Goal: Contribute content: Contribute content

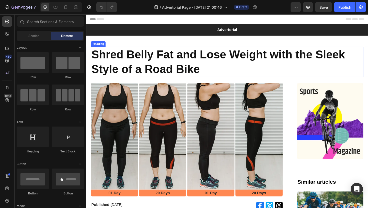
click at [232, 63] on h1 "Shred Belly Fat and Lose Weight with the Sleek Style of a Road Bike" at bounding box center [239, 66] width 297 height 33
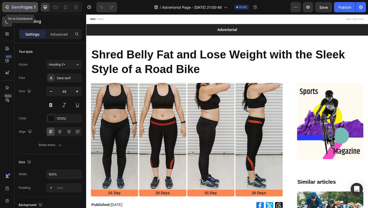
click at [4, 7] on icon "button" at bounding box center [6, 7] width 5 height 5
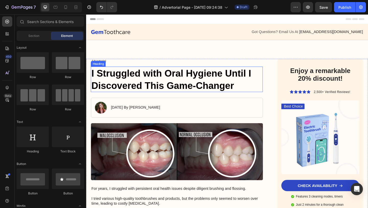
click at [175, 80] on h1 "I Struggled with Oral Hygiene Until I Discovered This Game-Changer" at bounding box center [184, 85] width 187 height 28
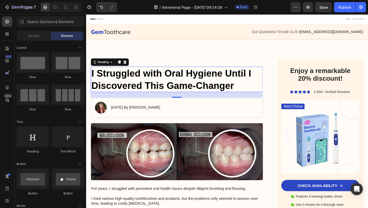
click at [175, 80] on h1 "I Struggled with Oral Hygiene Until I Discovered This Game-Changer" at bounding box center [184, 85] width 187 height 28
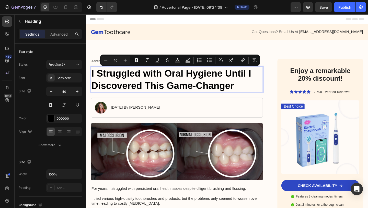
click at [175, 80] on p "I Struggled with Oral Hygiene Until I Discovered This Game-Changer" at bounding box center [185, 85] width 186 height 27
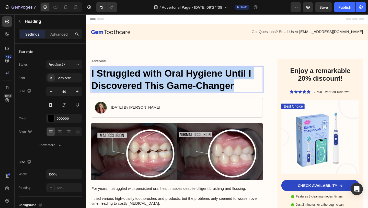
click at [175, 80] on p "I Struggled with Oral Hygiene Until I Discovered This Game-Changer" at bounding box center [185, 85] width 186 height 27
click at [160, 115] on p "[DATE] By [PERSON_NAME]" at bounding box center [140, 115] width 54 height 5
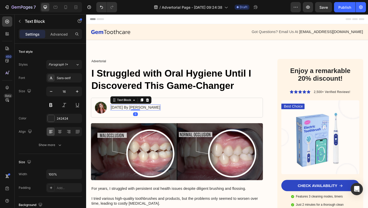
click at [143, 117] on p "[DATE] By [PERSON_NAME]" at bounding box center [140, 115] width 54 height 5
click at [121, 117] on p "[DATE] By [PERSON_NAME]" at bounding box center [140, 115] width 54 height 5
click at [142, 115] on p "August 18, 2024 By Maria Noman" at bounding box center [140, 115] width 54 height 5
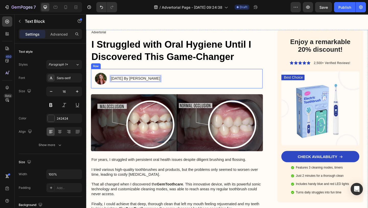
scroll to position [91, 0]
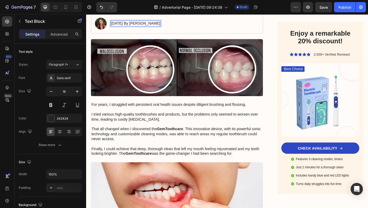
click at [153, 24] on p "August 18, 2025 By Maria Noman" at bounding box center [140, 23] width 54 height 5
click at [167, 24] on p "August 18, 2025 By Kelly Noman" at bounding box center [140, 23] width 54 height 5
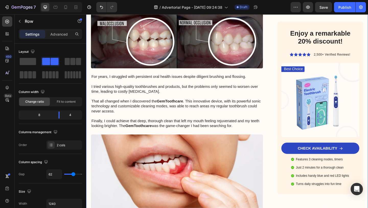
click at [168, 37] on img at bounding box center [184, 42] width 187 height 62
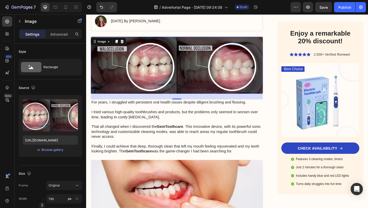
scroll to position [0, 0]
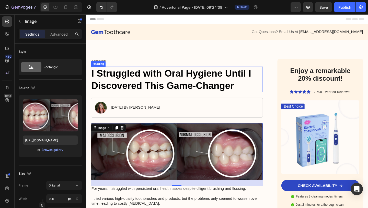
click at [161, 81] on p "I Struggled with Oral Hygiene Until I Discovered This Game-Changer" at bounding box center [185, 85] width 186 height 27
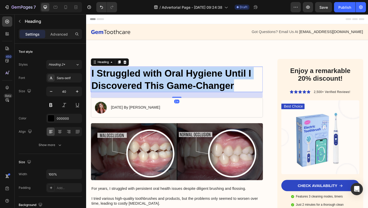
click at [161, 81] on p "I Struggled with Oral Hygiene Until I Discovered This Game-Changer" at bounding box center [185, 85] width 186 height 27
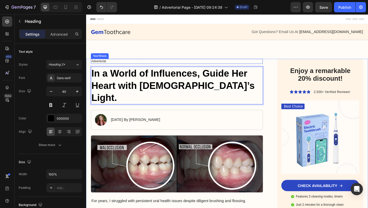
click at [98, 63] on p "Advertorial" at bounding box center [185, 65] width 186 height 4
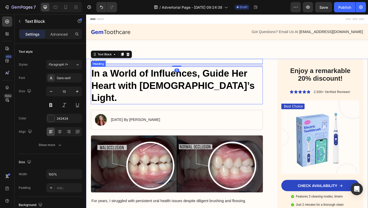
click at [106, 75] on p "In a World of Influences, Guide Her Heart with God’s Light." at bounding box center [185, 92] width 186 height 40
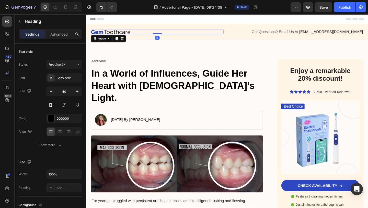
click at [119, 33] on img at bounding box center [112, 33] width 43 height 5
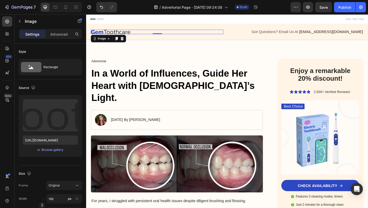
click at [115, 33] on img at bounding box center [112, 33] width 43 height 5
click at [100, 33] on img at bounding box center [112, 33] width 43 height 5
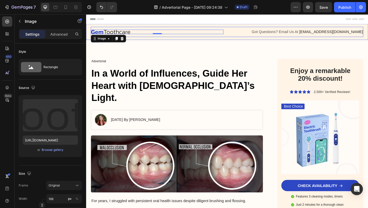
click at [134, 33] on img at bounding box center [112, 33] width 43 height 5
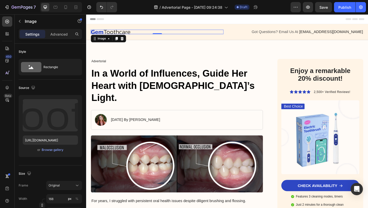
click at [127, 33] on img at bounding box center [112, 33] width 43 height 5
click at [108, 41] on div "Image" at bounding box center [103, 40] width 11 height 5
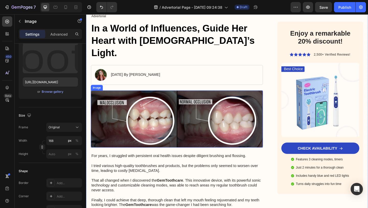
scroll to position [134, 0]
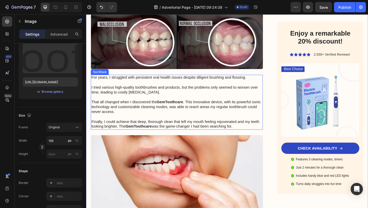
click at [128, 117] on p "For years, I struggled with persistent oral health issues despite diligent brus…" at bounding box center [185, 109] width 186 height 59
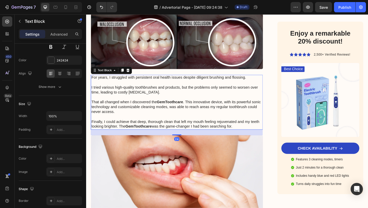
scroll to position [0, 0]
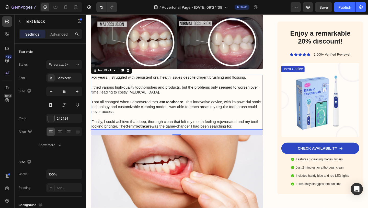
click at [129, 83] on p "For years, I struggled with persistent oral health issues despite diligent brus…" at bounding box center [185, 109] width 186 height 59
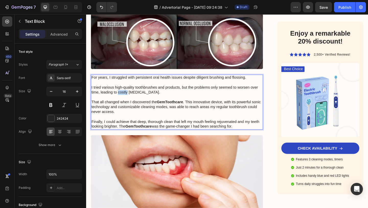
click at [129, 83] on p "For years, I struggled with persistent oral health issues despite diligent brus…" at bounding box center [185, 109] width 186 height 59
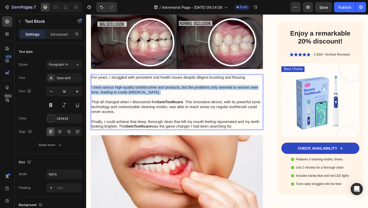
click at [129, 83] on p "For years, I struggled with persistent oral health issues despite diligent brus…" at bounding box center [185, 109] width 186 height 59
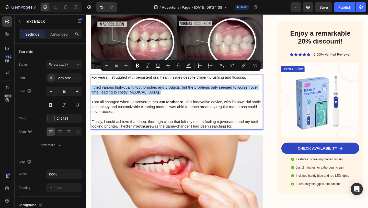
click at [129, 83] on p "For years, I struggled with persistent oral health issues despite diligent brus…" at bounding box center [185, 109] width 186 height 59
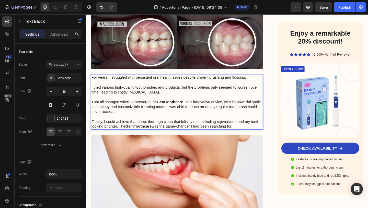
click at [192, 107] on strong "GemToothcare" at bounding box center [177, 109] width 29 height 4
click at [253, 124] on p "For years, I struggled with persistent oral health issues despite diligent brus…" at bounding box center [185, 109] width 186 height 59
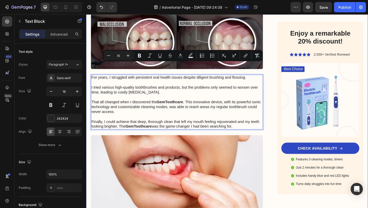
drag, startPoint x: 252, startPoint y: 124, endPoint x: 91, endPoint y: 71, distance: 169.4
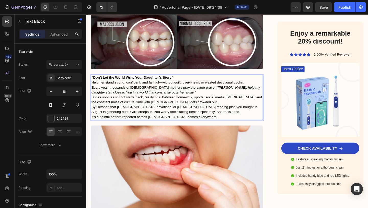
click at [262, 80] on p "“Don’t Let the World Write Your Daughter’s Story” Help her stand strong, confid…" at bounding box center [185, 85] width 186 height 11
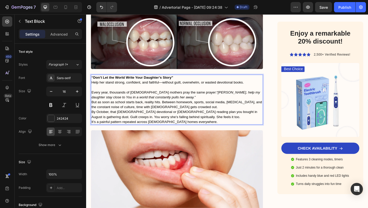
click at [190, 96] on p "Every year, thousands of Christian mothers pray the same prayer: “Lord, help my…" at bounding box center [185, 101] width 186 height 11
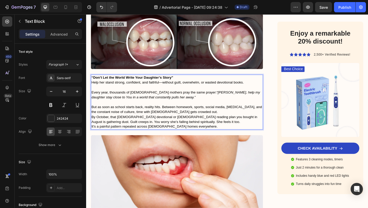
click at [194, 112] on p "But as soon as school starts back, reality hits. Between homework, sports, soci…" at bounding box center [185, 117] width 186 height 11
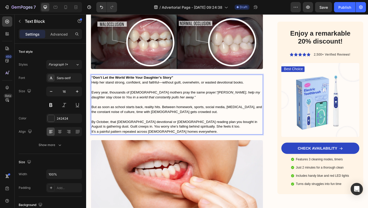
click at [207, 128] on p "By October, that [DEMOGRAPHIC_DATA] devotional or [DEMOGRAPHIC_DATA] reading pl…" at bounding box center [185, 133] width 186 height 11
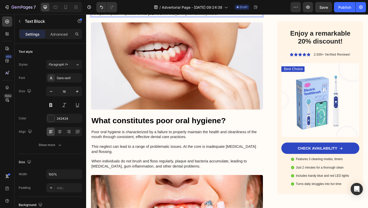
scroll to position [301, 0]
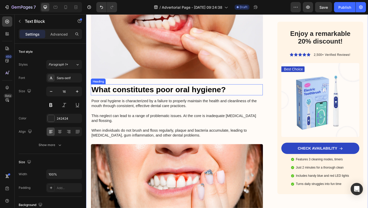
click at [145, 90] on h3 "What constitutes poor oral hygiene?" at bounding box center [184, 96] width 187 height 12
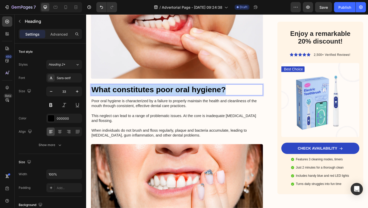
click at [145, 91] on p "What constitutes poor oral hygiene?" at bounding box center [185, 96] width 186 height 11
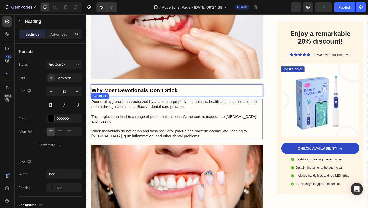
click at [130, 107] on p "Poor oral hygiene is characterized by a failure to properly maintain the health…" at bounding box center [185, 128] width 186 height 42
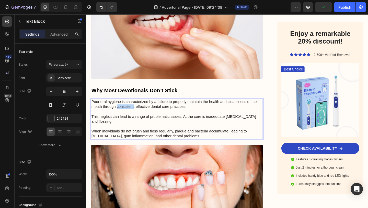
click at [130, 107] on p "Poor oral hygiene is characterized by a failure to properly maintain the health…" at bounding box center [185, 128] width 186 height 42
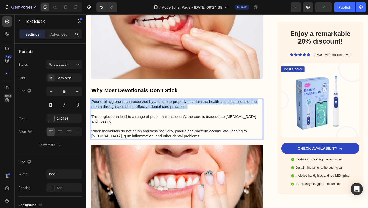
click at [130, 107] on p "Poor oral hygiene is characterized by a failure to properly maintain the health…" at bounding box center [185, 128] width 186 height 42
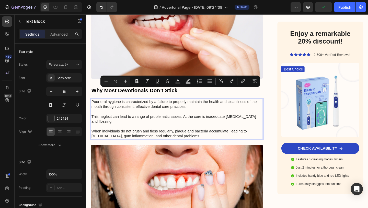
click at [184, 122] on p "Poor oral hygiene is characterized by a failure to properly maintain the health…" at bounding box center [185, 128] width 186 height 42
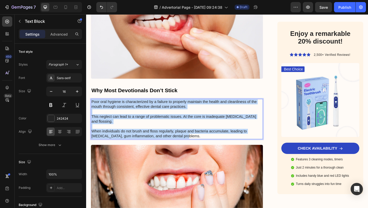
drag, startPoint x: 182, startPoint y: 133, endPoint x: 77, endPoint y: 92, distance: 112.7
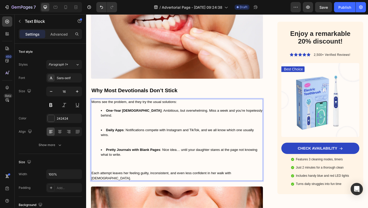
click at [105, 116] on li "One-Year Bibles : Ambitious, but overwhelming. Miss a week and you’re hopelessl…" at bounding box center [190, 126] width 176 height 21
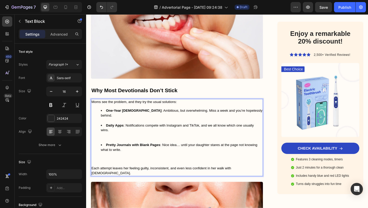
click at [107, 132] on li "Daily Apps : Notifications compete with Instagram and TikTok, and we all know w…" at bounding box center [190, 142] width 176 height 21
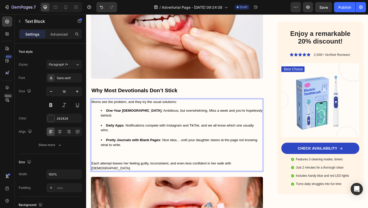
click at [100, 153] on div "Moms see the problem, and they try the usual solutions: One-Year Bibles : Ambit…" at bounding box center [184, 145] width 187 height 78
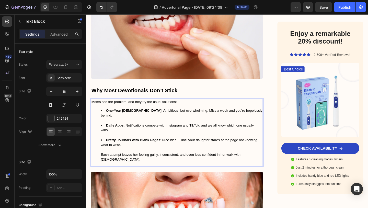
click at [95, 143] on ul "One-Year Bibles : Ambitious, but overwhelming. Miss a week and you’re hopelessl…" at bounding box center [185, 145] width 186 height 59
click at [108, 164] on span "Each attempt leaves her feeling guilty, inconsistent, and even less confident i…" at bounding box center [178, 168] width 152 height 9
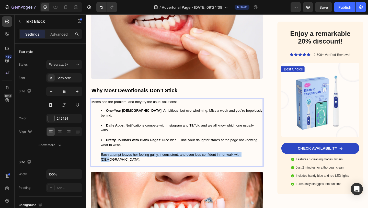
click at [108, 164] on span "Each attempt leaves her feeling guilty, inconsistent, and even less confident i…" at bounding box center [178, 168] width 152 height 9
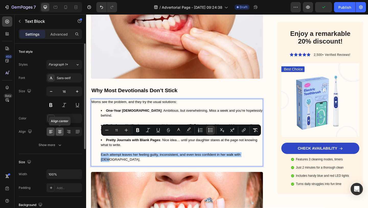
click at [58, 131] on icon at bounding box center [59, 131] width 5 height 5
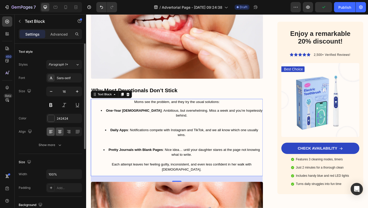
click at [51, 132] on icon at bounding box center [50, 131] width 5 height 5
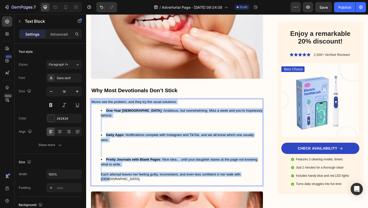
drag, startPoint x: 269, startPoint y: 172, endPoint x: 75, endPoint y: 89, distance: 211.7
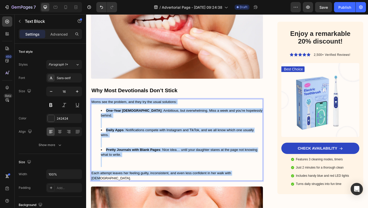
drag, startPoint x: 256, startPoint y: 173, endPoint x: 78, endPoint y: 97, distance: 193.0
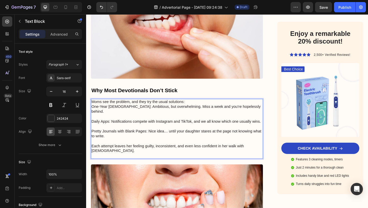
click at [92, 107] on p "Moms see the problem, and they try the usual solutions: One-Year Bibles: Ambiti…" at bounding box center [185, 115] width 186 height 16
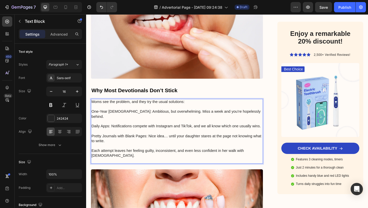
click at [96, 117] on p "One-Year Bibles: Ambitious, but overwhelming. Miss a week and you’re hopelessly…" at bounding box center [185, 122] width 186 height 11
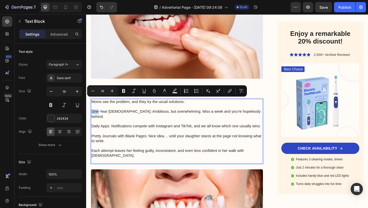
click at [92, 117] on p "One-Year Bibles: Ambitious, but overwhelming. Miss a week and you’re hopelessly…" at bounding box center [185, 122] width 186 height 11
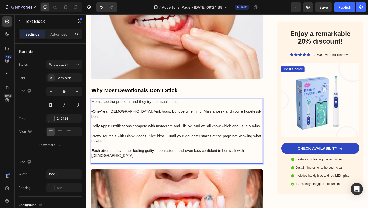
click at [93, 128] on p "Daily Apps: Notifications compete with Instagram and TikTok, and we all know wh…" at bounding box center [185, 133] width 186 height 11
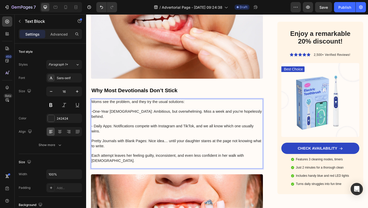
click at [92, 144] on p "Pretty Journals with Blank Pages: Nice idea… until your daughter stares at the …" at bounding box center [185, 152] width 186 height 16
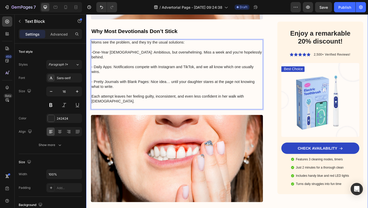
scroll to position [305, 0]
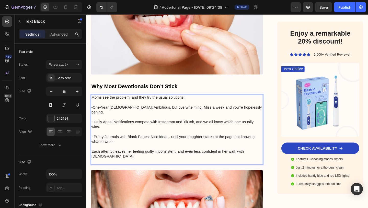
click at [271, 155] on p "Each attempt leaves her feeling guilty, inconsistent, and even less confident i…" at bounding box center [185, 165] width 186 height 21
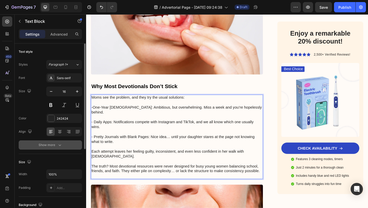
click at [54, 144] on div "Show more" at bounding box center [51, 144] width 24 height 5
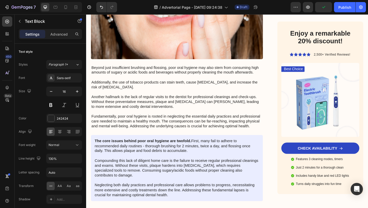
scroll to position [536, 0]
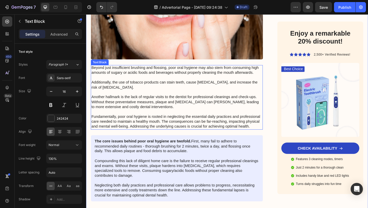
click at [151, 70] on p "Beyond just insufficient brushing and flossing, poor oral hygiene may also stem…" at bounding box center [185, 104] width 186 height 69
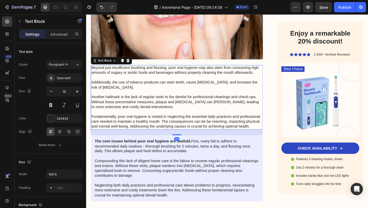
click at [92, 70] on p "Beyond just insufficient brushing and flossing, poor oral hygiene may also stem…" at bounding box center [185, 104] width 186 height 69
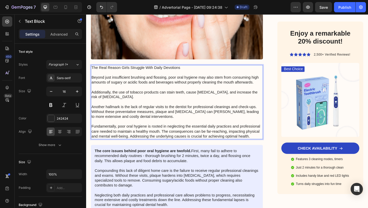
click at [107, 70] on p "The Real Reason Girls Struggle With Daily Devotions" at bounding box center [185, 75] width 186 height 11
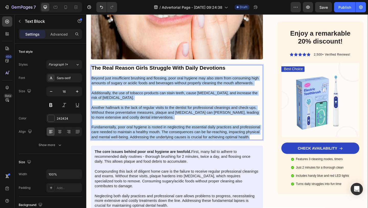
drag, startPoint x: 267, startPoint y: 124, endPoint x: 91, endPoint y: 61, distance: 186.9
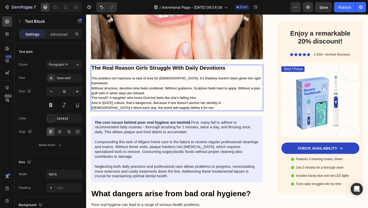
click at [264, 81] on p "The problem isn’t laziness or lack of love for God. It’s that they haven’t been…" at bounding box center [185, 86] width 186 height 11
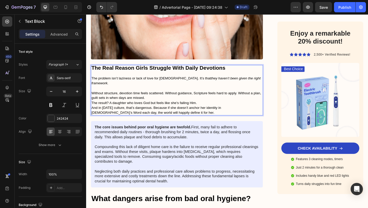
click at [177, 97] on p "Without structure, devotion time feels scattered. Without guidance, Scripture f…" at bounding box center [185, 102] width 186 height 11
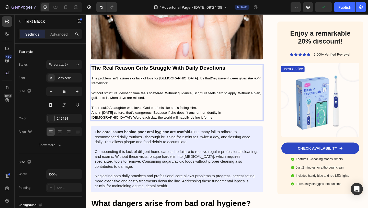
click at [210, 113] on p "The result? A daughter who loves God but feels like she’s failing Him." at bounding box center [185, 115] width 186 height 5
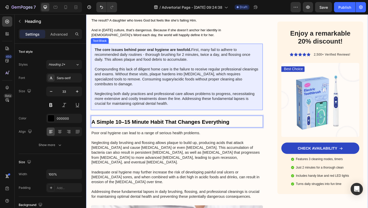
scroll to position [636, 0]
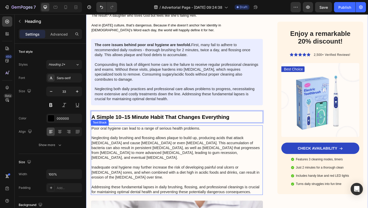
click at [128, 136] on p "Poor oral hygiene can lead to a range of serious health problems. Neglecting da…" at bounding box center [185, 173] width 186 height 74
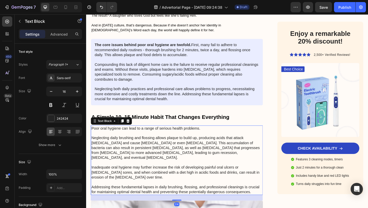
click at [124, 136] on p "Poor oral hygiene can lead to a range of serious health problems. Neglecting da…" at bounding box center [185, 173] width 186 height 74
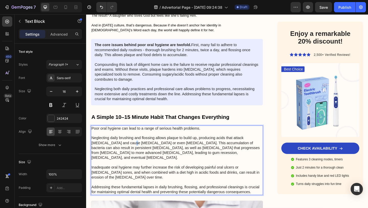
click at [124, 136] on p "Poor oral hygiene can lead to a range of serious health problems. Neglecting da…" at bounding box center [185, 173] width 186 height 74
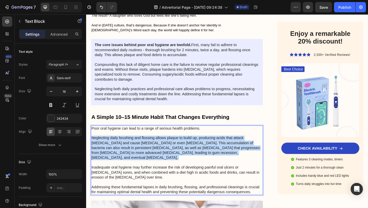
click at [124, 136] on p "Poor oral hygiene can lead to a range of serious health problems. Neglecting da…" at bounding box center [185, 173] width 186 height 74
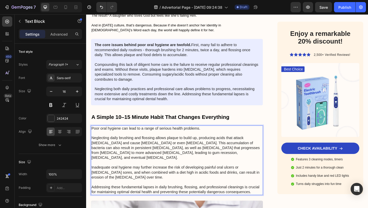
click at [266, 170] on p "Poor oral hygiene can lead to a range of serious health problems. Neglecting da…" at bounding box center [185, 173] width 186 height 74
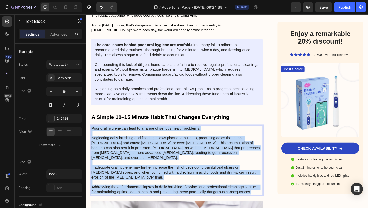
drag, startPoint x: 266, startPoint y: 170, endPoint x: 90, endPoint y: 107, distance: 187.1
click at [90, 107] on div "Advertorial Text Block In a World of Influences, Guide Her Heart with God’s Lig…" at bounding box center [239, 111] width 307 height 1370
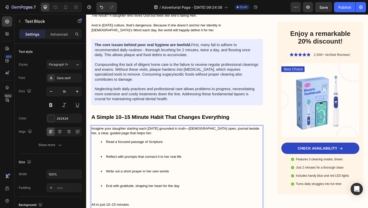
click at [100, 178] on ul "Read a focused passage of Scripture Reflect with prompts that connect it to her…" at bounding box center [185, 182] width 186 height 64
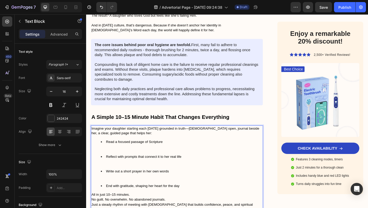
click at [104, 150] on li "Read a focused passage of Scripture" at bounding box center [190, 158] width 176 height 16
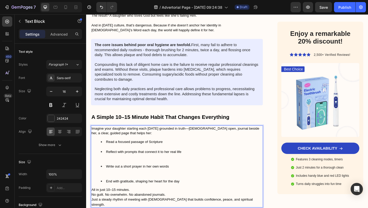
click at [104, 161] on li "Reflect with prompts that connect it to her real life" at bounding box center [190, 169] width 176 height 16
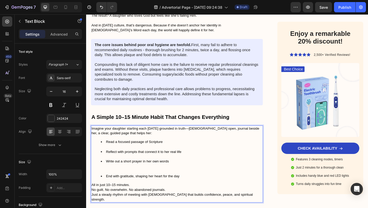
click at [102, 171] on li "Write out a short prayer in her own words" at bounding box center [190, 179] width 176 height 16
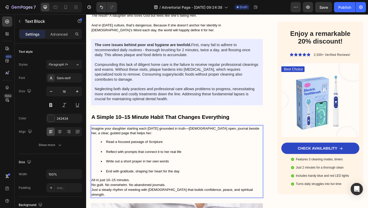
click at [131, 192] on span "All in just 10–15 minutes." at bounding box center [113, 194] width 42 height 4
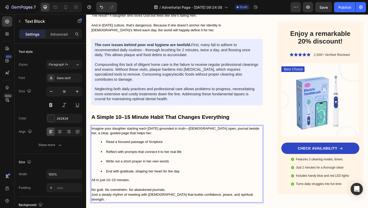
click at [178, 202] on p "No guilt. No overwhelm. No abandoned journals." at bounding box center [185, 204] width 186 height 5
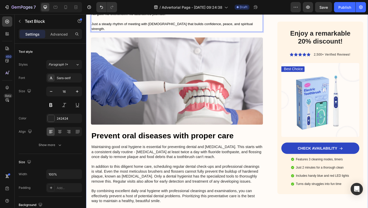
scroll to position [852, 0]
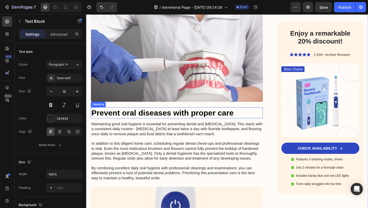
click at [141, 115] on h2 "Prevent oral diseases with proper care" at bounding box center [184, 121] width 187 height 12
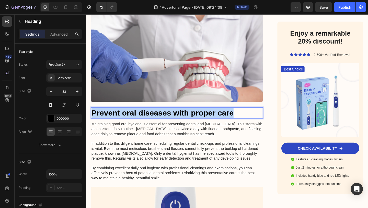
click at [141, 116] on p "Prevent oral diseases with proper care" at bounding box center [185, 121] width 186 height 11
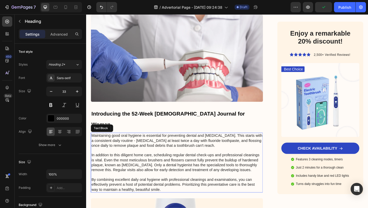
click at [172, 149] on p "Maintaining good oral hygiene is essential for preventing dental and gum diseas…" at bounding box center [185, 175] width 186 height 64
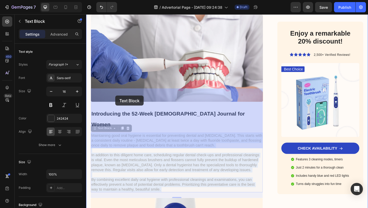
drag, startPoint x: 170, startPoint y: 156, endPoint x: 119, endPoint y: 104, distance: 73.2
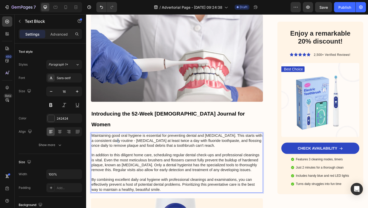
click at [119, 143] on p "Maintaining good oral hygiene is essential for preventing dental and gum diseas…" at bounding box center [185, 175] width 186 height 64
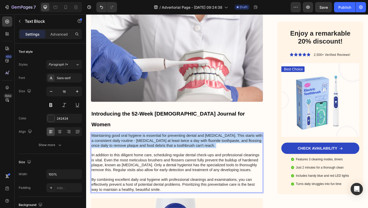
click at [119, 143] on p "Maintaining good oral hygiene is essential for preventing dental and gum diseas…" at bounding box center [185, 175] width 186 height 64
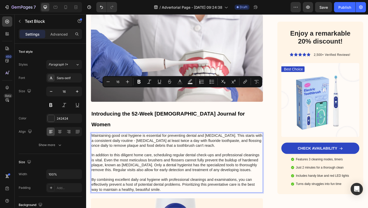
click at [176, 143] on p "Maintaining good oral hygiene is essential for preventing dental and gum diseas…" at bounding box center [185, 175] width 186 height 64
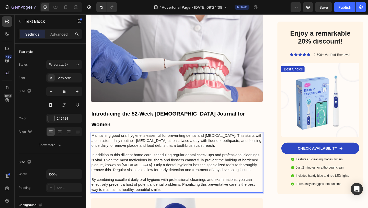
click at [173, 155] on p "Maintaining good oral hygiene is essential for preventing dental and gum diseas…" at bounding box center [185, 175] width 186 height 64
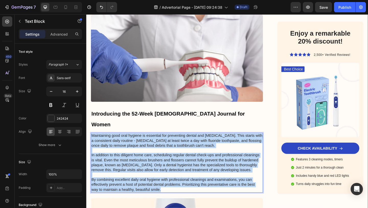
drag, startPoint x: 170, startPoint y: 156, endPoint x: 90, endPoint y: 93, distance: 101.6
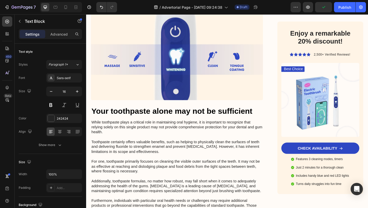
scroll to position [1079, 0]
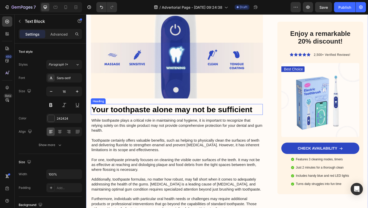
click at [165, 112] on h2 "Your toothpaste alone may not be sufficient" at bounding box center [184, 118] width 187 height 12
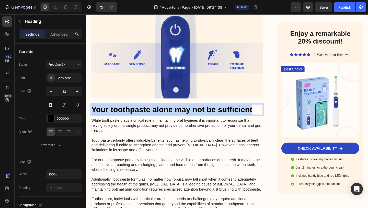
click at [165, 112] on p "Your toothpaste alone may not be sufficient" at bounding box center [185, 117] width 186 height 11
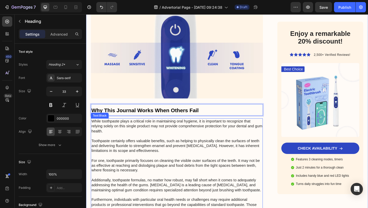
click at [138, 128] on p "While toothpaste plays a critical role in maintaining oral hygiene, it is impor…" at bounding box center [185, 202] width 186 height 149
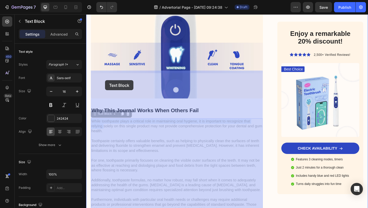
drag, startPoint x: 92, startPoint y: 78, endPoint x: 105, endPoint y: 84, distance: 13.7
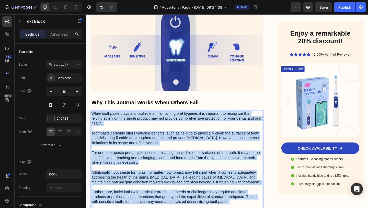
scroll to position [1088, 0]
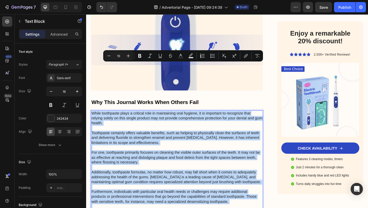
drag, startPoint x: 93, startPoint y: 78, endPoint x: 265, endPoint y: 213, distance: 218.4
click at [265, 207] on p "While toothpaste plays a critical role in maintaining oral hygiene, it is impor…" at bounding box center [185, 193] width 186 height 149
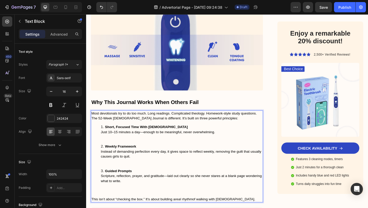
click at [99, 155] on ol "Short, Focused Time With God Just 10–15 minutes a day—enough to be meaningful, …" at bounding box center [185, 171] width 186 height 74
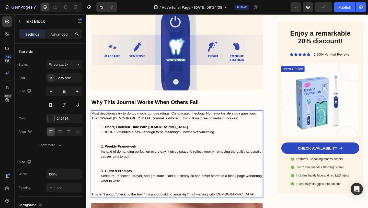
click at [109, 134] on li "Short, Focused Time With God Just 10–15 minutes a day—enough to be meaningful, …" at bounding box center [190, 144] width 176 height 21
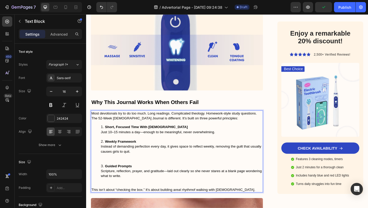
click at [104, 150] on li "Weekly Framework Instead of demanding perfection every day, it gives space to r…" at bounding box center [190, 163] width 176 height 27
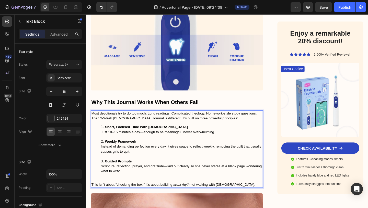
click at [105, 171] on li "Guided Prompts Scripture, reflection, prayer, and gratitude—laid out clearly so…" at bounding box center [190, 181] width 176 height 21
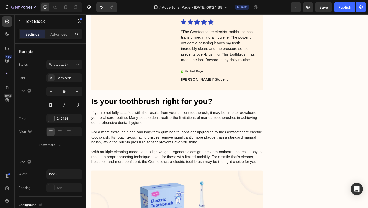
scroll to position [1604, 0]
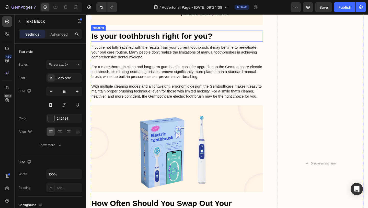
click at [150, 44] on h2 "Is your toothbrush right for you?" at bounding box center [184, 38] width 187 height 12
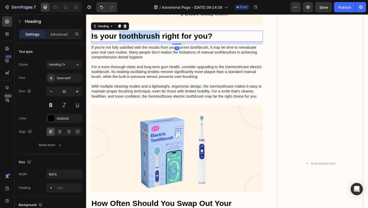
click at [150, 44] on h2 "Is your toothbrush right for you?" at bounding box center [184, 38] width 187 height 12
click at [150, 43] on p "Is your toothbrush right for you?" at bounding box center [185, 37] width 186 height 11
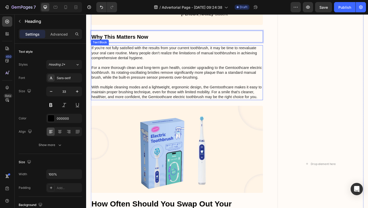
click at [162, 82] on p "If you're not fully satisfied with the results from your current toothbrush, it…" at bounding box center [185, 77] width 186 height 59
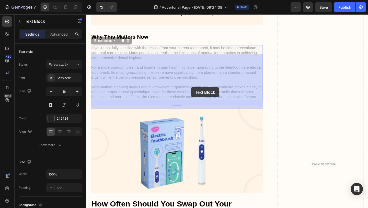
drag, startPoint x: 272, startPoint y: 113, endPoint x: 217, endPoint y: 97, distance: 58.0
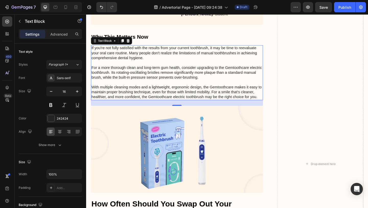
click at [217, 97] on p "If you're not fully satisfied with the results from your current toothbrush, it…" at bounding box center [185, 77] width 186 height 59
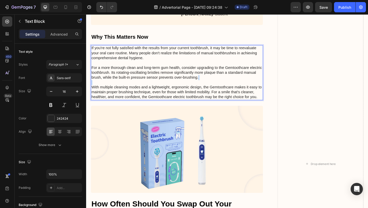
click at [217, 97] on p "If you're not fully satisfied with the results from your current toothbrush, it…" at bounding box center [185, 77] width 186 height 59
click at [244, 104] on p "If you're not fully satisfied with the results from your current toothbrush, it…" at bounding box center [185, 77] width 186 height 59
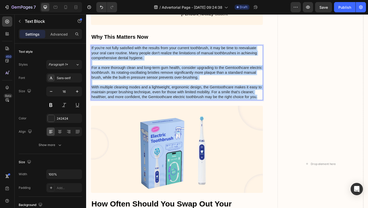
drag, startPoint x: 273, startPoint y: 115, endPoint x: 83, endPoint y: 63, distance: 196.9
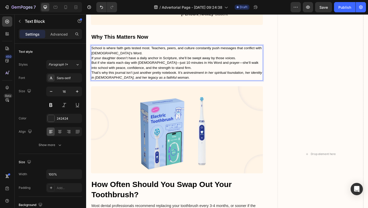
click at [118, 59] on p "School is where faith gets tested most. Teachers, peers, and culture constantly…" at bounding box center [185, 53] width 186 height 11
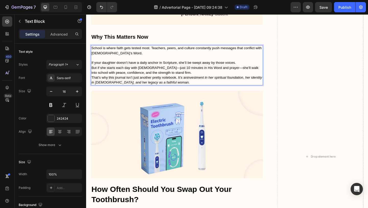
click at [253, 70] on p "If your daughter doesn’t have a daily anchor in Scripture, she’ll be swept away…" at bounding box center [185, 66] width 186 height 5
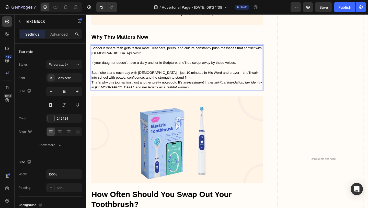
click at [178, 86] on p "But if she starts each day with [DEMOGRAPHIC_DATA]—just 10 minutes in His Word …" at bounding box center [185, 80] width 186 height 11
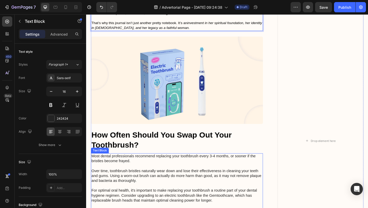
scroll to position [1773, 0]
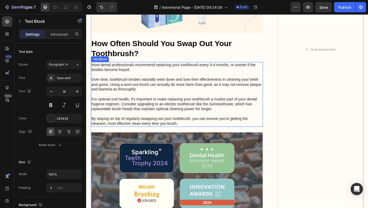
click at [131, 97] on p "Most dental professionals recommend replacing your toothbrush every 3-4 months,…" at bounding box center [185, 100] width 186 height 69
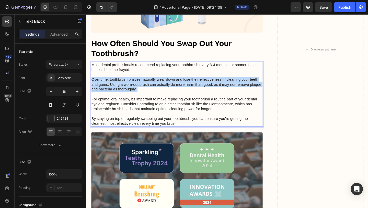
click at [131, 97] on p "Most dental professionals recommend replacing your toothbrush every 3-4 months,…" at bounding box center [185, 100] width 186 height 69
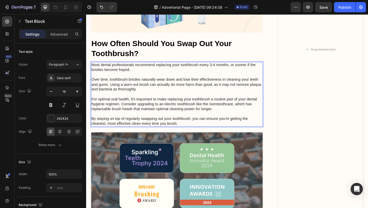
click at [188, 124] on p "Most dental professionals recommend replacing your toothbrush every 3-4 months,…" at bounding box center [185, 100] width 186 height 69
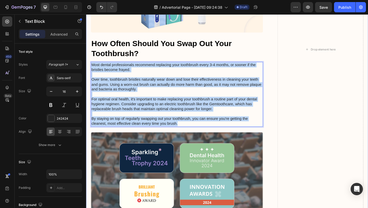
drag, startPoint x: 188, startPoint y: 142, endPoint x: 88, endPoint y: 80, distance: 117.2
click at [88, 80] on div "Image Icon Icon Icon Icon Icon Icon List "My elderly mother found the Gemtoothc…" at bounding box center [239, 56] width 307 height 925
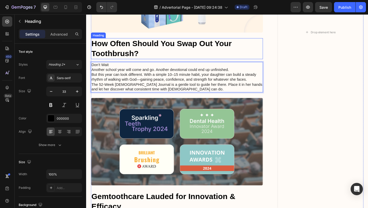
click at [119, 63] on h2 "How Often Should You Swap Out Your Toothbrush?" at bounding box center [184, 51] width 187 height 23
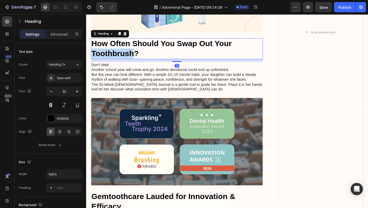
click at [119, 63] on h2 "How Often Should You Swap Out Your Toothbrush?" at bounding box center [184, 51] width 187 height 23
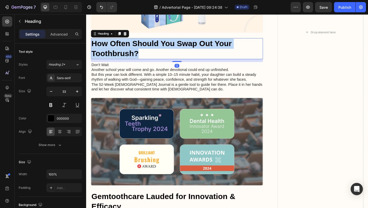
click at [119, 63] on p "How Often Should You Swap Out Your Toothbrush?" at bounding box center [185, 52] width 186 height 22
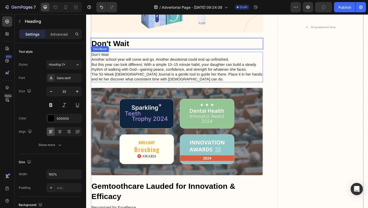
click at [104, 61] on p "Don’t Wait" at bounding box center [185, 57] width 186 height 5
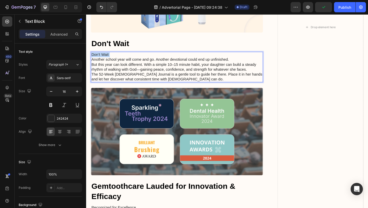
click at [104, 61] on p "Don’t Wait" at bounding box center [185, 57] width 186 height 5
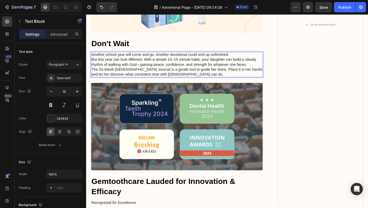
click at [249, 61] on p "Another school year will come and go. Another devotional could end up unfinishe…" at bounding box center [185, 57] width 186 height 5
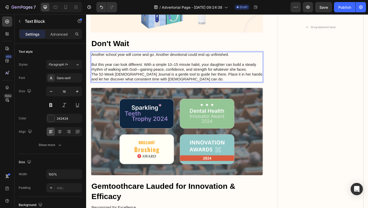
click at [261, 77] on p "But this year can look different. With a simple 10–15 minute habit, your daught…" at bounding box center [185, 71] width 186 height 11
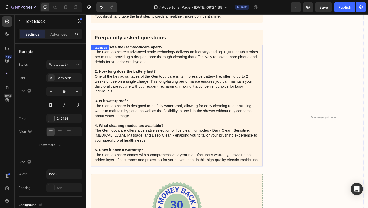
scroll to position [2424, 0]
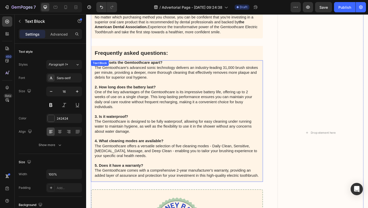
click at [204, 110] on p "1. What sets the Gemtoothcare apart? The Gemtoothcare's advanced sonic technolo…" at bounding box center [184, 128] width 179 height 128
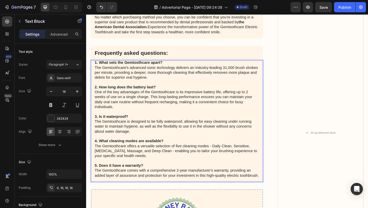
click at [132, 74] on p "1. What sets the Gemtoothcare apart? The Gemtoothcare's advanced sonic technolo…" at bounding box center [184, 128] width 179 height 128
click at [153, 82] on p "1. What sets the Gemtoothcare apart? The Gemtoothcare's advanced sonic technolo…" at bounding box center [184, 128] width 179 height 128
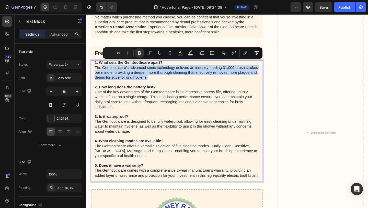
drag, startPoint x: 154, startPoint y: 83, endPoint x: 102, endPoint y: 71, distance: 53.3
click at [102, 70] on p "1. What sets the Gemtoothcare apart? The Gemtoothcare's advanced sonic technolo…" at bounding box center [184, 128] width 179 height 128
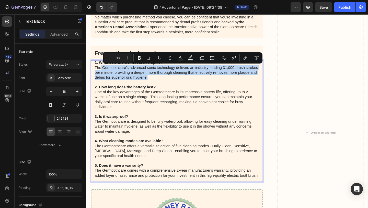
click at [102, 71] on p "1. What sets the Gemtoothcare apart? The Gemtoothcare's advanced sonic technolo…" at bounding box center [184, 128] width 179 height 128
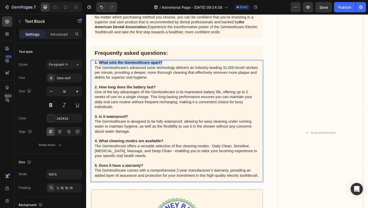
drag, startPoint x: 100, startPoint y: 68, endPoint x: 172, endPoint y: 69, distance: 71.1
click at [172, 69] on p "1. What sets the Gemtoothcare apart? The Gemtoothcare's advanced sonic technolo…" at bounding box center [184, 128] width 179 height 128
click at [156, 85] on p "1. “We’ve bought devotionals before and they sit unused.” The Gemtoothcare's ad…" at bounding box center [184, 128] width 179 height 128
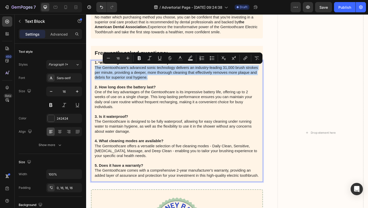
drag, startPoint x: 154, startPoint y: 83, endPoint x: 96, endPoint y: 74, distance: 58.1
click at [96, 74] on p "1. “We’ve bought devotionals before and they sit unused.” The Gemtoothcare's ad…" at bounding box center [184, 128] width 179 height 128
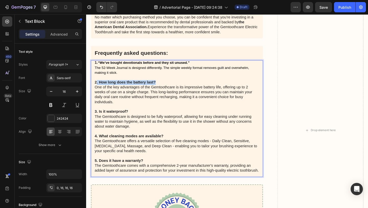
drag, startPoint x: 165, startPoint y: 88, endPoint x: 97, endPoint y: 87, distance: 67.8
click at [97, 87] on p "2. How long does the battery last? One of the key advantages of the Gemtoothcar…" at bounding box center [184, 133] width 179 height 106
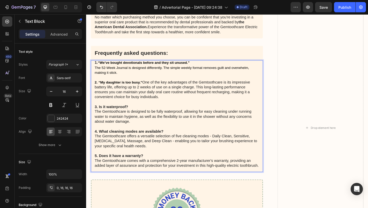
click at [145, 88] on strong "2. “My daughter is too busy.”" at bounding box center [121, 88] width 52 height 4
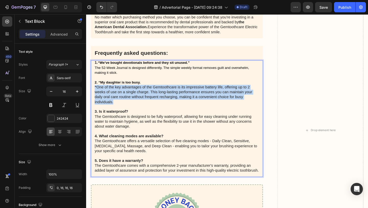
drag, startPoint x: 122, startPoint y: 109, endPoint x: 96, endPoint y: 95, distance: 29.7
click at [95, 95] on div "1. “We’ve bought devotionals before and they sit unused.” The 52-Week Journal i…" at bounding box center [184, 127] width 187 height 126
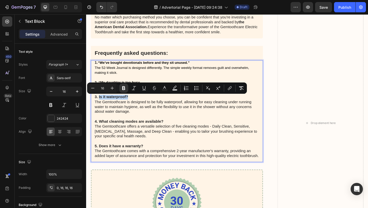
drag, startPoint x: 135, startPoint y: 105, endPoint x: 100, endPoint y: 105, distance: 35.0
click at [100, 105] on p "3. Is it waterproof? The Gemtoothcare is designed to be fully waterproof, allow…" at bounding box center [184, 133] width 179 height 74
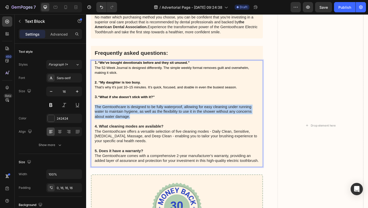
drag, startPoint x: 138, startPoint y: 126, endPoint x: 94, endPoint y: 116, distance: 45.6
click at [93, 116] on div "1. “We’ve bought devotionals before and they sit unused.” The 52-Week Journal i…" at bounding box center [184, 122] width 187 height 116
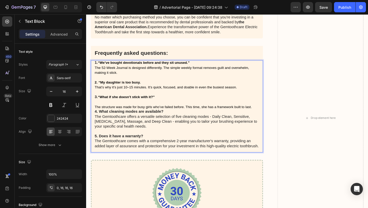
click at [108, 111] on p "Rich Text Editor. Editing area: main" at bounding box center [184, 109] width 179 height 5
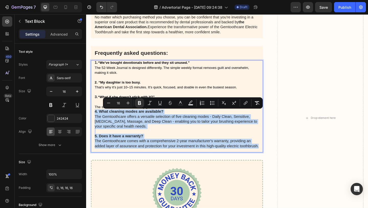
drag, startPoint x: 273, startPoint y: 161, endPoint x: 94, endPoint y: 122, distance: 183.0
click at [94, 122] on div "1. “We’ve bought devotionals before and they sit unused.” The 52-Week Journal i…" at bounding box center [184, 114] width 187 height 100
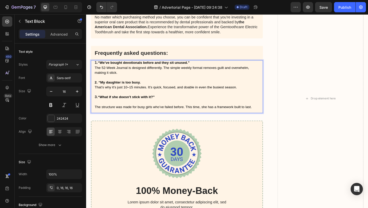
click at [134, 109] on p "Rich Text Editor. Editing area: main" at bounding box center [184, 109] width 179 height 5
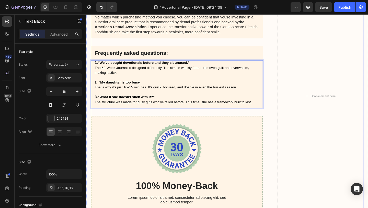
click at [289, 130] on div "The Gemtoothcare Electric Toothbrush is available for purchase through a variet…" at bounding box center [239, 103] width 297 height 291
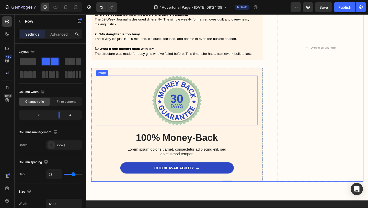
scroll to position [2474, 0]
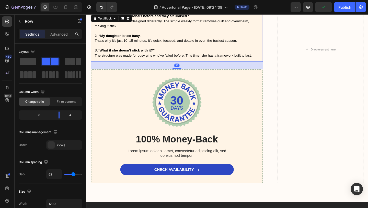
click at [145, 38] on p "2. “My daughter is too busy." at bounding box center [184, 35] width 179 height 11
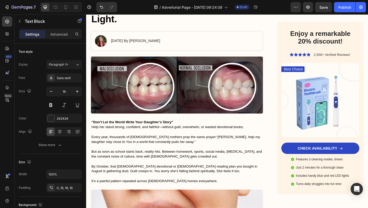
scroll to position [0, 0]
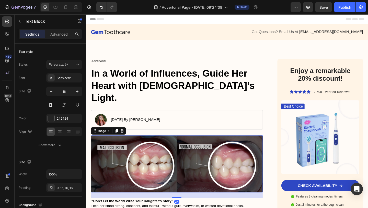
click at [157, 158] on img at bounding box center [184, 177] width 187 height 62
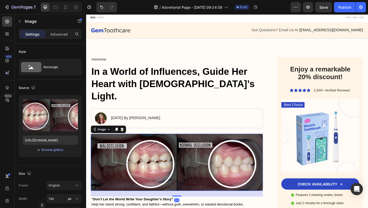
scroll to position [2, 0]
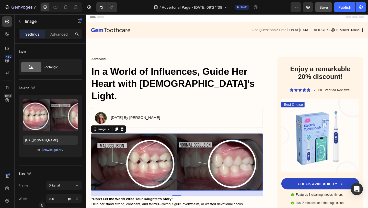
click at [327, 11] on button "Save" at bounding box center [323, 7] width 17 height 10
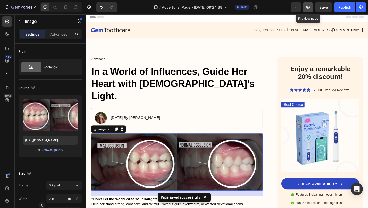
click at [307, 5] on icon "button" at bounding box center [308, 7] width 5 height 5
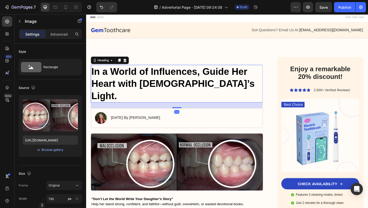
click at [165, 85] on h1 "In a World of Influences, Guide Her Heart with God’s Light." at bounding box center [184, 89] width 187 height 41
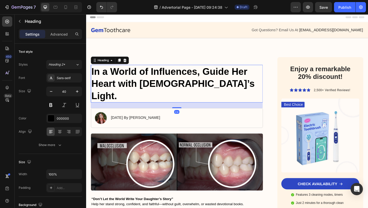
click at [165, 85] on h1 "In a World of Influences, Guide Her Heart with God’s Light." at bounding box center [184, 89] width 187 height 41
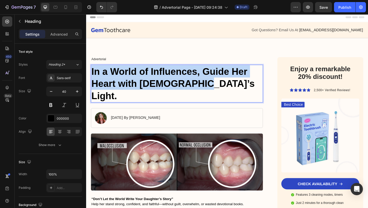
click at [165, 85] on p "In a World of Influences, Guide Her Heart with God’s Light." at bounding box center [185, 90] width 186 height 40
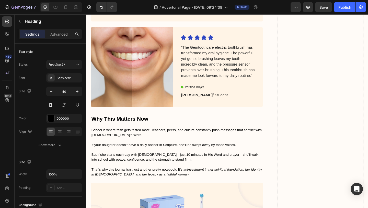
scroll to position [1503, 0]
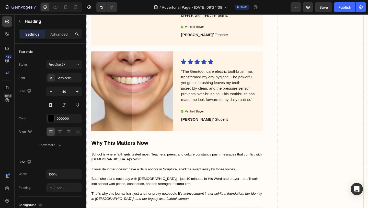
click at [270, 141] on div "Icon Icon Icon Icon Icon Icon List "The Gemtoothcare electric toothbrush has tr…" at bounding box center [234, 97] width 90 height 87
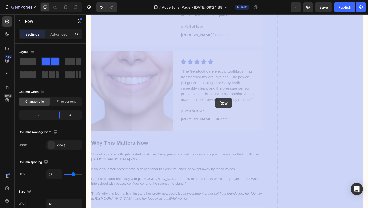
drag, startPoint x: 290, startPoint y: 151, endPoint x: 227, endPoint y: 105, distance: 78.2
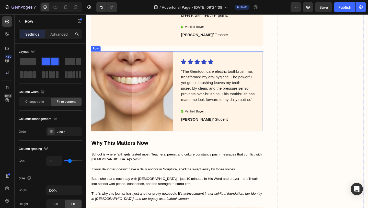
click at [241, 125] on div "Icon Icon Icon Icon Icon Icon List "The Gemtoothcare electric toothbrush has tr…" at bounding box center [234, 97] width 90 height 87
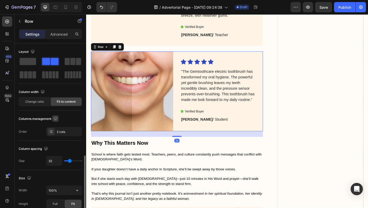
scroll to position [192, 0]
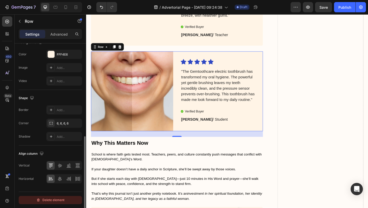
click at [50, 199] on div "Delete element" at bounding box center [50, 200] width 28 height 6
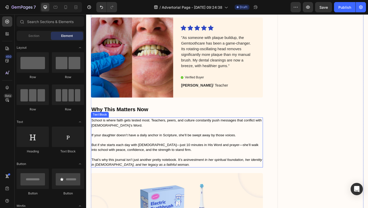
scroll to position [1435, 0]
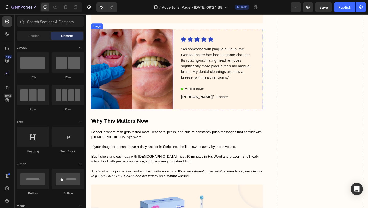
click at [180, 91] on img at bounding box center [136, 73] width 90 height 87
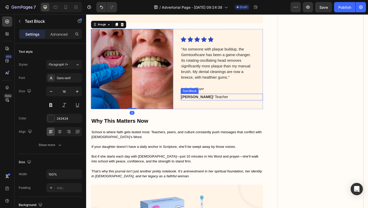
click at [228, 107] on p "Michael T. / Teacher" at bounding box center [229, 104] width 80 height 6
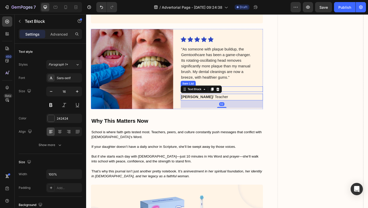
click at [246, 98] on div "Verified Buyer" at bounding box center [234, 96] width 90 height 6
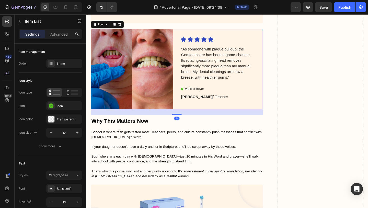
click at [269, 42] on div "Icon Icon Icon Icon Icon Icon List "As someone with plaque buildup, the Gemtoot…" at bounding box center [234, 73] width 90 height 87
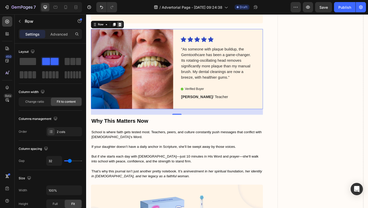
click at [123, 27] on icon at bounding box center [122, 26] width 3 height 4
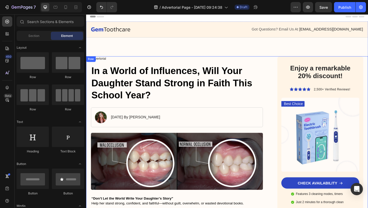
scroll to position [0, 0]
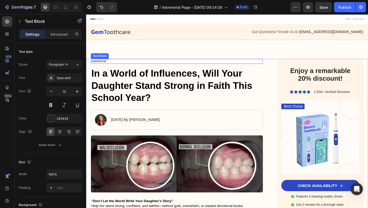
click at [111, 65] on p "Advertorial" at bounding box center [185, 65] width 186 height 4
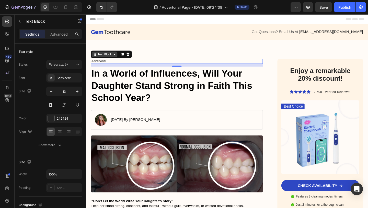
click at [118, 58] on icon at bounding box center [117, 58] width 4 height 4
click at [132, 58] on icon at bounding box center [131, 58] width 3 height 4
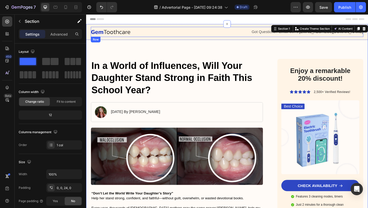
click at [115, 36] on div "Image" at bounding box center [163, 33] width 144 height 6
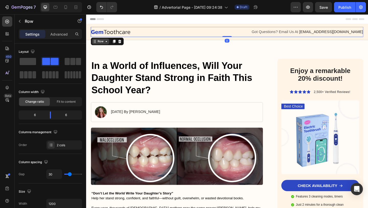
click at [107, 43] on icon at bounding box center [108, 44] width 4 height 4
click at [107, 44] on icon at bounding box center [108, 44] width 4 height 4
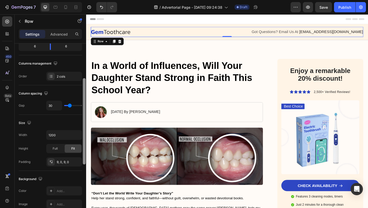
scroll to position [69, 0]
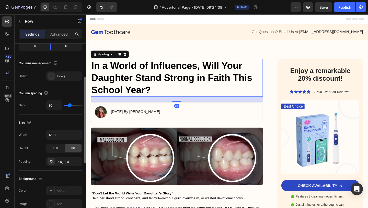
click at [111, 86] on h1 "In a World of Influences, Will Your Daughter Stand Strong in Faith This School …" at bounding box center [184, 83] width 187 height 41
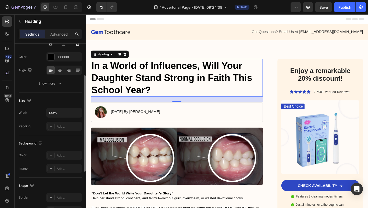
scroll to position [61, 0]
click at [52, 83] on div "Show more" at bounding box center [51, 84] width 24 height 5
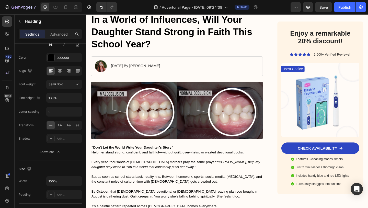
scroll to position [50, 0]
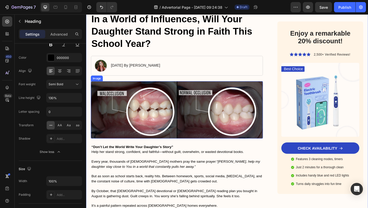
click at [158, 93] on img at bounding box center [184, 118] width 187 height 62
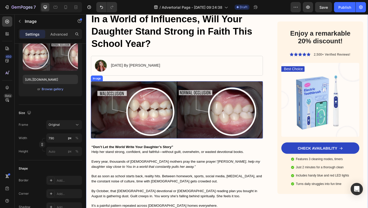
scroll to position [0, 0]
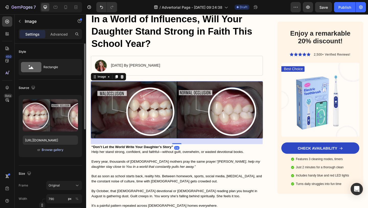
click at [48, 148] on div "Browse gallery" at bounding box center [53, 149] width 22 height 5
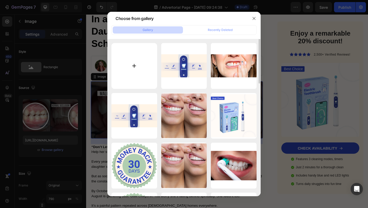
click at [137, 59] on input "file" at bounding box center [134, 66] width 46 height 46
type input "C:\fakepath\Screenshot [DATE] 9.52.32 AM.png"
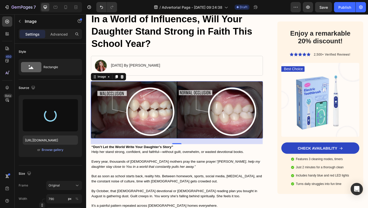
type input "[URL][DOMAIN_NAME]"
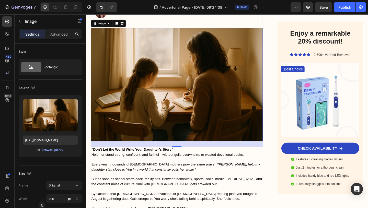
scroll to position [55, 0]
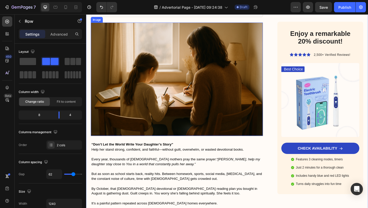
scroll to position [98, 0]
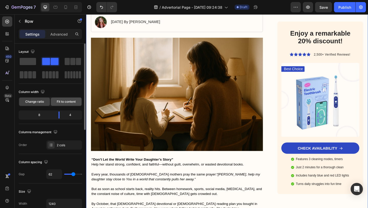
click at [61, 105] on div "Fit to content" at bounding box center [66, 101] width 31 height 8
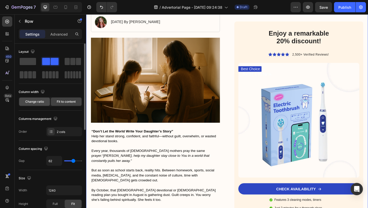
click at [42, 103] on span "Change ratio" at bounding box center [34, 101] width 19 height 5
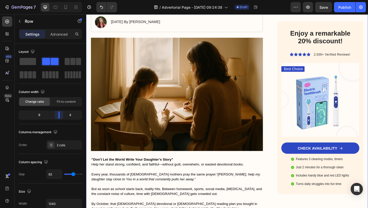
click at [60, 0] on body "7 / Advertorial Page - Aug 27, 09:24:38 Draft Preview Save Publish 450 Beta Sec…" at bounding box center [184, 0] width 368 height 0
type input "53"
type input "36"
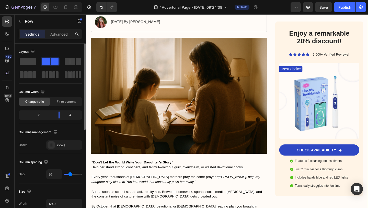
drag, startPoint x: 73, startPoint y: 175, endPoint x: 70, endPoint y: 175, distance: 2.8
type input "36"
click at [70, 174] on input "range" at bounding box center [73, 173] width 18 height 1
type input "39"
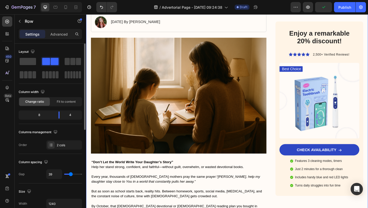
type input "42"
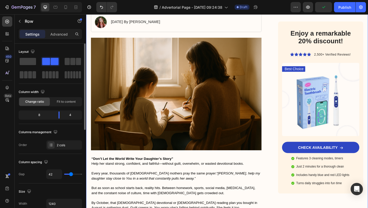
type input "71"
type input "79"
type input "84"
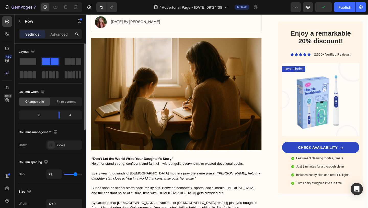
type input "84"
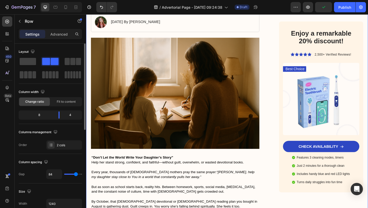
type input "86"
type input "88"
type input "91"
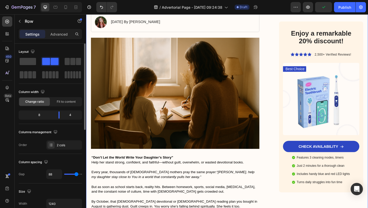
type input "91"
type input "96"
type input "104"
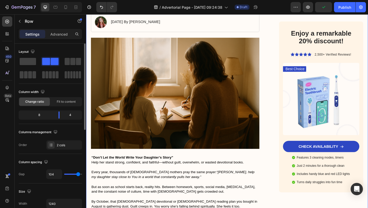
type input "108"
type input "113"
type input "120"
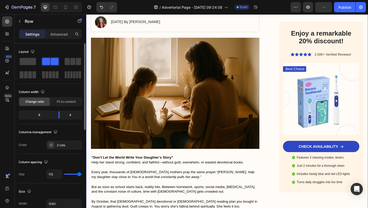
type input "120"
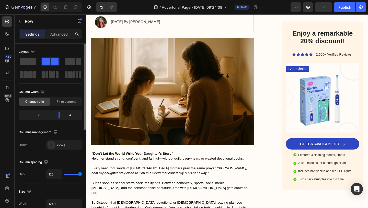
type input "115"
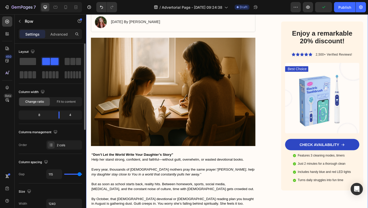
type input "110"
type input "105"
type input "99"
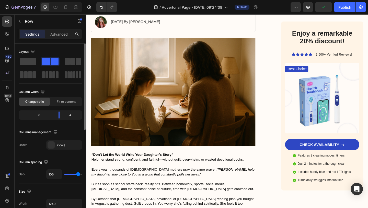
type input "99"
type input "97"
type input "91"
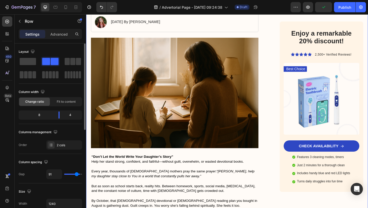
type input "88"
type input "82"
type input "80"
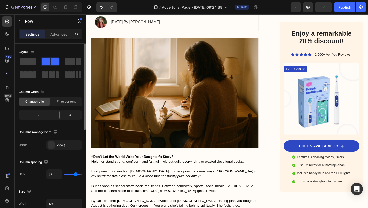
type input "80"
type input "78"
type input "77"
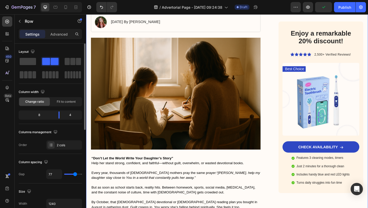
type input "76"
type input "74"
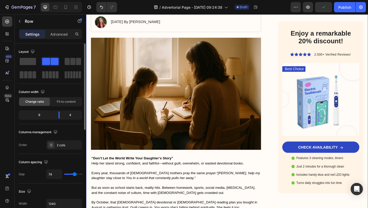
type input "72"
type input "71"
type input "70"
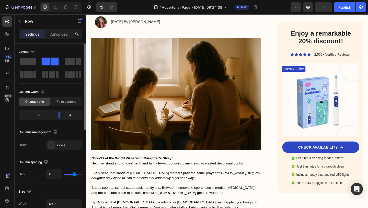
type input "70"
type input "69"
type input "68"
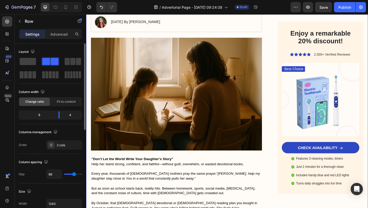
drag, startPoint x: 71, startPoint y: 174, endPoint x: 74, endPoint y: 173, distance: 3.7
type input "68"
click at [74, 173] on input "range" at bounding box center [73, 173] width 18 height 1
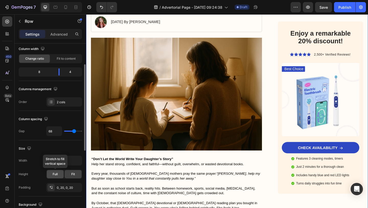
click at [60, 173] on div "Full" at bounding box center [55, 174] width 17 height 8
click at [56, 174] on span "Full" at bounding box center [55, 174] width 5 height 5
click at [68, 175] on div "Fit" at bounding box center [73, 174] width 17 height 8
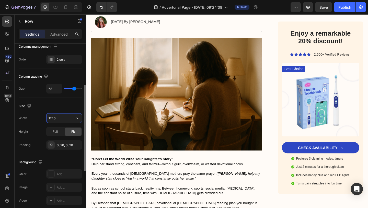
click at [58, 122] on input "1240" at bounding box center [64, 117] width 35 height 9
click at [76, 119] on icon "button" at bounding box center [77, 117] width 5 height 5
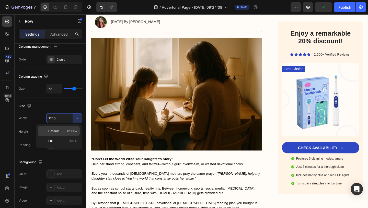
click at [72, 132] on span "1200px" at bounding box center [72, 131] width 11 height 5
type input "1200"
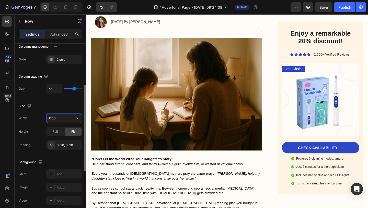
click at [63, 120] on input "1200" at bounding box center [64, 117] width 35 height 9
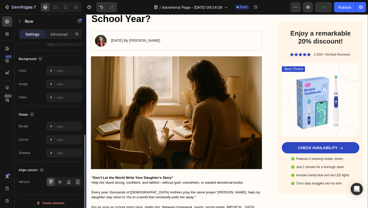
scroll to position [192, 0]
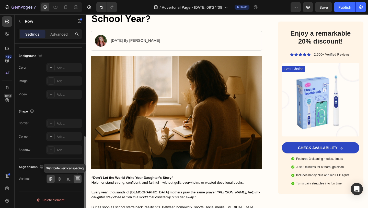
click at [75, 179] on icon at bounding box center [77, 178] width 5 height 5
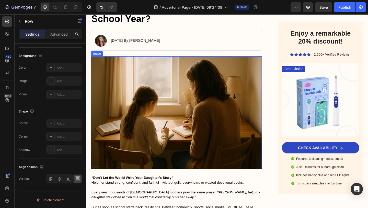
click at [133, 161] on img at bounding box center [184, 121] width 186 height 122
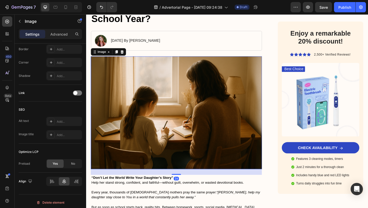
scroll to position [0, 0]
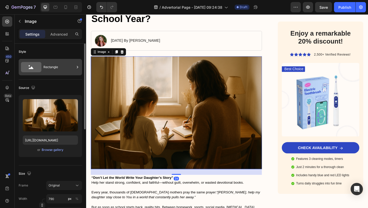
click at [47, 67] on div "Rectangle" at bounding box center [58, 67] width 31 height 12
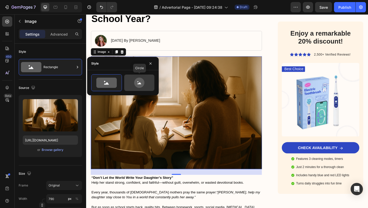
click at [130, 80] on icon at bounding box center [139, 82] width 24 height 10
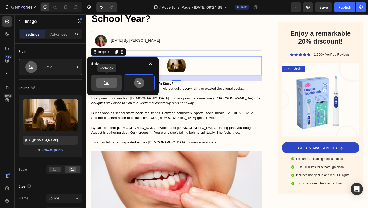
click at [110, 82] on icon at bounding box center [106, 82] width 20 height 10
type input "100"
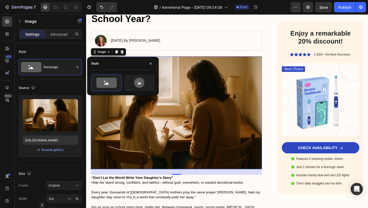
click at [184, 168] on img at bounding box center [184, 121] width 186 height 122
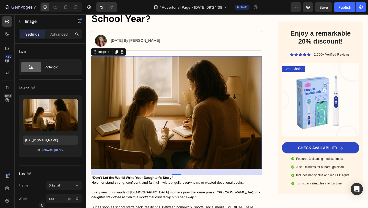
click at [198, 182] on div "24" at bounding box center [184, 185] width 186 height 6
click at [97, 56] on icon at bounding box center [96, 55] width 4 height 4
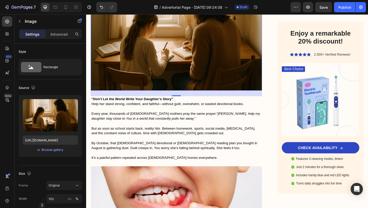
scroll to position [240, 0]
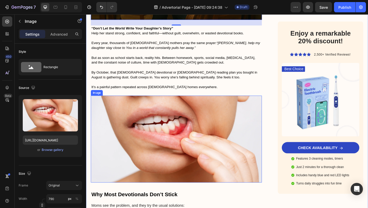
click at [219, 124] on img at bounding box center [184, 150] width 186 height 94
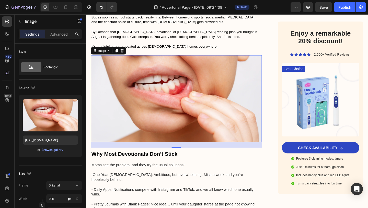
scroll to position [300, 0]
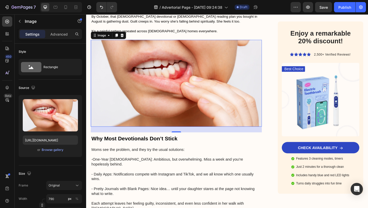
click at [159, 127] on img at bounding box center [184, 89] width 186 height 94
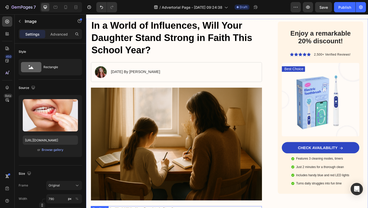
scroll to position [87, 0]
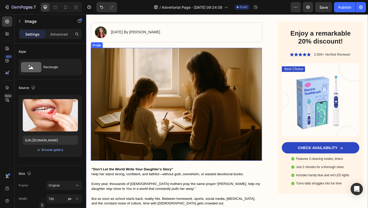
click at [179, 85] on img at bounding box center [184, 112] width 186 height 122
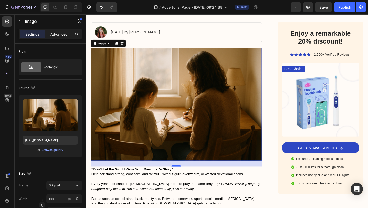
click at [64, 37] on div "Advanced" at bounding box center [59, 34] width 26 height 8
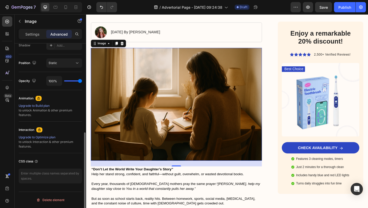
scroll to position [0, 0]
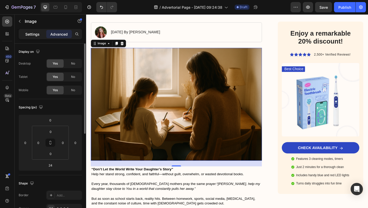
click at [39, 37] on p "Settings" at bounding box center [32, 33] width 14 height 5
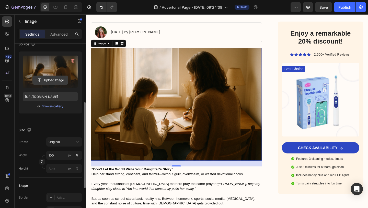
scroll to position [69, 0]
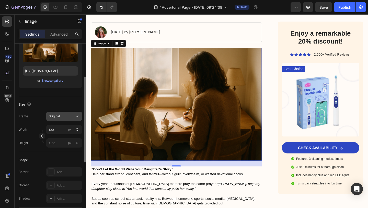
click at [60, 115] on div "Original" at bounding box center [61, 116] width 25 height 5
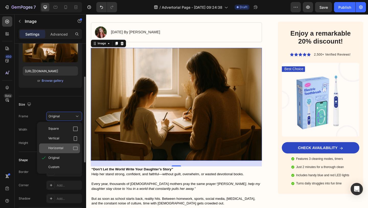
click at [58, 145] on div "Horizontal" at bounding box center [59, 148] width 41 height 10
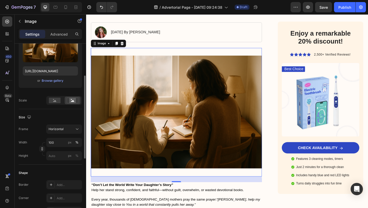
click at [144, 129] on img at bounding box center [184, 121] width 186 height 140
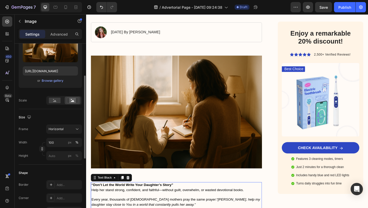
click at [123, 199] on strong "“Don’t Let the World Write Your Daughter’s Story”" at bounding box center [136, 199] width 89 height 4
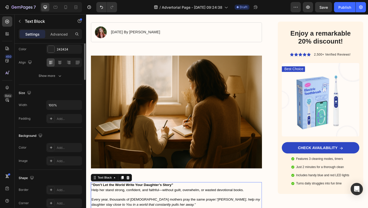
scroll to position [0, 0]
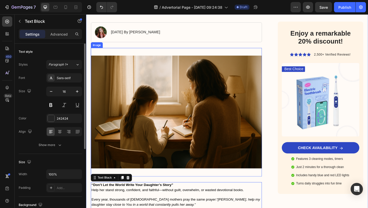
click at [151, 152] on img at bounding box center [184, 121] width 186 height 140
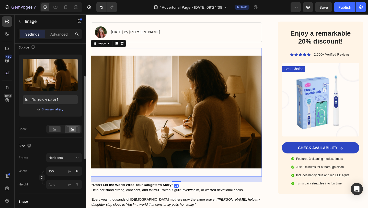
scroll to position [68, 0]
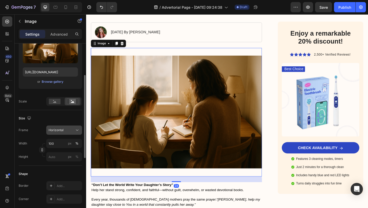
click at [62, 132] on span "Horizontal" at bounding box center [56, 130] width 15 height 5
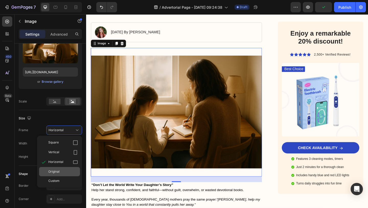
click at [57, 170] on span "Original" at bounding box center [53, 171] width 11 height 5
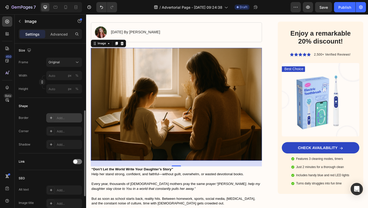
scroll to position [194, 0]
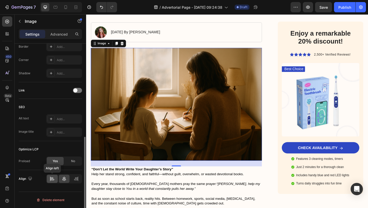
click at [54, 180] on icon at bounding box center [53, 179] width 4 height 1
click at [61, 178] on div at bounding box center [64, 178] width 11 height 8
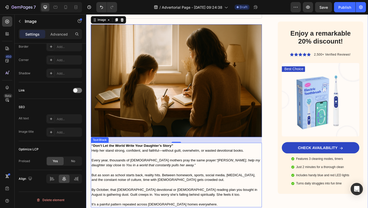
scroll to position [129, 0]
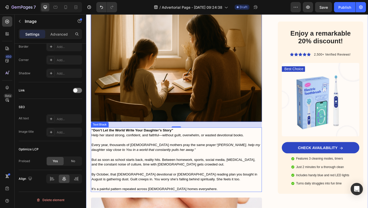
click at [143, 168] on p at bounding box center [184, 166] width 185 height 5
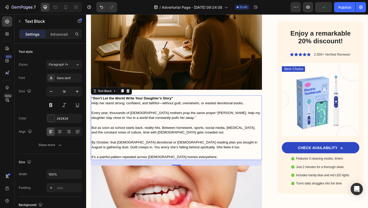
scroll to position [175, 0]
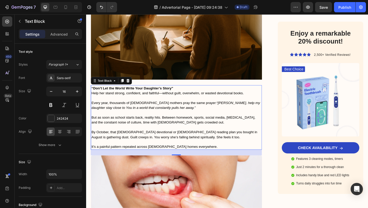
click at [161, 95] on strong "“Don’t Let the World Write Your Daughter’s Story”" at bounding box center [136, 94] width 89 height 4
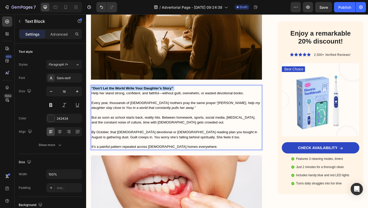
click at [161, 95] on strong "“Don’t Let the World Write Your Daughter’s Story”" at bounding box center [136, 94] width 89 height 4
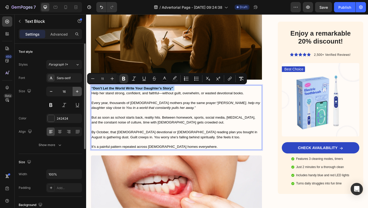
click at [78, 90] on icon "button" at bounding box center [77, 91] width 5 height 5
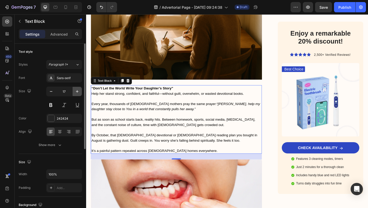
click at [78, 91] on icon "button" at bounding box center [77, 91] width 5 height 5
type input "18"
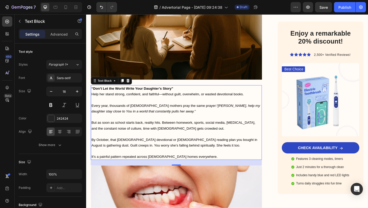
click at [120, 94] on strong "“Don’t Let the World Write Your Daughter’s Story”" at bounding box center [136, 95] width 89 height 4
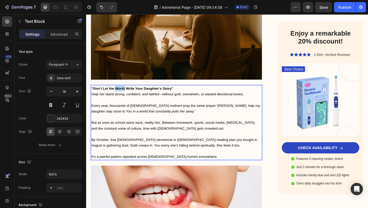
click at [120, 94] on strong "“Don’t Let the World Write Your Daughter’s Story”" at bounding box center [136, 95] width 89 height 4
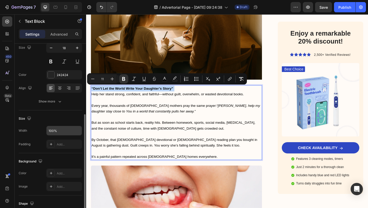
scroll to position [100, 0]
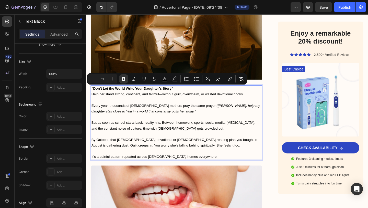
click at [250, 156] on p "By October, that [DEMOGRAPHIC_DATA] devotional or [DEMOGRAPHIC_DATA] reading pl…" at bounding box center [184, 153] width 185 height 13
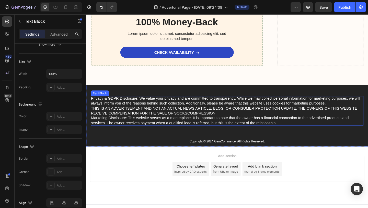
scroll to position [2500, 0]
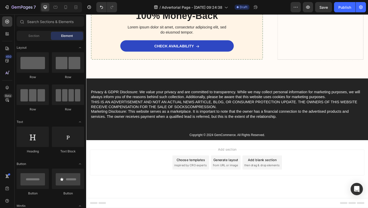
click at [267, 178] on span "then drag & drop elements" at bounding box center [277, 178] width 38 height 5
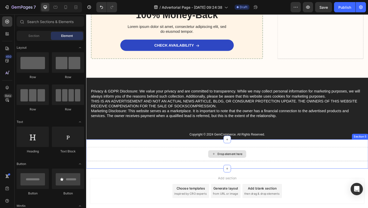
click at [263, 169] on div "Drop element here" at bounding box center [239, 165] width 307 height 15
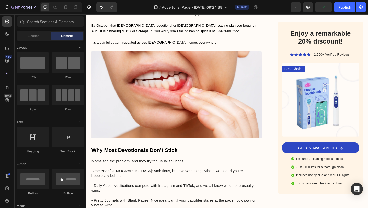
scroll to position [302, 0]
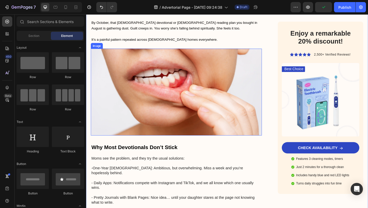
click at [216, 133] on img at bounding box center [184, 98] width 186 height 94
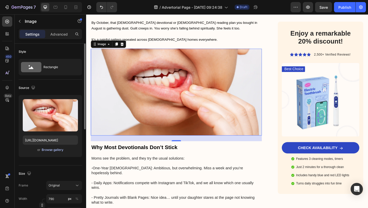
click at [57, 148] on div "Browse gallery" at bounding box center [53, 149] width 22 height 5
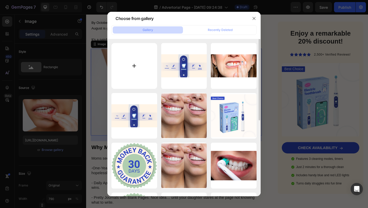
click at [141, 51] on input "file" at bounding box center [134, 66] width 46 height 46
type input "C:\fakepath\Screenshot 2025-08-27 at 10.05.09 AM.png"
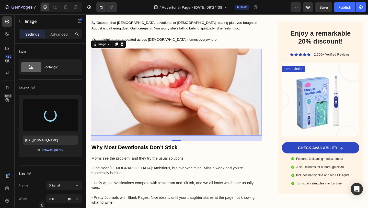
type input "https://cdn.shopify.com/s/files/1/0648/1313/8038/files/gempages_576859238949716…"
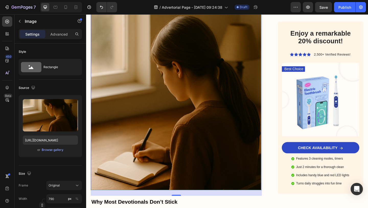
scroll to position [340, 0]
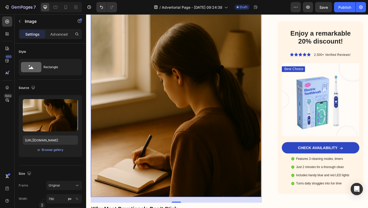
click at [150, 100] on img at bounding box center [184, 113] width 186 height 199
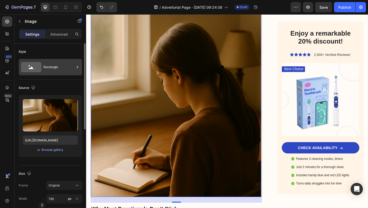
click at [59, 68] on div "Rectangle" at bounding box center [58, 67] width 31 height 12
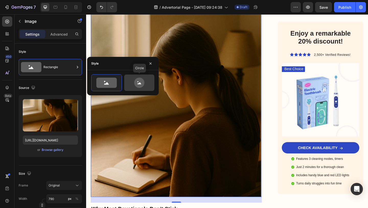
click at [133, 79] on icon at bounding box center [139, 82] width 24 height 10
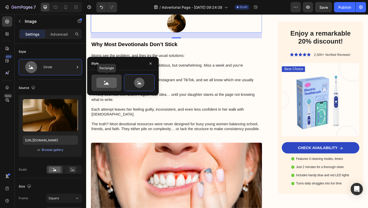
click at [113, 82] on icon at bounding box center [106, 82] width 20 height 10
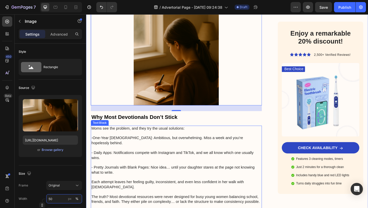
scroll to position [277, 0]
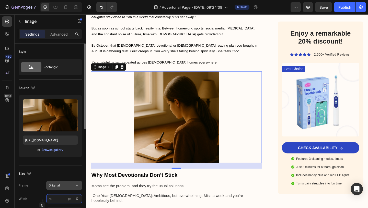
type input "5"
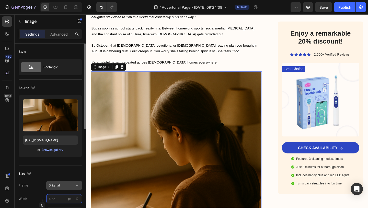
type input "5"
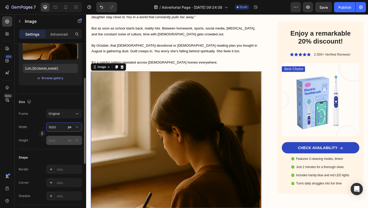
type input "1000"
click at [57, 142] on input "px %" at bounding box center [64, 140] width 36 height 9
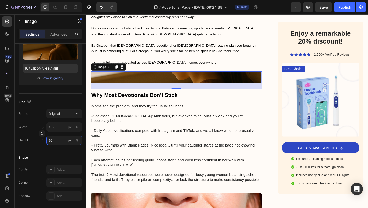
type input "5"
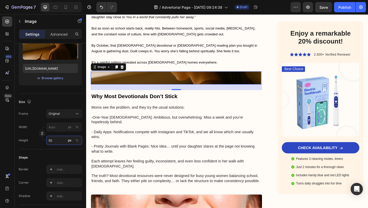
type input "5"
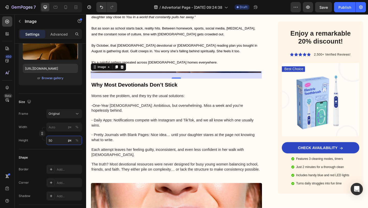
type input "500"
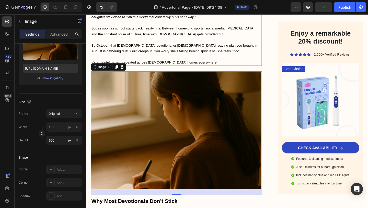
click at [211, 64] on p "It’s a painful pattern repeated across [DEMOGRAPHIC_DATA] homes everywhere." at bounding box center [184, 66] width 185 height 6
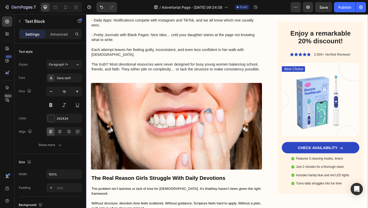
scroll to position [524, 0]
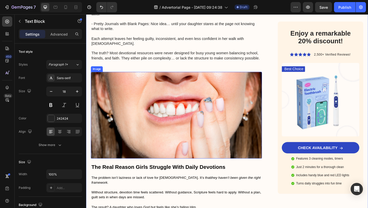
click at [191, 108] on img at bounding box center [184, 124] width 186 height 94
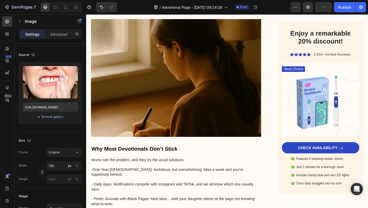
scroll to position [321, 0]
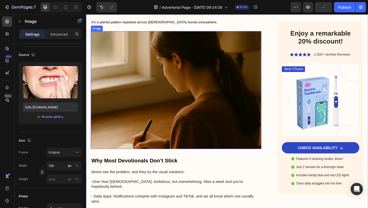
click at [164, 123] on img at bounding box center [184, 96] width 186 height 128
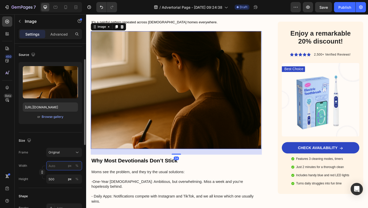
click at [51, 168] on input "px %" at bounding box center [64, 165] width 36 height 9
type input "7"
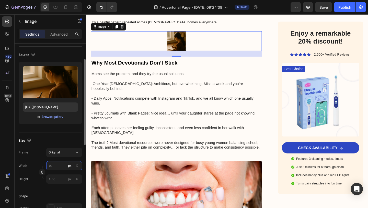
type input "7"
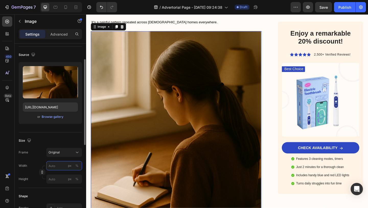
type input "7"
click at [65, 140] on div "Size" at bounding box center [50, 140] width 63 height 8
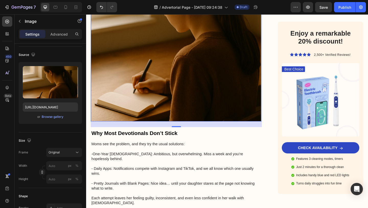
scroll to position [532, 0]
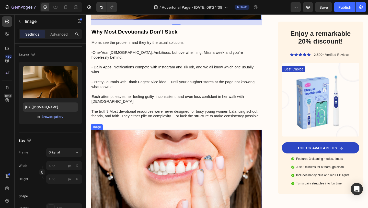
click at [134, 159] on img at bounding box center [184, 187] width 186 height 94
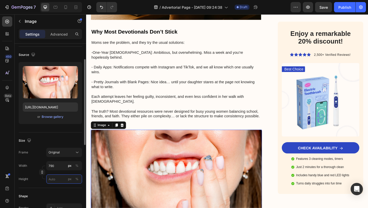
click at [55, 179] on input "px %" at bounding box center [64, 178] width 36 height 9
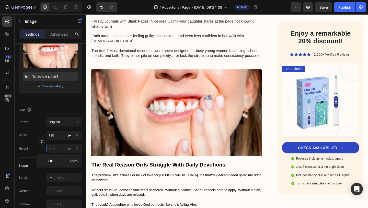
scroll to position [640, 0]
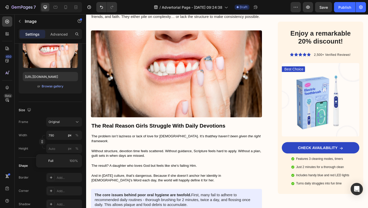
click at [183, 85] on img at bounding box center [184, 79] width 186 height 94
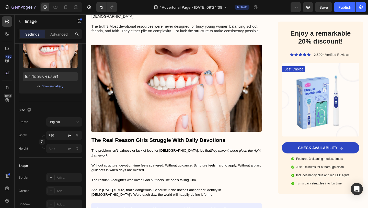
scroll to position [624, 0]
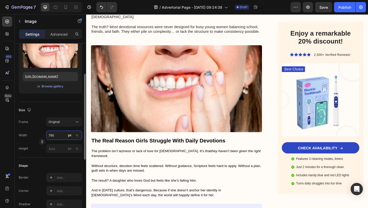
click at [54, 135] on input "790" at bounding box center [64, 134] width 36 height 9
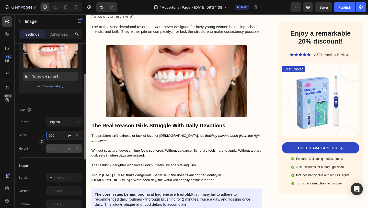
type input "600"
click at [50, 150] on input "px %" at bounding box center [64, 148] width 36 height 9
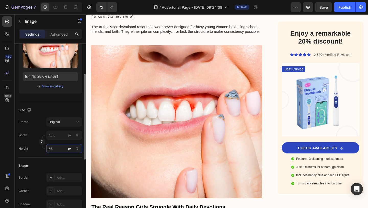
type input "650"
drag, startPoint x: 56, startPoint y: 149, endPoint x: 48, endPoint y: 149, distance: 8.2
click at [48, 149] on input "650" at bounding box center [64, 148] width 36 height 9
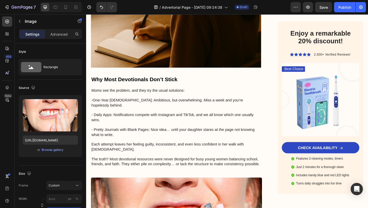
scroll to position [408, 0]
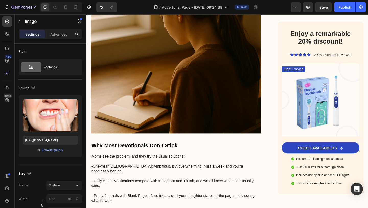
click at [148, 108] on img at bounding box center [184, 44] width 186 height 199
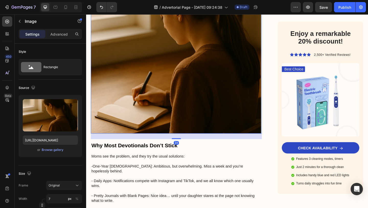
click at [148, 108] on img at bounding box center [184, 44] width 186 height 199
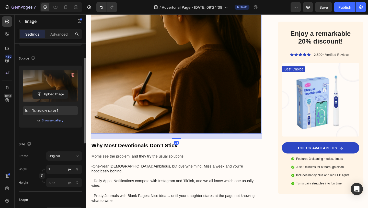
scroll to position [56, 0]
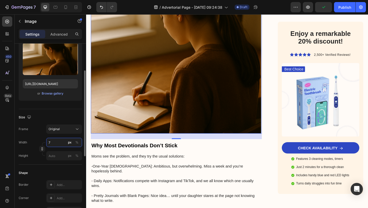
click at [59, 140] on input "7" at bounding box center [64, 142] width 36 height 9
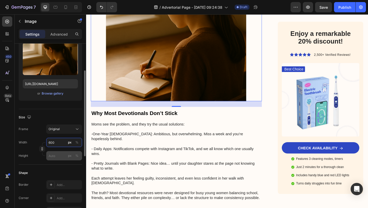
type input "600"
click at [54, 154] on input "px %" at bounding box center [64, 155] width 36 height 9
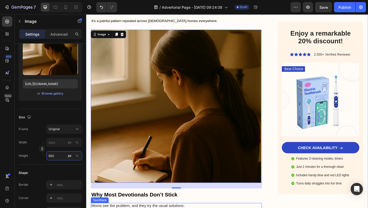
scroll to position [322, 0]
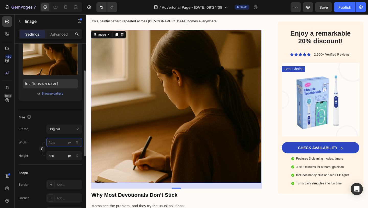
click at [57, 145] on input "px %" at bounding box center [64, 142] width 36 height 9
click at [26, 151] on div "Height" at bounding box center [23, 155] width 9 height 9
click at [51, 156] on input "650" at bounding box center [64, 155] width 36 height 9
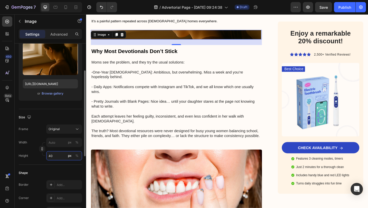
type input "400"
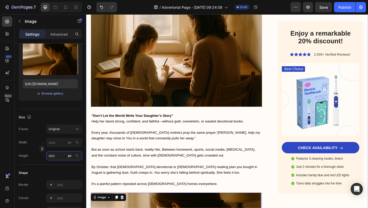
scroll to position [118, 0]
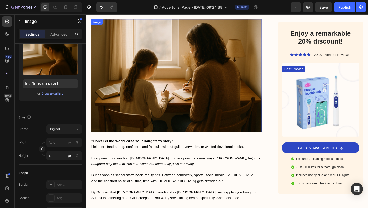
click at [173, 124] on img at bounding box center [184, 81] width 186 height 122
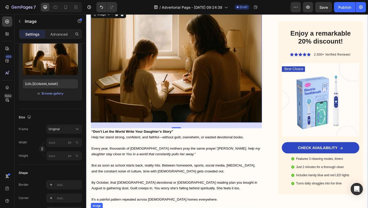
scroll to position [114, 0]
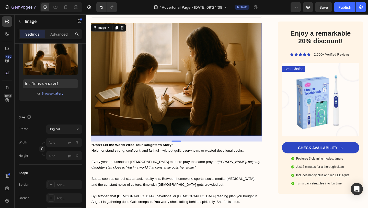
click at [183, 99] on img at bounding box center [184, 85] width 186 height 122
click at [164, 105] on img at bounding box center [184, 85] width 186 height 122
click at [55, 138] on input "px %" at bounding box center [64, 142] width 36 height 9
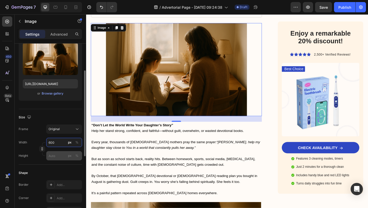
type input "600"
click at [55, 154] on input "px %" at bounding box center [64, 155] width 36 height 9
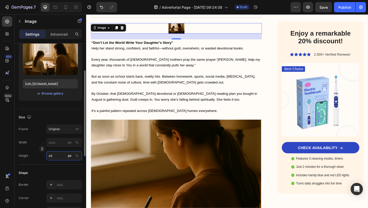
type input "450"
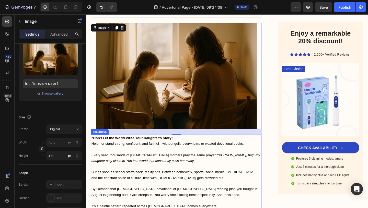
click at [114, 156] on span "Help her stand strong, confident, and faithful—without guilt, overwhelm, or was…" at bounding box center [175, 155] width 166 height 4
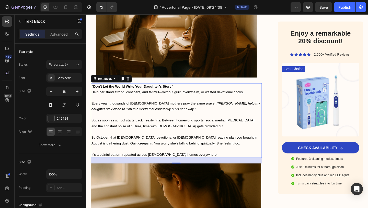
scroll to position [242, 0]
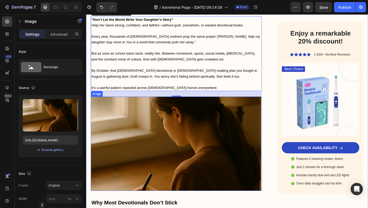
click at [161, 175] on img at bounding box center [184, 155] width 186 height 102
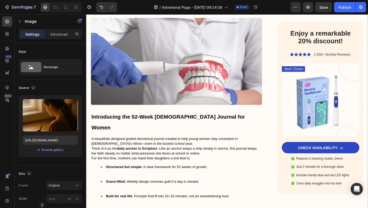
scroll to position [879, 0]
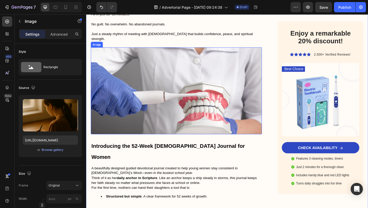
click at [170, 65] on img at bounding box center [184, 97] width 186 height 94
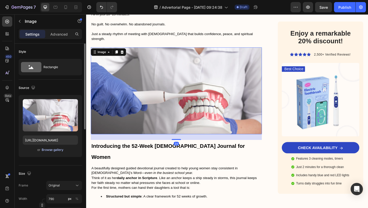
click at [49, 151] on div "Browse gallery" at bounding box center [53, 149] width 22 height 5
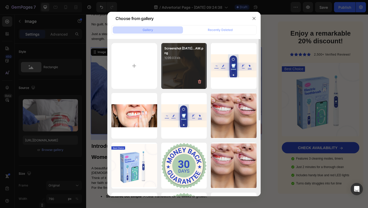
click at [184, 76] on div "Screenshot 2025-08-27...AM.png 1099.03 kb" at bounding box center [184, 66] width 46 height 46
type input "https://cdn.shopify.com/s/files/1/0648/1313/8038/files/gempages_576859238949716…"
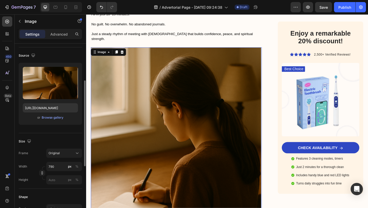
scroll to position [47, 0]
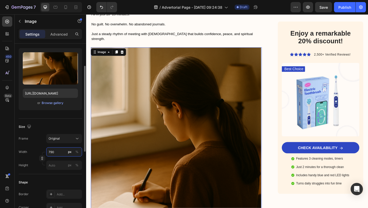
click at [55, 153] on input "790" at bounding box center [64, 151] width 36 height 9
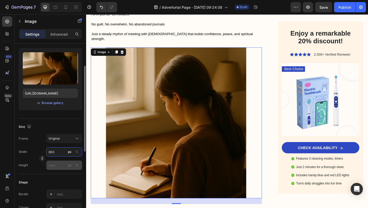
type input "600"
click at [53, 166] on input "px %" at bounding box center [64, 164] width 36 height 9
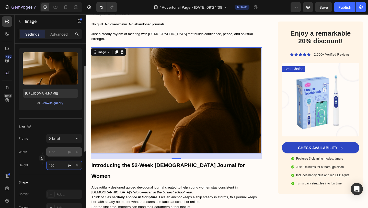
type input "450"
click at [56, 152] on input "px %" at bounding box center [64, 151] width 36 height 9
type input "5"
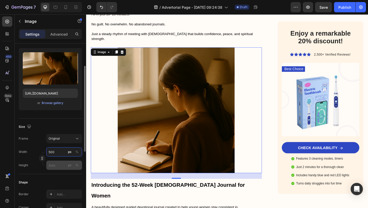
type input "500"
click at [57, 167] on input "px %" at bounding box center [64, 164] width 36 height 9
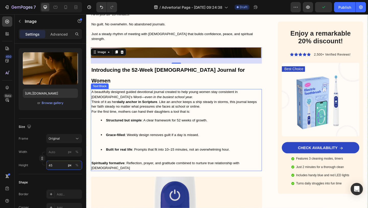
scroll to position [797, 0]
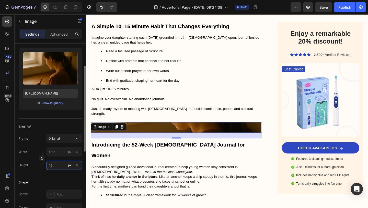
type input "45"
click at [65, 177] on div "Shape Border Add... Corner Add... Shadow Add..." at bounding box center [50, 201] width 63 height 55
click at [56, 155] on input "px %" at bounding box center [64, 151] width 36 height 9
type input "5"
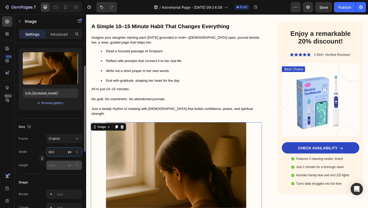
type input "600"
click at [55, 164] on input "px %" at bounding box center [64, 164] width 36 height 9
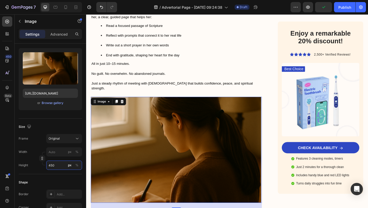
scroll to position [853, 0]
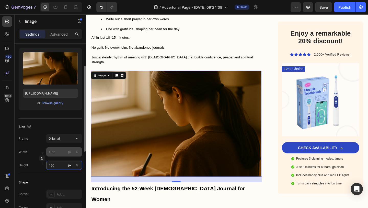
type input "450"
click at [57, 154] on input "px %" at bounding box center [64, 151] width 36 height 9
type input "5"
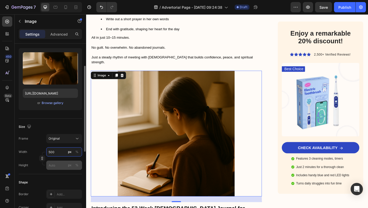
type input "500"
click at [52, 164] on input "px %" at bounding box center [64, 164] width 36 height 9
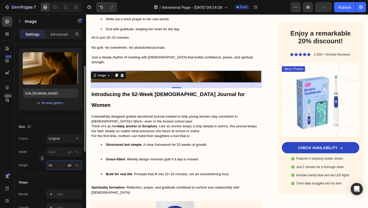
type input "5"
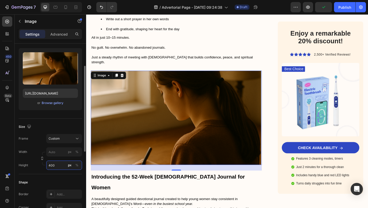
type input "5"
type input "400"
click at [56, 151] on div "Frame Custom Width px % Height 400 px %" at bounding box center [50, 152] width 63 height 36
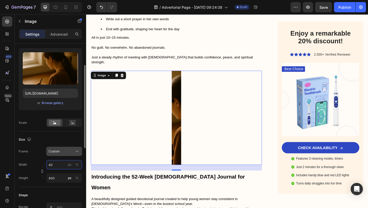
type input "400"
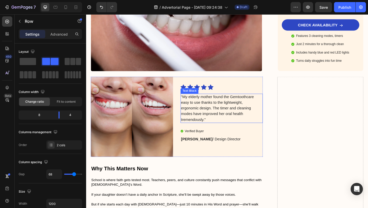
scroll to position [1403, 0]
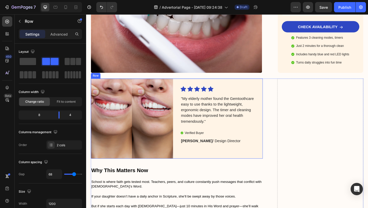
click at [229, 140] on div "Verified Buyer" at bounding box center [234, 143] width 90 height 6
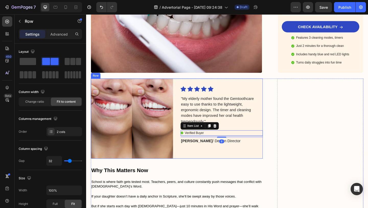
click at [243, 128] on div "Icon Icon Icon Icon Icon Icon List "My elderly mother found the Gemtoothcare ea…" at bounding box center [234, 127] width 90 height 87
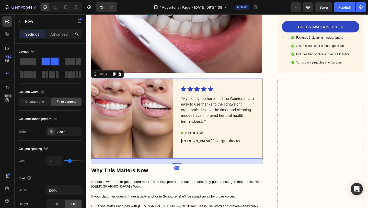
click at [237, 132] on div "Icon Icon Icon Icon Icon Icon List "My elderly mother found the Gemtoothcare ea…" at bounding box center [234, 127] width 90 height 87
click at [123, 77] on icon at bounding box center [123, 79] width 4 height 4
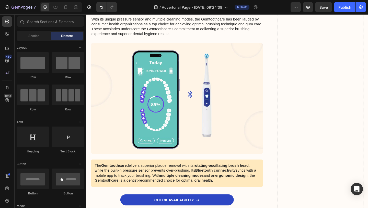
scroll to position [1760, 0]
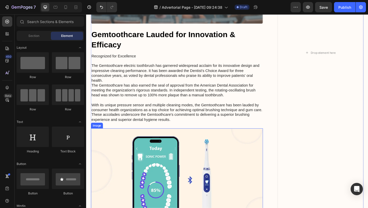
click at [159, 147] on img at bounding box center [184, 198] width 187 height 121
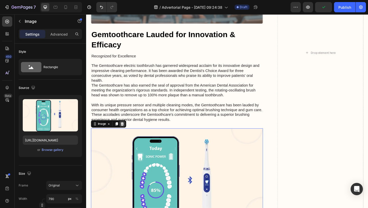
click at [124, 136] on div at bounding box center [125, 133] width 6 height 6
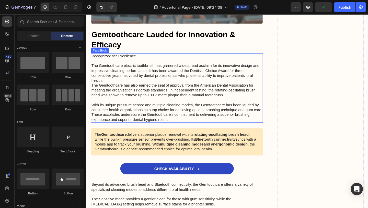
click at [178, 122] on p "Recognized for Excellence The Gemtoothcare electric toothbrush has garnered wid…" at bounding box center [185, 94] width 186 height 74
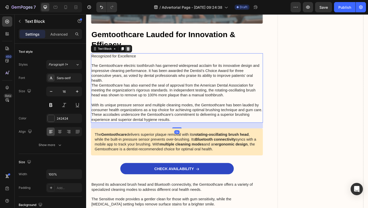
click at [133, 54] on icon at bounding box center [132, 52] width 4 height 4
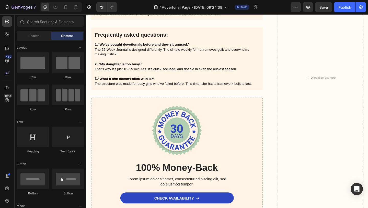
scroll to position [1890, 0]
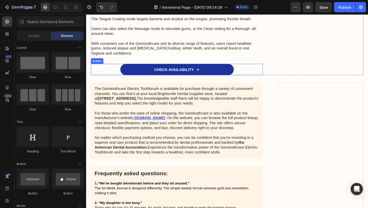
click at [236, 77] on link "CHECK AVAILABILITY" at bounding box center [185, 74] width 124 height 12
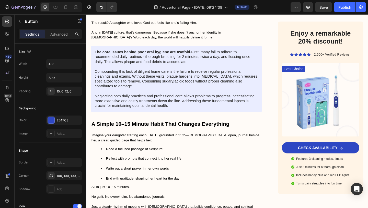
scroll to position [663, 0]
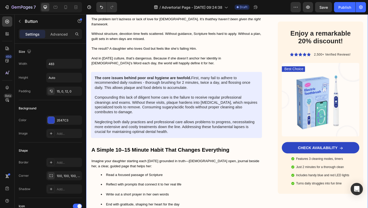
click at [186, 154] on div "In a World of Influences, Will Your Daughter Stand Strong in Faith This School …" at bounding box center [184, 109] width 186 height 1418
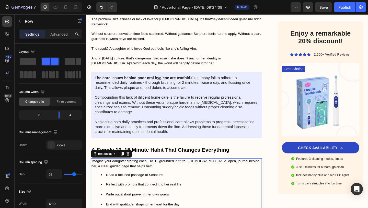
click at [148, 172] on span "Imagine your daughter starting each [DATE] grounded in truth—[DEMOGRAPHIC_DATA]…" at bounding box center [183, 176] width 183 height 9
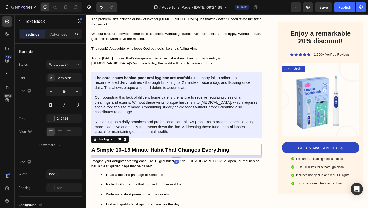
click at [144, 158] on strong "A Simple 10–15 Minute Habit That Changes Everything" at bounding box center [167, 161] width 150 height 7
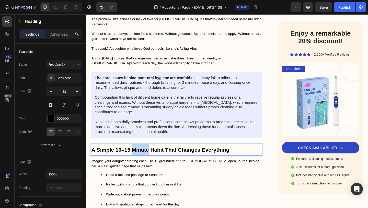
click at [142, 158] on strong "A Simple 10–15 Minute Habit That Changes Everything" at bounding box center [167, 161] width 150 height 7
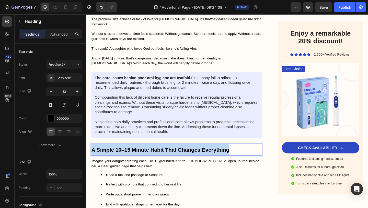
click at [142, 158] on strong "A Simple 10–15 Minute Habit That Changes Everything" at bounding box center [167, 161] width 150 height 7
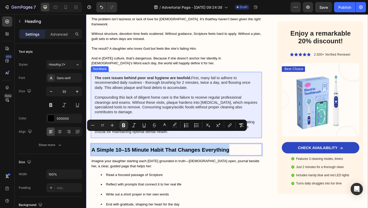
click at [143, 81] on strong "The core issues behind poor oral hygiene are twofold." at bounding box center [147, 83] width 105 height 4
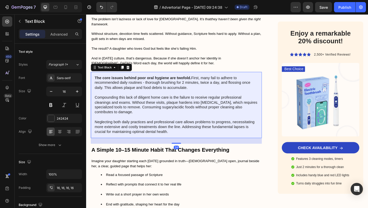
click at [150, 81] on strong "The core issues behind poor oral hygiene are twofold." at bounding box center [147, 83] width 105 height 4
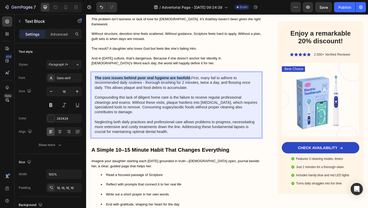
drag, startPoint x: 199, startPoint y: 68, endPoint x: 96, endPoint y: 70, distance: 103.3
click at [96, 81] on strong "The core issues behind poor oral hygiene are twofold." at bounding box center [147, 83] width 105 height 4
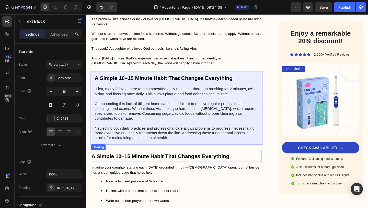
click at [144, 162] on p "⁠⁠⁠⁠⁠⁠⁠ A Simple 10–15 Minute Habit That Changes Everything" at bounding box center [184, 168] width 185 height 12
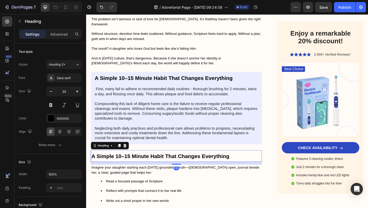
click at [120, 178] on span "Imagine your daughter starting each [DATE] grounded in truth—[DEMOGRAPHIC_DATA]…" at bounding box center [183, 182] width 183 height 9
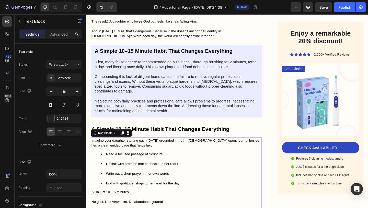
scroll to position [721, 0]
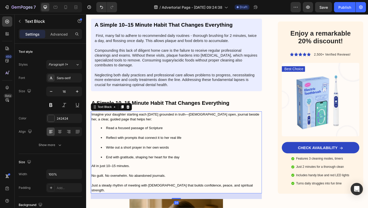
click at [166, 187] on span "No guilt. No overwhelm. No abandoned journals." at bounding box center [132, 189] width 81 height 4
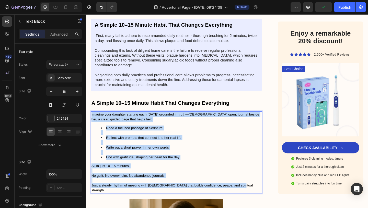
drag, startPoint x: 248, startPoint y: 186, endPoint x: 72, endPoint y: 103, distance: 194.9
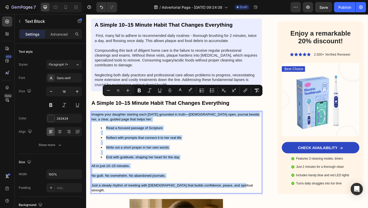
copy div "Imagine your daughter starting each school day grounded in truth—Bible open, jo…"
click at [132, 69] on p "⁠⁠⁠⁠⁠⁠⁠ First, many fail to adhere to recommended daily routines - thorough bru…" at bounding box center [184, 63] width 178 height 59
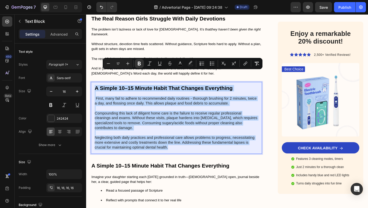
scroll to position [652, 0]
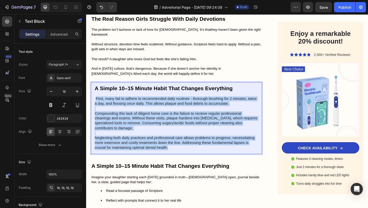
drag, startPoint x: 175, startPoint y: 75, endPoint x: 96, endPoint y: 89, distance: 80.7
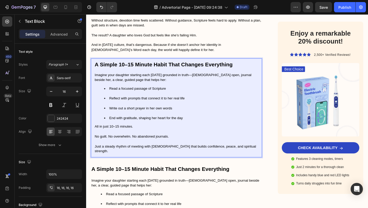
scroll to position [718, 0]
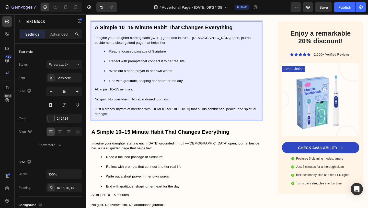
click at [115, 152] on span "Imagine your daughter starting each [DATE] grounded in truth—[DEMOGRAPHIC_DATA]…" at bounding box center [183, 156] width 183 height 9
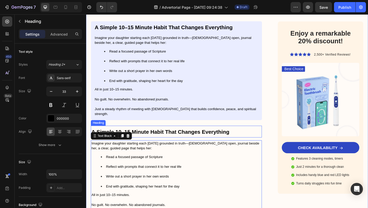
click at [227, 136] on p "⁠⁠⁠⁠⁠⁠⁠ A Simple 10–15 Minute Habit That Changes Everything" at bounding box center [184, 142] width 185 height 12
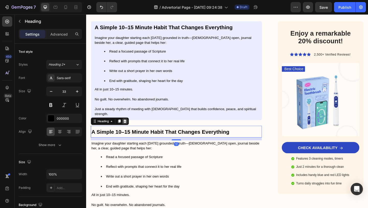
click at [128, 129] on icon at bounding box center [128, 131] width 3 height 4
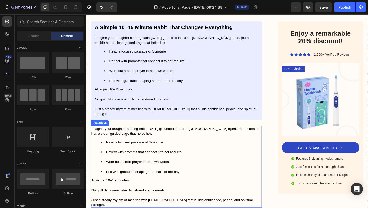
click at [182, 151] on li "Read a focused passage of Scripture" at bounding box center [189, 156] width 175 height 11
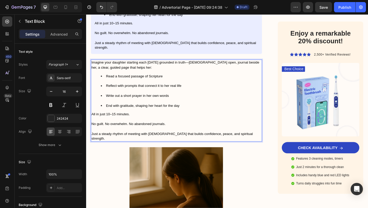
scroll to position [896, 0]
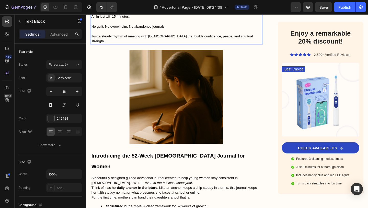
click at [155, 190] on span "A beautifully designed guided devotional journal created to help young women st…" at bounding box center [171, 194] width 159 height 9
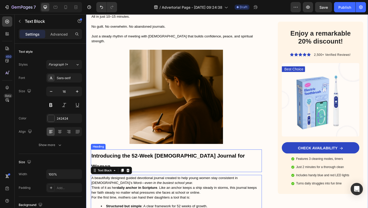
click at [142, 164] on strong "Introducing the 52-Week [DEMOGRAPHIC_DATA] Journal for Women" at bounding box center [175, 173] width 167 height 18
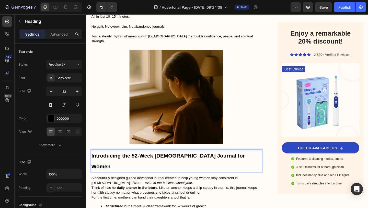
click at [142, 164] on strong "Introducing the 52-Week [DEMOGRAPHIC_DATA] Journal for Women" at bounding box center [175, 173] width 167 height 18
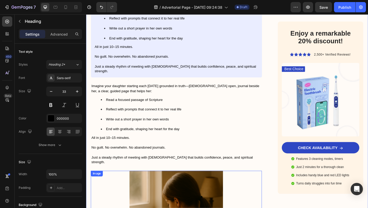
scroll to position [742, 0]
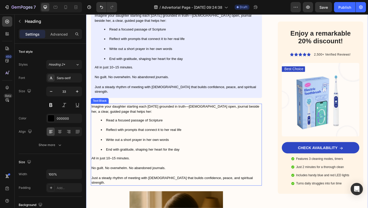
click at [155, 112] on span "Imagine your daughter starting each [DATE] grounded in truth—[DEMOGRAPHIC_DATA]…" at bounding box center [183, 116] width 183 height 9
click at [92, 112] on span "Imagine your daughter starting each [DATE] grounded in truth—[DEMOGRAPHIC_DATA]…" at bounding box center [183, 116] width 183 height 9
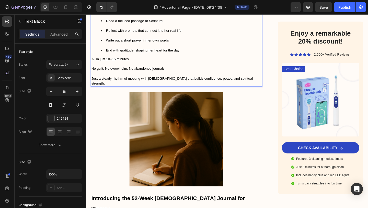
scroll to position [921, 0]
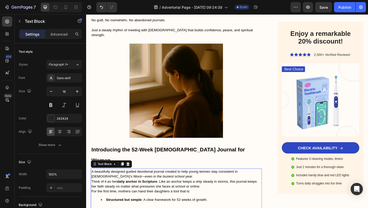
click at [127, 182] on p "A beautifully designed guided devotional journal created to help young women st…" at bounding box center [184, 187] width 185 height 11
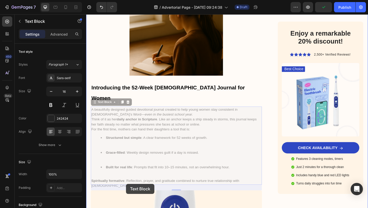
scroll to position [1004, 0]
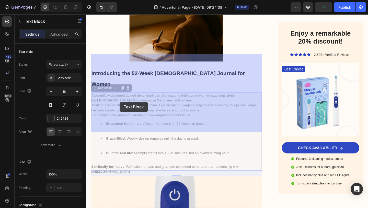
drag, startPoint x: 91, startPoint y: 142, endPoint x: 123, endPoint y: 110, distance: 45.2
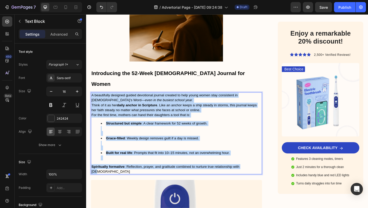
drag, startPoint x: 92, startPoint y: 61, endPoint x: 261, endPoint y: 140, distance: 187.0
click at [261, 140] on div "A beautifully designed guided devotional journal created to help young women st…" at bounding box center [184, 143] width 186 height 89
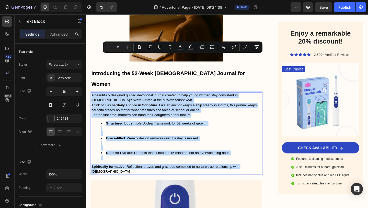
copy div "A beautifully designed guided devotional journal created to help young women st…"
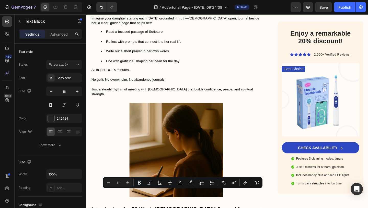
scroll to position [805, 0]
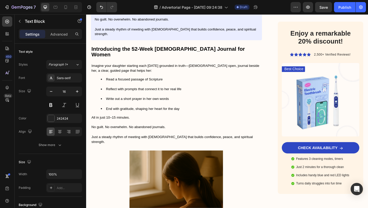
click at [186, 103] on li "Write out a short prayer in her own words" at bounding box center [189, 108] width 175 height 11
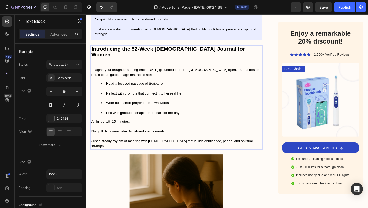
drag, startPoint x: 92, startPoint y: 43, endPoint x: 96, endPoint y: 46, distance: 4.8
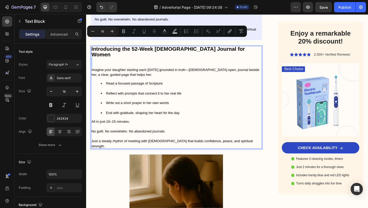
click at [93, 61] on p "Rich Text Editor. Editing area: main" at bounding box center [184, 66] width 185 height 11
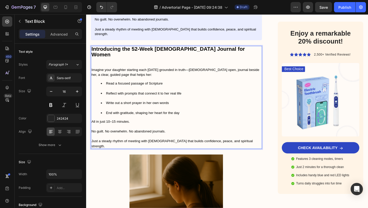
drag, startPoint x: 92, startPoint y: 47, endPoint x: 234, endPoint y: 116, distance: 157.7
click at [234, 116] on div "Introducing the 52-Week Bible Journal for Women Imagine your daughter starting …" at bounding box center [184, 105] width 186 height 112
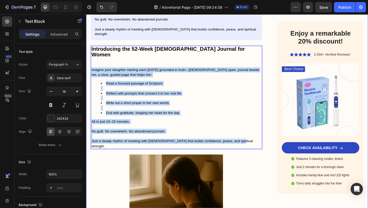
drag, startPoint x: 254, startPoint y: 127, endPoint x: 89, endPoint y: 47, distance: 183.8
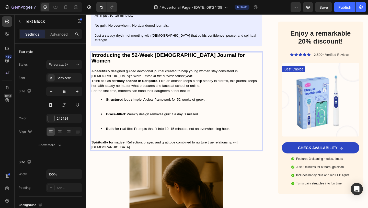
scroll to position [787, 0]
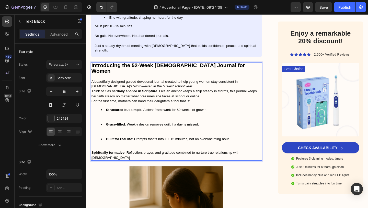
click at [150, 79] on p "A beautifully designed guided devotional journal created to help young women st…" at bounding box center [184, 87] width 185 height 16
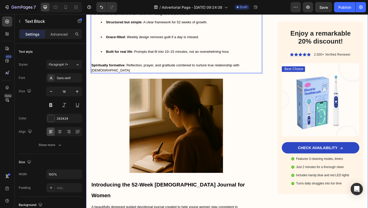
scroll to position [949, 0]
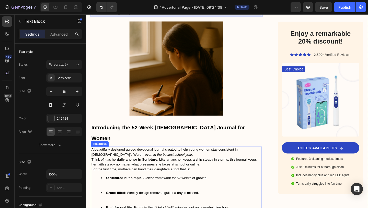
click at [131, 180] on span "For the first time, mothers can hand their daughters a tool that is:" at bounding box center [145, 182] width 107 height 4
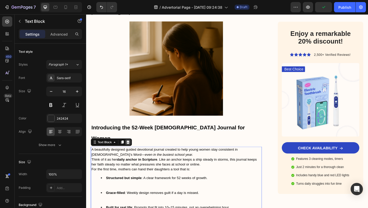
click at [132, 151] on icon at bounding box center [131, 153] width 3 height 4
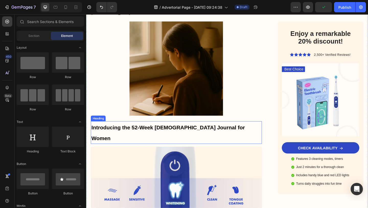
click at [240, 131] on p "⁠⁠⁠⁠⁠⁠⁠ Introducing the 52-Week Bible Journal for Women" at bounding box center [184, 143] width 185 height 24
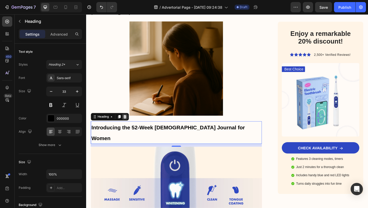
click at [129, 124] on icon at bounding box center [128, 126] width 4 height 4
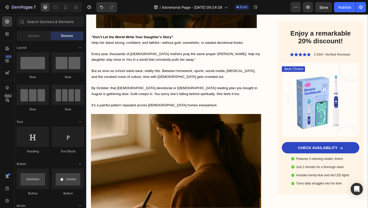
scroll to position [289, 0]
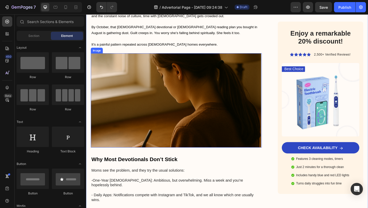
click at [153, 72] on img at bounding box center [184, 108] width 186 height 102
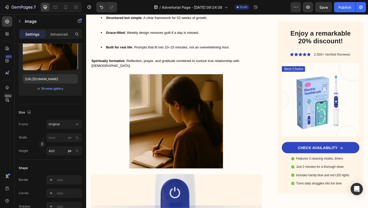
scroll to position [874, 0]
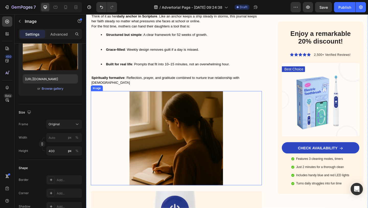
click at [198, 136] on img at bounding box center [184, 149] width 102 height 102
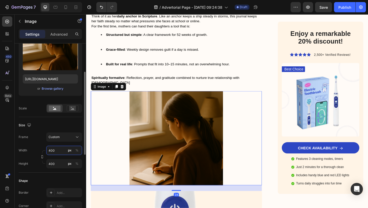
click at [59, 151] on input "400" at bounding box center [64, 150] width 36 height 9
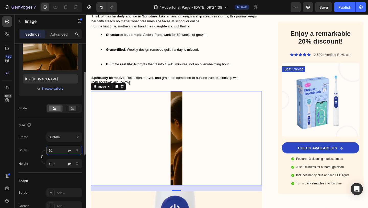
type input "5"
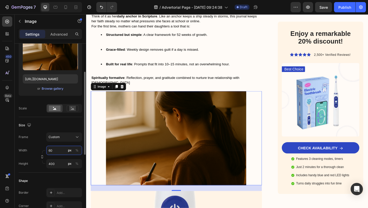
type input "6"
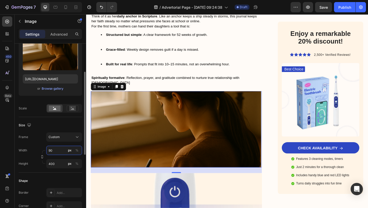
type input "9"
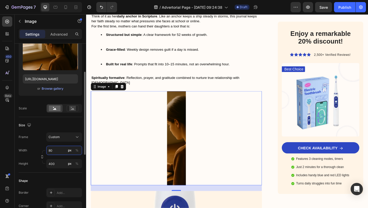
type input "800"
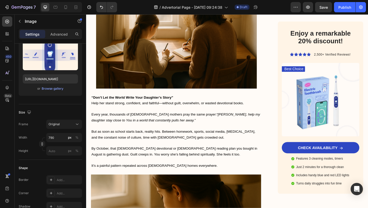
scroll to position [83, 0]
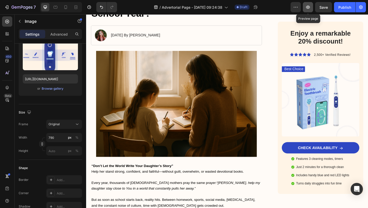
click at [307, 10] on button "button" at bounding box center [308, 7] width 10 height 10
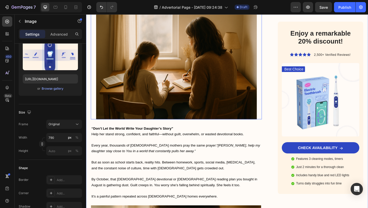
scroll to position [133, 0]
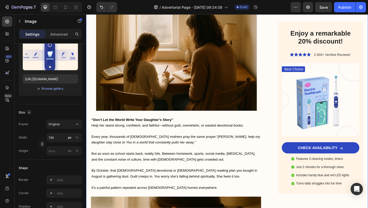
click at [151, 131] on p "“Don’t Let the World Write Your Daughter’s Story” Help her stand strong, confid…" at bounding box center [184, 132] width 185 height 13
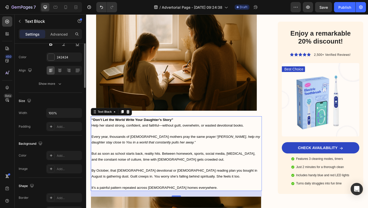
scroll to position [0, 0]
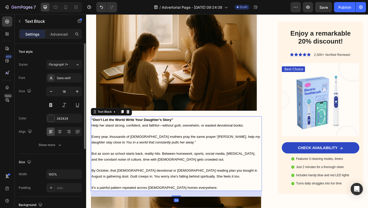
click at [151, 128] on strong "“Don’t Let the World Write Your Daughter’s Story”" at bounding box center [136, 129] width 89 height 4
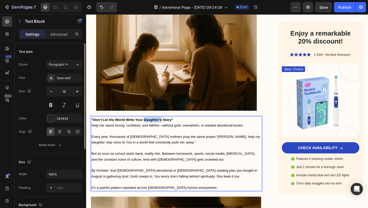
click at [151, 128] on strong "“Don’t Let the World Write Your Daughter’s Story”" at bounding box center [136, 129] width 89 height 4
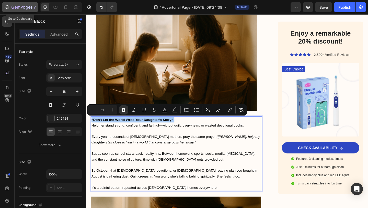
click at [12, 7] on icon "button" at bounding box center [22, 7] width 21 height 4
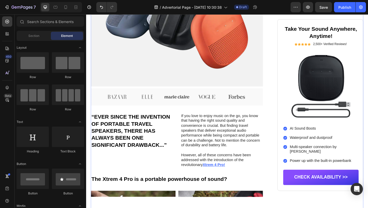
scroll to position [269, 0]
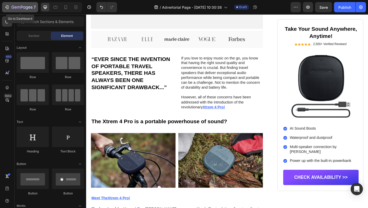
click at [7, 8] on icon "button" at bounding box center [6, 7] width 5 height 5
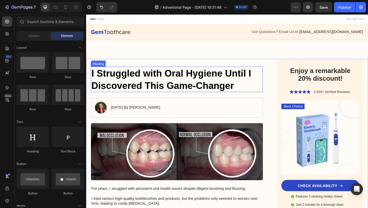
click at [210, 76] on h1 "I Struggled with Oral Hygiene Until I Discovered This Game-Changer" at bounding box center [184, 85] width 187 height 28
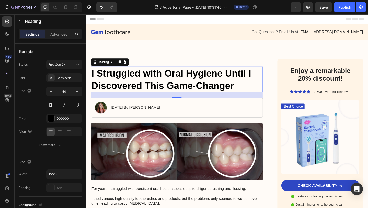
click at [210, 76] on h1 "I Struggled with Oral Hygiene Until I Discovered This Game-Changer" at bounding box center [184, 85] width 187 height 28
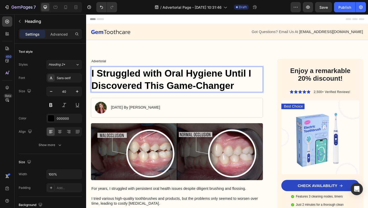
click at [159, 82] on p "I Struggled with Oral Hygiene Until I Discovered This Game-Changer" at bounding box center [185, 85] width 186 height 27
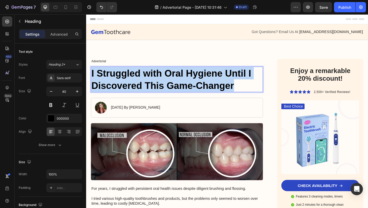
click at [159, 82] on p "I Struggled with Oral Hygiene Until I Discovered This Game-Changer" at bounding box center [185, 85] width 186 height 27
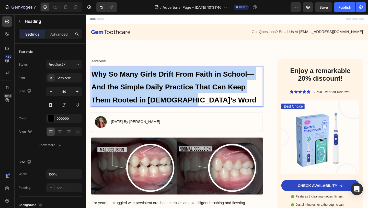
drag, startPoint x: 199, startPoint y: 108, endPoint x: 93, endPoint y: 79, distance: 110.7
click at [93, 79] on p "Why So Many Girls Drift From Faith in School—And the Simple Daily Practice That…" at bounding box center [185, 93] width 186 height 42
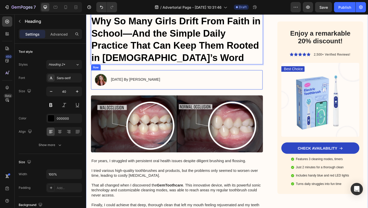
scroll to position [123, 0]
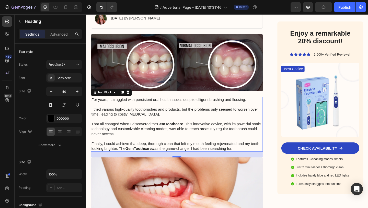
click at [183, 131] on strong "GemToothcare" at bounding box center [177, 133] width 29 height 4
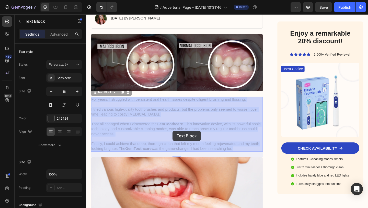
drag, startPoint x: 93, startPoint y: 107, endPoint x: 175, endPoint y: 140, distance: 88.5
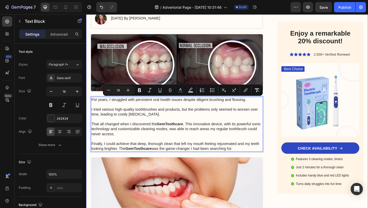
drag, startPoint x: 252, startPoint y: 160, endPoint x: 93, endPoint y: 103, distance: 169.0
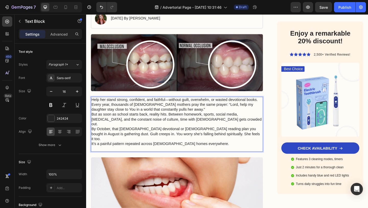
click at [273, 107] on p "Help her stand strong, confident, and faithful—without guilt, overwhelm, or was…" at bounding box center [185, 133] width 186 height 59
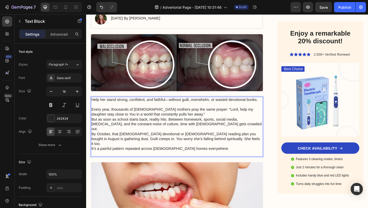
click at [228, 122] on p "⁠⁠⁠⁠⁠⁠⁠ Every year, thousands of Christian mothers pray the same prayer: “Lord,…" at bounding box center [185, 139] width 186 height 59
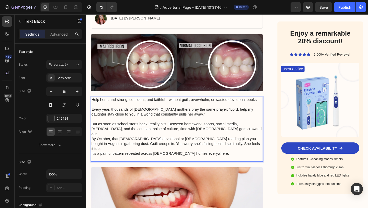
click at [234, 138] on p "⁠⁠⁠⁠⁠⁠⁠ But as soon as school starts back, reality hits. Between homework, spor…" at bounding box center [185, 150] width 186 height 48
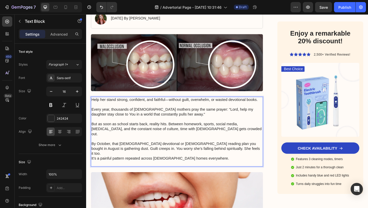
click at [223, 155] on p "⁠⁠⁠⁠⁠⁠⁠ By October, that shiny devotional or Bible reading plan you bought in A…" at bounding box center [185, 163] width 186 height 32
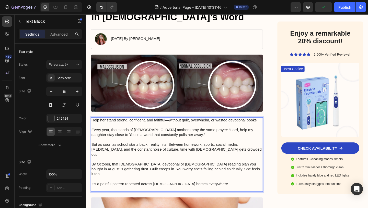
scroll to position [99, 0]
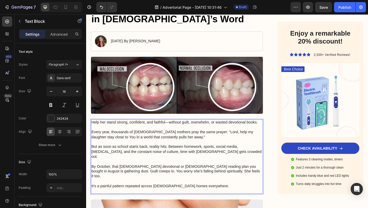
click at [92, 131] on p "Help her stand strong, confident, and faithful—without guilt, overwhelm, or was…" at bounding box center [185, 131] width 186 height 5
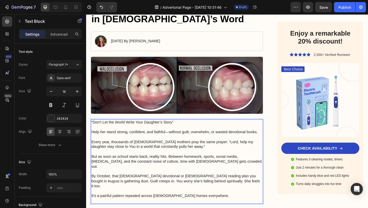
click at [137, 133] on p "“Don’t Let the World Write Your Daughter’s Story”" at bounding box center [185, 131] width 186 height 5
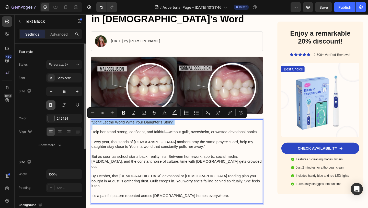
click at [48, 104] on button at bounding box center [50, 104] width 9 height 9
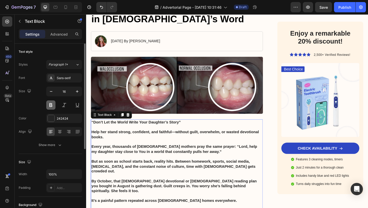
click at [49, 104] on button at bounding box center [50, 104] width 9 height 9
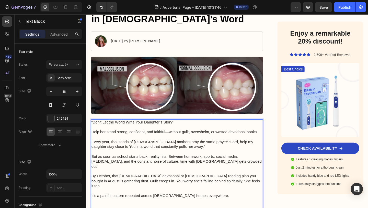
click at [119, 132] on p "“Don’t Let the World Write Your Daughter’s Story”" at bounding box center [185, 131] width 186 height 5
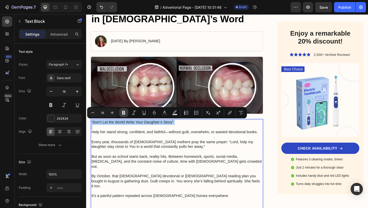
click at [125, 112] on icon "Editor contextual toolbar" at bounding box center [123, 112] width 5 height 5
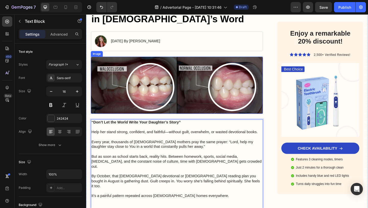
scroll to position [146, 0]
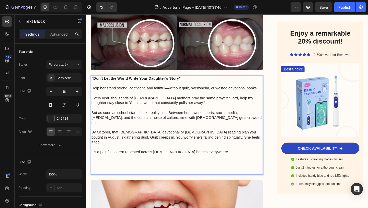
click at [111, 167] on p "It’s a painful pattern repeated across [DEMOGRAPHIC_DATA] homes everywhere." at bounding box center [185, 172] width 186 height 32
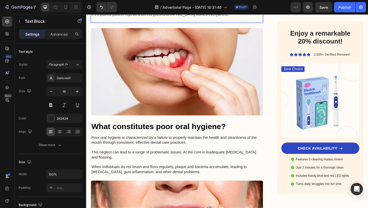
scroll to position [308, 0]
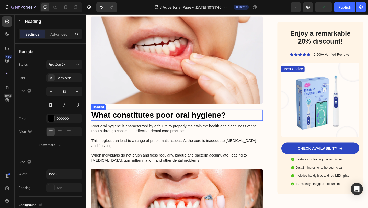
click at [139, 118] on h3 "What constitutes poor oral hygiene?" at bounding box center [184, 124] width 187 height 12
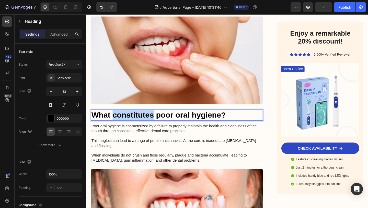
click at [139, 118] on h3 "What constitutes poor oral hygiene?" at bounding box center [184, 124] width 187 height 12
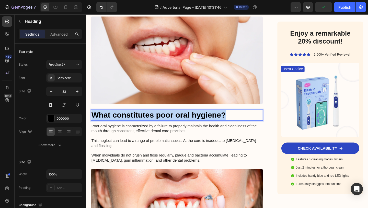
click at [139, 118] on p "What constitutes poor oral hygiene?" at bounding box center [185, 123] width 186 height 11
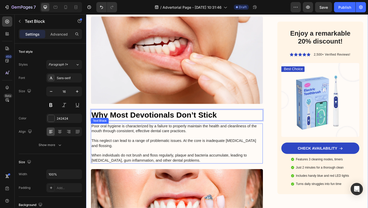
click at [127, 133] on p "Poor oral hygiene is characterized by a failure to properly maintain the health…" at bounding box center [185, 154] width 186 height 42
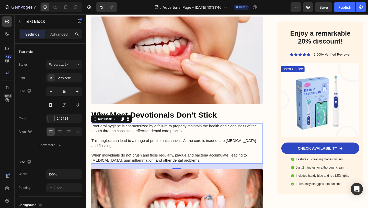
click at [147, 133] on p "Poor oral hygiene is characterized by a failure to properly maintain the health…" at bounding box center [185, 154] width 186 height 42
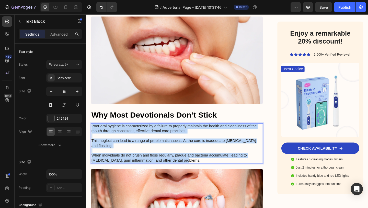
drag, startPoint x: 175, startPoint y: 162, endPoint x: 92, endPoint y: 125, distance: 90.2
click at [92, 133] on p "Poor oral hygiene is characterized by a failure to properly maintain the health…" at bounding box center [185, 154] width 186 height 42
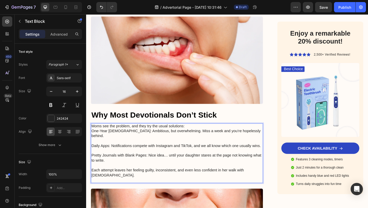
click at [193, 133] on p "Moms see the problem, and they try the usual solutions: One-Year Bibles: Ambiti…" at bounding box center [185, 141] width 186 height 16
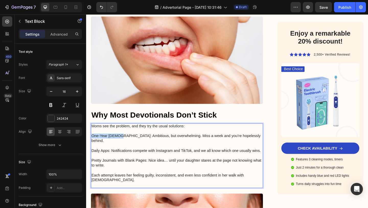
drag, startPoint x: 121, startPoint y: 136, endPoint x: 91, endPoint y: 136, distance: 30.4
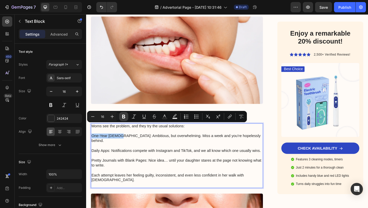
click at [124, 117] on icon "Editor contextual toolbar" at bounding box center [123, 116] width 5 height 5
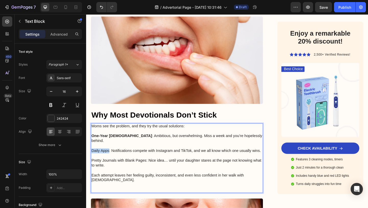
drag, startPoint x: 111, startPoint y: 147, endPoint x: 93, endPoint y: 147, distance: 18.2
click at [93, 154] on p "Daily Apps: Notifications compete with Instagram and TikTok, and we all know wh…" at bounding box center [185, 159] width 186 height 11
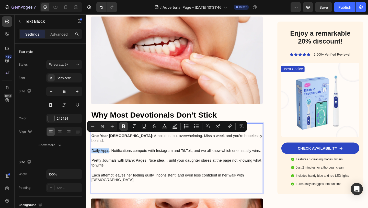
click at [124, 127] on icon "Editor contextual toolbar" at bounding box center [123, 126] width 5 height 5
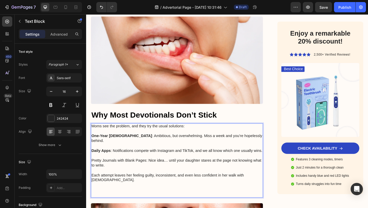
click at [121, 165] on p "Pretty Journals with Blank Pages: Nice idea… until your daughter stares at the …" at bounding box center [185, 173] width 186 height 16
drag, startPoint x: 151, startPoint y: 157, endPoint x: 91, endPoint y: 158, distance: 59.8
click at [116, 165] on p "Pretty Journals with Blank Pages: Nice idea… until your daughter stares at the …" at bounding box center [185, 173] width 186 height 16
drag, startPoint x: 151, startPoint y: 158, endPoint x: 84, endPoint y: 161, distance: 67.1
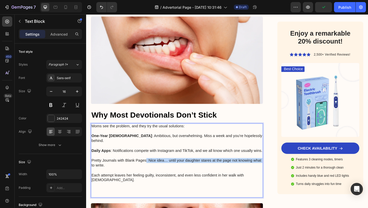
click at [93, 165] on p "Pretty Journals with Blank Pages: Nice idea… until your daughter stares at the …" at bounding box center [185, 173] width 186 height 16
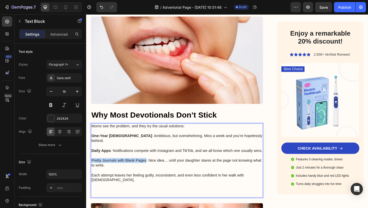
drag, startPoint x: 93, startPoint y: 157, endPoint x: 151, endPoint y: 154, distance: 58.9
click at [151, 165] on p "Pretty Journals with Blank Pages: Nice idea… until your daughter stares at the …" at bounding box center [185, 173] width 186 height 16
click at [52, 106] on button at bounding box center [50, 104] width 9 height 9
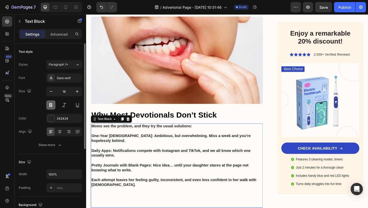
click at [52, 106] on button at bounding box center [50, 104] width 9 height 9
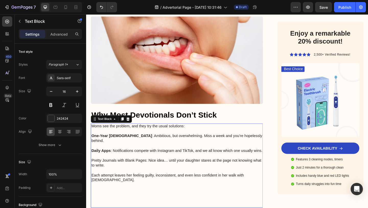
click at [135, 165] on p "Pretty Journals with Blank Pages: Nice idea… until your daughter stares at the …" at bounding box center [185, 173] width 186 height 16
click at [139, 165] on p "Pretty Journals with Blank Pages: Nice idea… until your daughter stares at the …" at bounding box center [185, 173] width 186 height 16
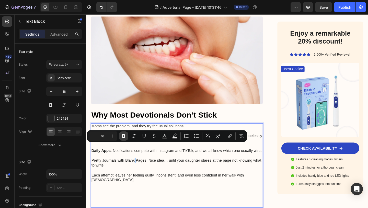
click at [124, 136] on icon "Editor contextual toolbar" at bounding box center [123, 136] width 3 height 4
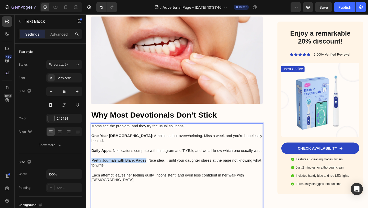
drag, startPoint x: 151, startPoint y: 157, endPoint x: 91, endPoint y: 157, distance: 60.1
click at [91, 157] on div "Moms see the problem, and they try the usual solutions: One-Year Bibles : Ambit…" at bounding box center [184, 181] width 187 height 97
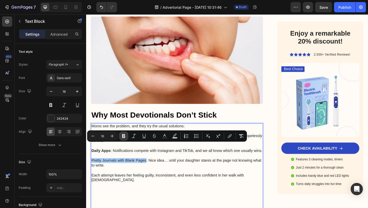
click at [123, 135] on icon "Editor contextual toolbar" at bounding box center [123, 135] width 5 height 5
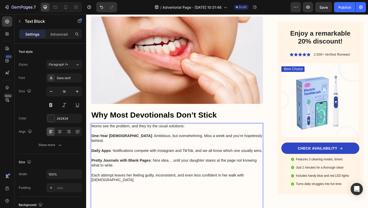
click at [109, 200] on p "Each attempt leaves her feeling guilty, inconsistent, and even less confident i…" at bounding box center [185, 207] width 186 height 53
click at [105, 206] on p "Each attempt leaves her feeling guilty, inconsistent, and even less confident i…" at bounding box center [185, 207] width 186 height 53
click at [106, 207] on p "Each attempt leaves her feeling guilty, inconsistent, and even less confident i…" at bounding box center [185, 207] width 186 height 53
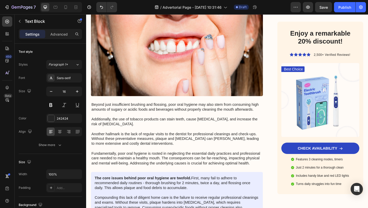
scroll to position [512, 0]
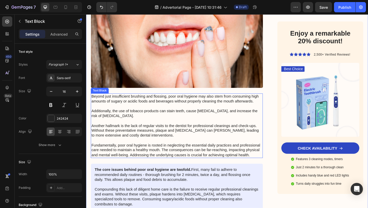
click at [264, 146] on p "Beyond just insufficient brushing and flossing, poor oral hygiene may also stem…" at bounding box center [185, 135] width 186 height 69
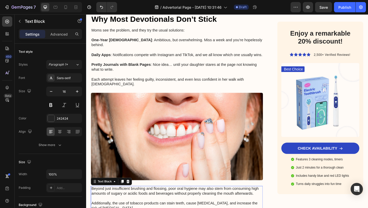
scroll to position [384, 0]
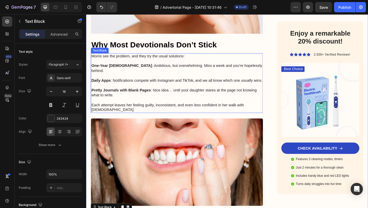
click at [274, 105] on p "Each attempt leaves her feeling guilty, inconsistent, and even less confident i…" at bounding box center [185, 113] width 186 height 16
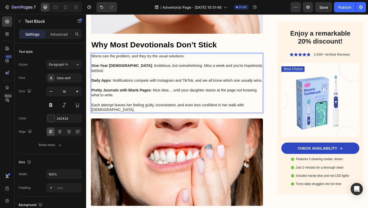
click at [265, 105] on p "Each attempt leaves her feeling guilty, inconsistent, and even less confident i…" at bounding box center [185, 113] width 186 height 16
click at [266, 105] on p "Each attempt leaves her feeling guilty, inconsistent, and even less confident i…" at bounding box center [185, 113] width 186 height 16
click at [269, 105] on p "Each attempt leaves her feeling guilty, inconsistent, and even less confident i…" at bounding box center [185, 113] width 186 height 16
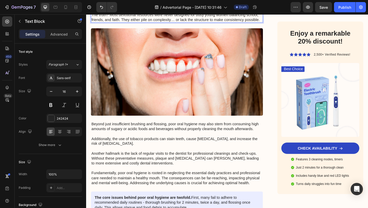
scroll to position [564, 0]
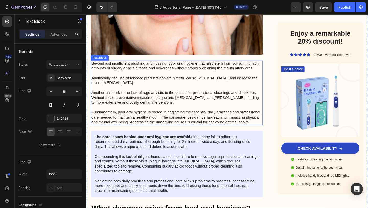
click at [149, 99] on p "Beyond just insufficient brushing and flossing, poor oral hygiene may also stem…" at bounding box center [185, 99] width 186 height 69
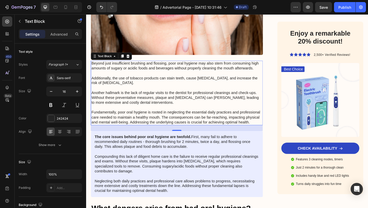
click at [266, 110] on p "Beyond just insufficient brushing and flossing, poor oral hygiene may also stem…" at bounding box center [185, 99] width 186 height 69
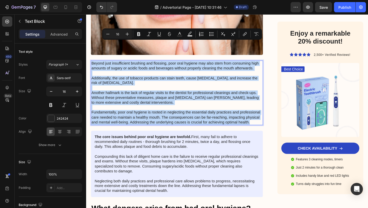
drag, startPoint x: 266, startPoint y: 110, endPoint x: 92, endPoint y: 47, distance: 184.5
click at [92, 65] on p "Beyond just insufficient brushing and flossing, poor oral hygiene may also stem…" at bounding box center [185, 99] width 186 height 69
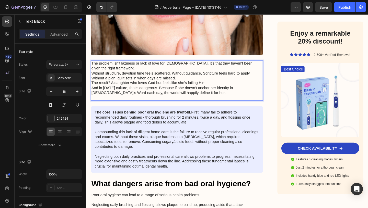
click at [276, 65] on p "The problem isn’t laziness or lack of love for God. It’s that they haven’t been…" at bounding box center [185, 86] width 186 height 42
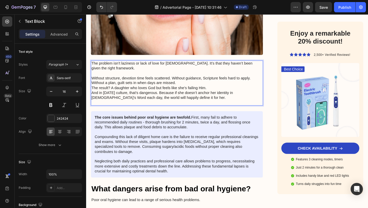
click at [269, 76] on p "⁠⁠⁠⁠⁠⁠⁠ Without structure, devotion time feels scattered. Without guidance, Scr…" at bounding box center [185, 94] width 186 height 37
click at [266, 76] on p "Without structure, devotion time feels scattered. Without guidance, Scripture f…" at bounding box center [185, 81] width 186 height 11
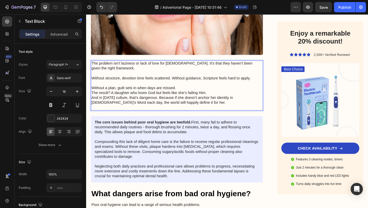
click at [207, 92] on p "Without a plan, guilt sets in when days are missed. The result? A daughter who …" at bounding box center [185, 105] width 186 height 27
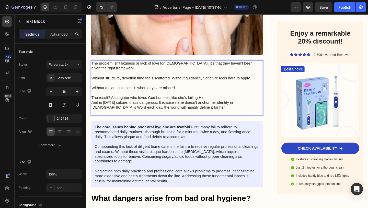
click at [217, 97] on p "⁠⁠⁠⁠⁠⁠⁠ The result? A daughter who loves God but feels like she’s failing Him. …" at bounding box center [185, 110] width 186 height 27
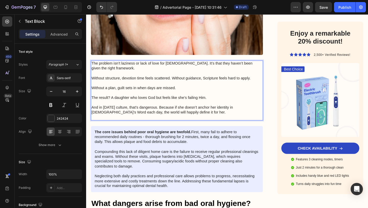
click at [191, 107] on p "⁠⁠⁠⁠⁠⁠⁠ And in today’s culture, that’s dangerous. Because if she doesn’t anchor…" at bounding box center [185, 117] width 186 height 21
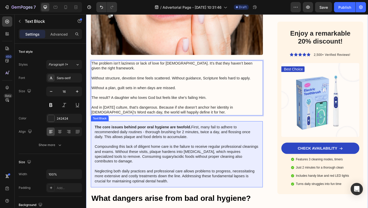
click at [131, 130] on div "The core issues behind poor oral hygiene are twofold. First, many fail to adher…" at bounding box center [184, 166] width 187 height 72
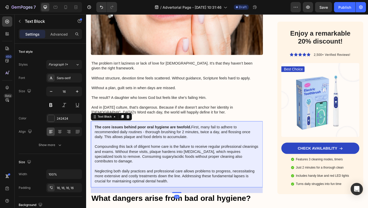
click at [187, 135] on strong "The core issues behind poor oral hygiene are twofold." at bounding box center [147, 137] width 105 height 4
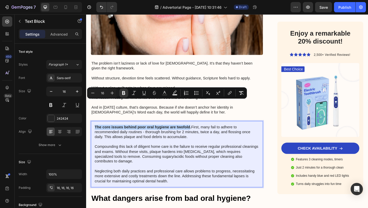
drag, startPoint x: 199, startPoint y: 110, endPoint x: 93, endPoint y: 109, distance: 106.4
click at [93, 130] on div "The core issues behind poor oral hygiene are twofold. First, many fail to adher…" at bounding box center [184, 166] width 187 height 72
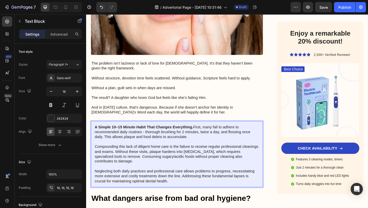
click at [204, 134] on p "A Simple 10–15 Minute Habit That Changes Everything. First, many fail to adhere…" at bounding box center [184, 166] width 179 height 64
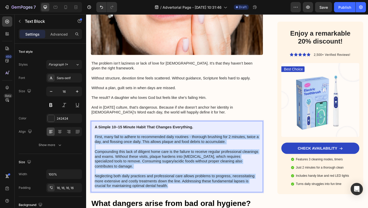
drag, startPoint x: 180, startPoint y: 169, endPoint x: 95, endPoint y: 120, distance: 97.8
click at [95, 145] on p "First, many fail to adhere to recommended daily routines - thorough brushing fo…" at bounding box center [184, 174] width 179 height 59
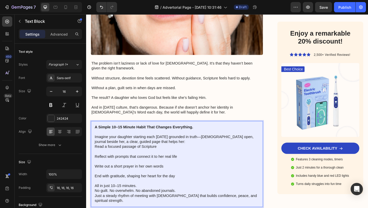
click at [144, 193] on p "All in just 10–15 minutes. No guilt. No overwhelm. No abandoned journals. Just …" at bounding box center [184, 206] width 179 height 27
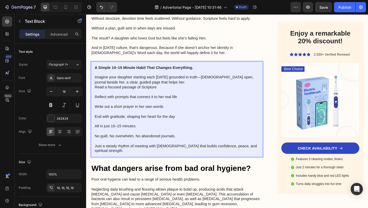
scroll to position [721, 0]
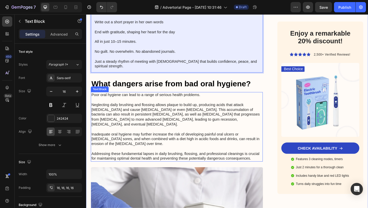
click at [142, 84] on h2 "What dangers arise from bad oral hygiene?" at bounding box center [184, 90] width 187 height 12
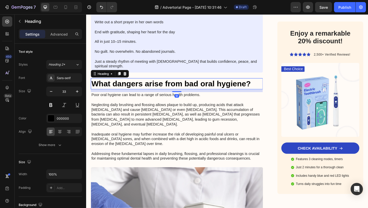
click at [142, 84] on h2 "What dangers arise from bad oral hygiene?" at bounding box center [184, 90] width 187 height 12
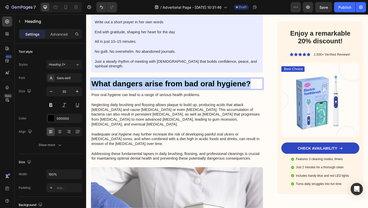
click at [142, 84] on p "What dangers arise from bad oral hygiene?" at bounding box center [185, 89] width 186 height 11
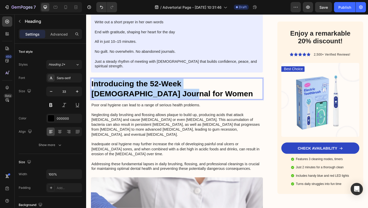
drag, startPoint x: 124, startPoint y: 70, endPoint x: 94, endPoint y: 59, distance: 32.1
click at [94, 84] on p "Introducing the 52-Week [DEMOGRAPHIC_DATA] Journal for Women" at bounding box center [185, 95] width 186 height 22
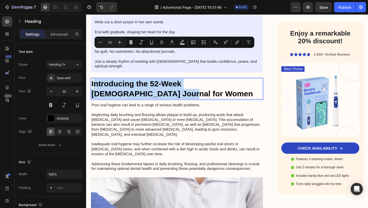
click at [133, 84] on p "Introducing the 52-Week [DEMOGRAPHIC_DATA] Journal for Women" at bounding box center [185, 95] width 186 height 22
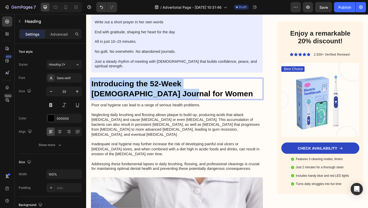
drag, startPoint x: 131, startPoint y: 68, endPoint x: 91, endPoint y: 59, distance: 40.5
click at [91, 84] on h2 "Introducing the 52-Week [DEMOGRAPHIC_DATA] Journal for Women" at bounding box center [184, 95] width 187 height 23
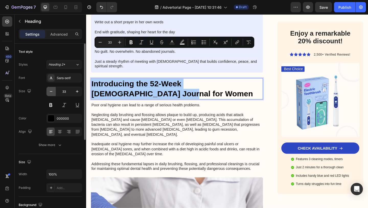
click at [51, 89] on icon "button" at bounding box center [51, 91] width 5 height 5
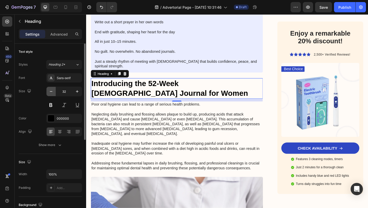
click at [51, 89] on icon "button" at bounding box center [51, 91] width 5 height 5
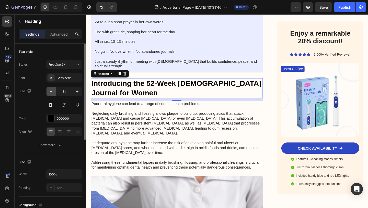
click at [51, 90] on icon "button" at bounding box center [51, 91] width 5 height 5
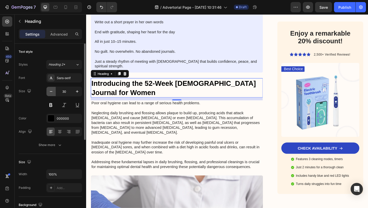
click at [51, 90] on icon "button" at bounding box center [51, 91] width 5 height 5
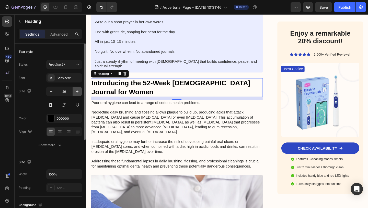
click at [78, 92] on icon "button" at bounding box center [77, 91] width 5 height 5
type input "30"
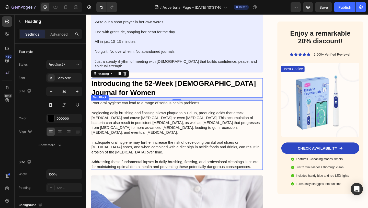
click at [134, 108] on p "Poor oral hygiene can lead to a range of serious health problems. Neglecting da…" at bounding box center [185, 145] width 186 height 74
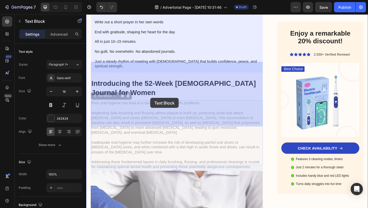
drag, startPoint x: 269, startPoint y: 132, endPoint x: 156, endPoint y: 105, distance: 116.4
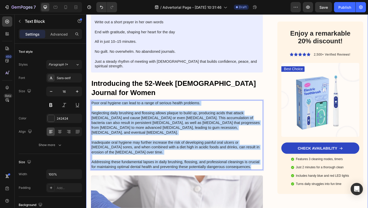
drag, startPoint x: 266, startPoint y: 135, endPoint x: 86, endPoint y: 70, distance: 190.9
click at [86, 70] on div "Advertorial Text Block Why So Many Girls Drift From Faith in School—And the Sim…" at bounding box center [239, 55] width 307 height 1427
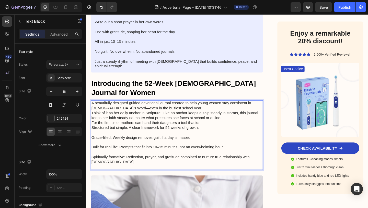
click at [183, 108] on p "A beautifully designed guided devotional journal created to help young women st…" at bounding box center [185, 124] width 186 height 32
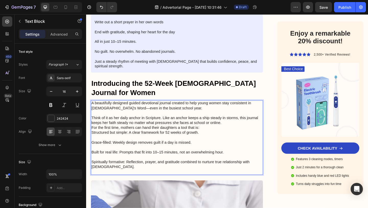
click at [239, 119] on p "⁠⁠⁠⁠⁠⁠⁠ Think of it as her daily anchor in Scripture. Like an anchor keeps a sh…" at bounding box center [185, 132] width 186 height 27
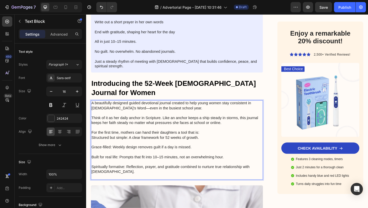
click at [220, 135] on p "⁠⁠⁠⁠⁠⁠⁠ For the first time, mothers can hand their daughters a tool that is: St…" at bounding box center [185, 143] width 186 height 16
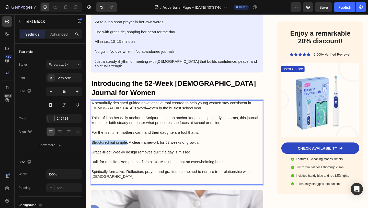
drag, startPoint x: 130, startPoint y: 112, endPoint x: 91, endPoint y: 110, distance: 38.9
click at [91, 110] on div "A beautifully designed guided devotional journal created to help young women st…" at bounding box center [184, 154] width 187 height 92
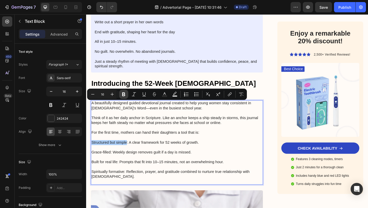
click at [123, 92] on icon "Editor contextual toolbar" at bounding box center [123, 94] width 3 height 4
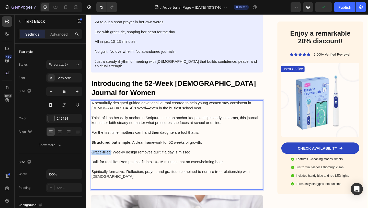
drag, startPoint x: 112, startPoint y: 122, endPoint x: 91, endPoint y: 122, distance: 21.7
click at [90, 122] on div "Advertorial Text Block Why So Many Girls Drift From Faith in School—And the Sim…" at bounding box center [239, 66] width 307 height 1448
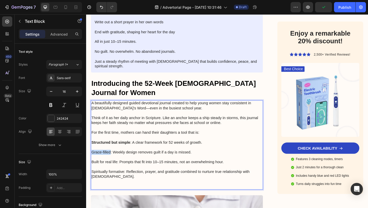
click at [100, 156] on p "Grace-filled: Weekly design removes guilt if a day is missed." at bounding box center [185, 161] width 186 height 11
drag, startPoint x: 113, startPoint y: 123, endPoint x: 88, endPoint y: 123, distance: 24.5
click at [88, 123] on div "Advertorial Text Block Why So Many Girls Drift From Faith in School—And the Sim…" at bounding box center [239, 66] width 307 height 1448
click at [94, 156] on p "Grace-filled: Weekly design removes guilt if a day is missed." at bounding box center [185, 161] width 186 height 11
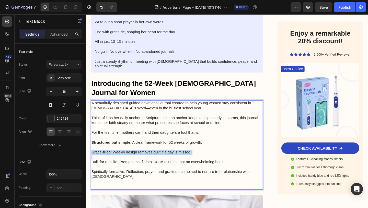
click at [94, 156] on p "Grace-filled: Weekly design removes guilt if a day is missed." at bounding box center [185, 161] width 186 height 11
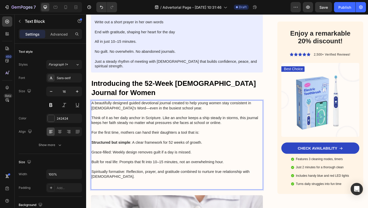
click at [94, 167] on p "Built for real life: Prompts that fit into 10–15 minutes, not an overwhelming h…" at bounding box center [185, 172] width 186 height 11
drag, startPoint x: 92, startPoint y: 132, endPoint x: 119, endPoint y: 134, distance: 26.6
click at [119, 167] on p "Built for real life: Prompts that fit into 10–15 minutes, not an overwhelming h…" at bounding box center [185, 172] width 186 height 11
click at [116, 177] on p "Spiritually formative: Reflection, prayer, and gratitude combined to nurture tr…" at bounding box center [185, 190] width 186 height 27
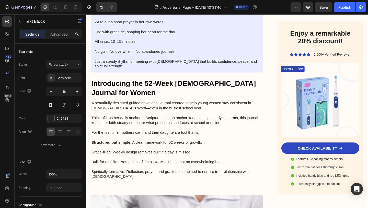
click at [108, 160] on div "Advertorial Text Block Why So Many Girls Drift From Faith in School—And the Sim…" at bounding box center [184, 66] width 187 height 1448
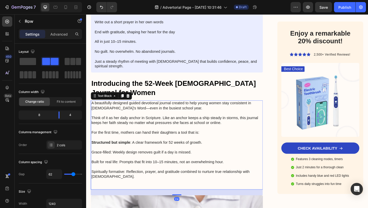
click at [120, 177] on p "Spiritually formative: Reflection, prayer, and gratitude combined to nurture tr…" at bounding box center [185, 190] width 186 height 27
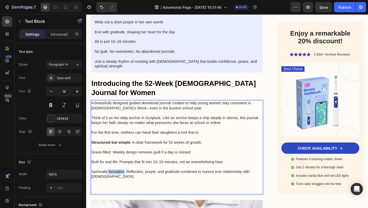
drag, startPoint x: 127, startPoint y: 145, endPoint x: 108, endPoint y: 145, distance: 18.9
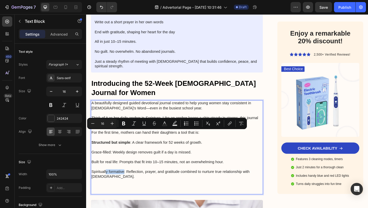
click at [108, 177] on p "Spiritually formative: Reflection, prayer, and gratitude combined to nurture tr…" at bounding box center [185, 193] width 186 height 32
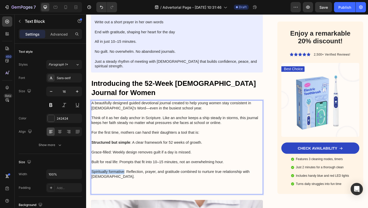
drag, startPoint x: 93, startPoint y: 144, endPoint x: 127, endPoint y: 144, distance: 34.0
click at [127, 177] on p "Spiritually formative: Reflection, prayer, and gratitude combined to nurture tr…" at bounding box center [185, 193] width 186 height 32
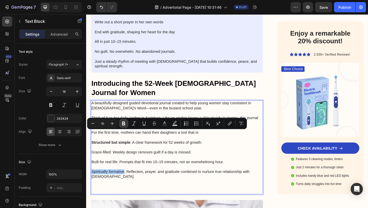
click at [123, 126] on button "Bold" at bounding box center [123, 123] width 9 height 9
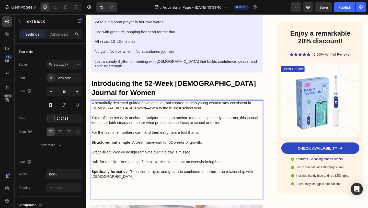
click at [104, 156] on p "Grace-filled: Weekly design removes guilt if a day is missed." at bounding box center [185, 161] width 186 height 11
drag, startPoint x: 93, startPoint y: 122, endPoint x: 114, endPoint y: 122, distance: 21.7
click at [114, 156] on p "Grace-filled: Weekly design removes guilt if a day is missed." at bounding box center [185, 161] width 186 height 11
drag, startPoint x: 113, startPoint y: 122, endPoint x: 88, endPoint y: 123, distance: 25.1
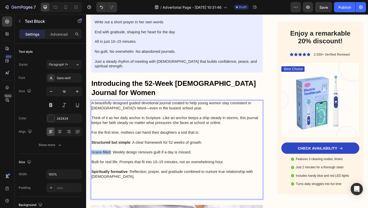
click at [88, 123] on div "Advertorial Text Block Why So Many Girls Drift From Faith in School—And the Sim…" at bounding box center [239, 71] width 307 height 1459
click at [94, 156] on p "Grace-filled: Weekly design removes guilt if a day is missed." at bounding box center [185, 161] width 186 height 11
click at [101, 177] on p "Spiritually formative : Reflection, prayer, and gratitude combined to nurture t…" at bounding box center [185, 195] width 186 height 37
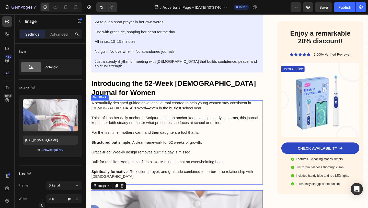
click at [122, 156] on p "Grace-filled: Weekly design removes guilt if a day is missed." at bounding box center [185, 161] width 186 height 11
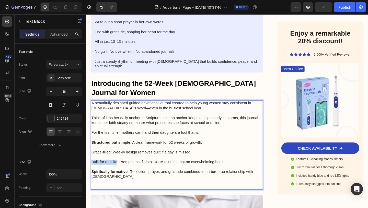
drag, startPoint x: 120, startPoint y: 132, endPoint x: 92, endPoint y: 133, distance: 27.9
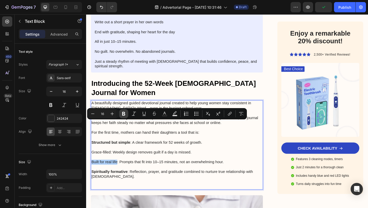
click at [121, 111] on button "Bold" at bounding box center [123, 113] width 9 height 9
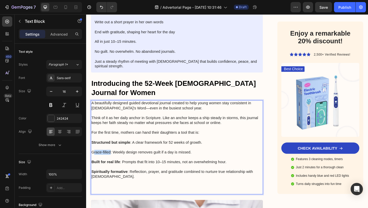
drag, startPoint x: 113, startPoint y: 122, endPoint x: 93, endPoint y: 123, distance: 20.2
click at [93, 156] on p "Grace-filled: Weekly design removes guilt if a day is missed." at bounding box center [185, 161] width 186 height 11
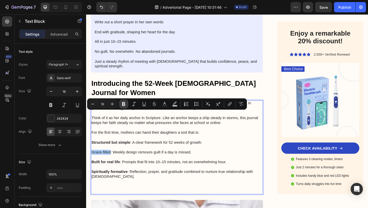
click at [125, 106] on icon "Editor contextual toolbar" at bounding box center [123, 103] width 5 height 5
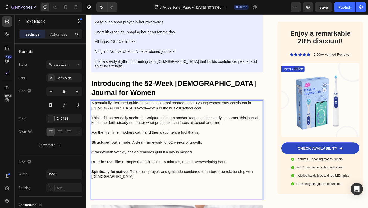
click at [120, 177] on p "Spiritually formative : Reflection, prayer, and gratitude combined to nurture t…" at bounding box center [185, 195] width 186 height 37
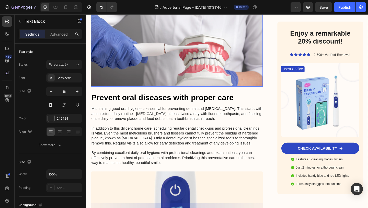
scroll to position [937, 0]
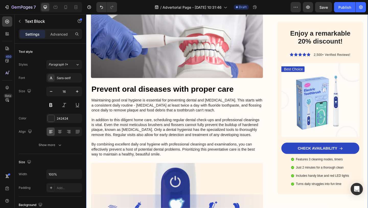
click at [137, 90] on h2 "Prevent oral diseases with proper care" at bounding box center [184, 96] width 187 height 12
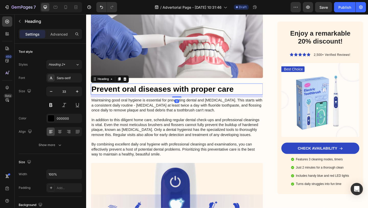
click at [137, 90] on h2 "Prevent oral diseases with proper care" at bounding box center [184, 96] width 187 height 12
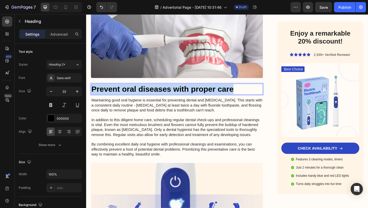
click at [137, 90] on p "Prevent oral diseases with proper care" at bounding box center [185, 95] width 186 height 11
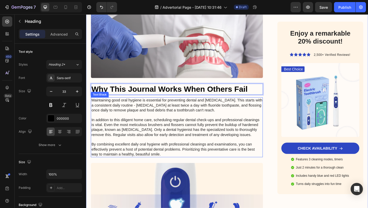
click at [172, 105] on p "Maintaining good oral hygiene is essential for preventing dental and gum diseas…" at bounding box center [185, 137] width 186 height 64
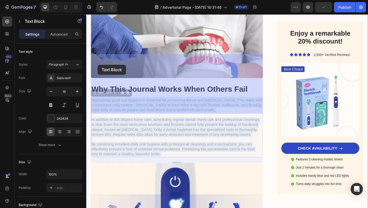
drag, startPoint x: 173, startPoint y: 119, endPoint x: 114, endPoint y: 81, distance: 71.0
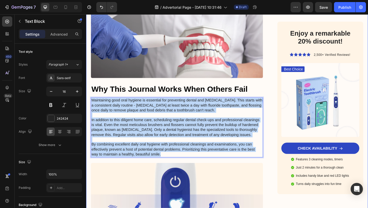
drag, startPoint x: 172, startPoint y: 120, endPoint x: 90, endPoint y: 61, distance: 101.2
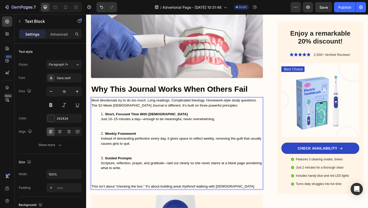
click at [97, 146] on ol "Short, Focused Time With God Just 10–15 minutes a day—enough to be meaningful, …" at bounding box center [185, 157] width 186 height 74
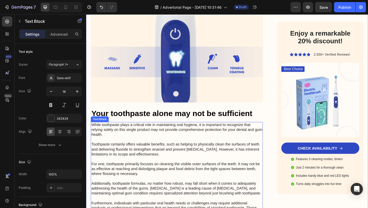
scroll to position [1165, 0]
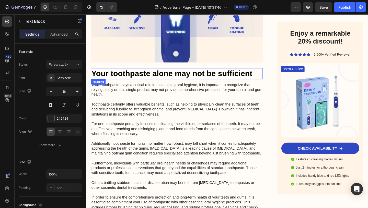
click at [147, 73] on h2 "Your toothpaste alone may not be sufficient" at bounding box center [184, 79] width 187 height 12
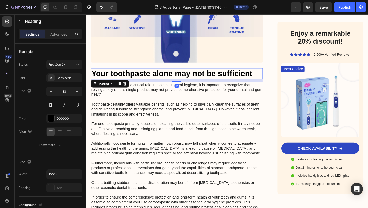
click at [147, 73] on h2 "Your toothpaste alone may not be sufficient" at bounding box center [184, 79] width 187 height 12
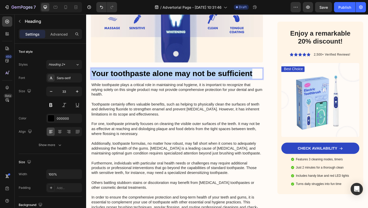
click at [147, 73] on p "Your toothpaste alone may not be sufficient" at bounding box center [185, 78] width 186 height 11
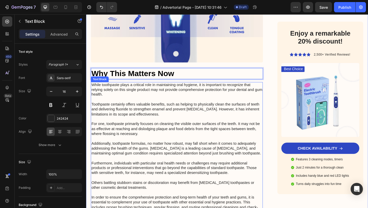
click at [173, 97] on p "While toothpaste plays a critical role in maintaining oral hygiene, it is impor…" at bounding box center [185, 162] width 186 height 149
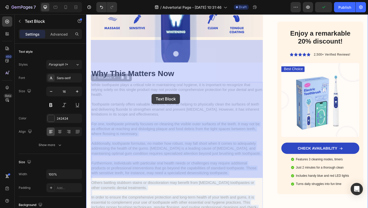
drag, startPoint x: 267, startPoint y: 189, endPoint x: 158, endPoint y: 101, distance: 140.4
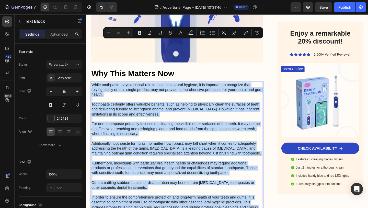
drag, startPoint x: 265, startPoint y: 188, endPoint x: 91, endPoint y: 44, distance: 226.2
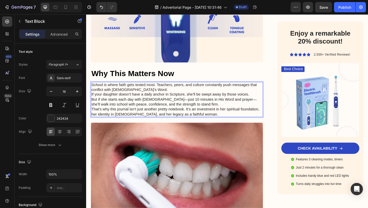
click at [149, 88] on p "School is where faith gets tested most. Teachers, peers, and culture constantly…" at bounding box center [185, 106] width 186 height 37
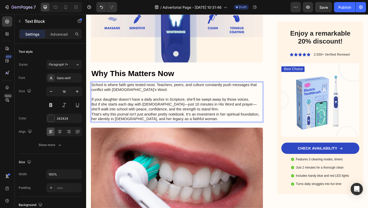
click at [208, 99] on p "⁠⁠⁠⁠⁠⁠⁠ If your daughter doesn’t have a daily anchor in Scripture, she’ll be sw…" at bounding box center [185, 115] width 186 height 32
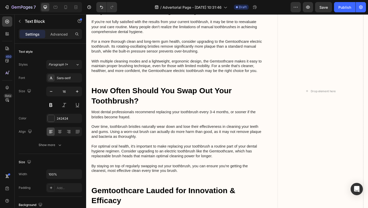
scroll to position [1558, 0]
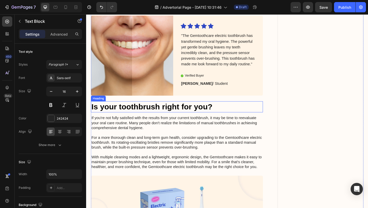
click at [206, 115] on h2 "Is your toothbrush right for you?" at bounding box center [184, 115] width 187 height 12
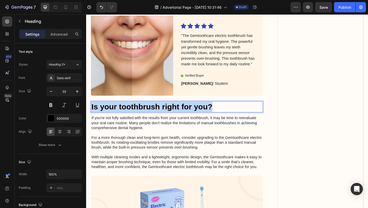
click at [206, 115] on p "Is your toothbrush right for you?" at bounding box center [185, 114] width 186 height 11
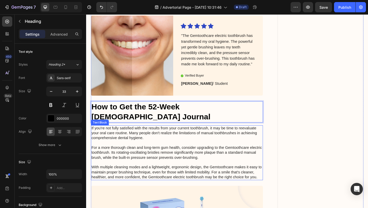
click at [108, 141] on p "If you're not fully satisfied with the results from your current toothbrush, it…" at bounding box center [185, 164] width 186 height 59
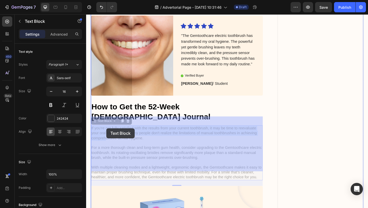
drag, startPoint x: 91, startPoint y: 128, endPoint x: 108, endPoint y: 138, distance: 18.9
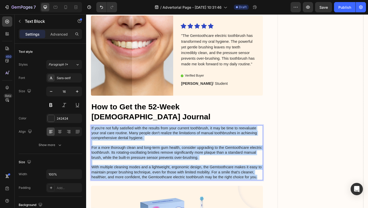
drag, startPoint x: 274, startPoint y: 182, endPoint x: 92, endPoint y: 128, distance: 189.7
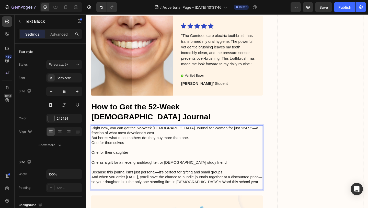
click at [126, 135] on p "Right now, you can get the 52-Week Bible Journal for Women for just $24.95—a fr…" at bounding box center [185, 145] width 186 height 21
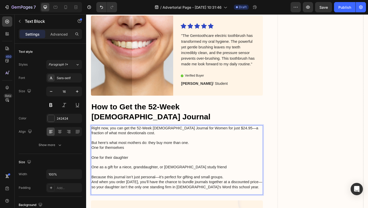
click at [198, 146] on p "⁠⁠⁠⁠⁠⁠⁠ But here’s what most mothers do: they buy more than one. One for themse…" at bounding box center [185, 154] width 186 height 16
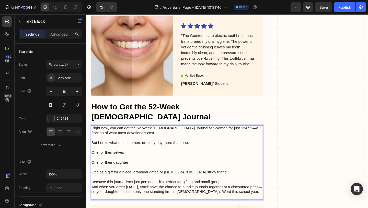
click at [235, 188] on p "Because this journal isn’t just personal—it’s perfect for gifting and small gro…" at bounding box center [185, 201] width 186 height 27
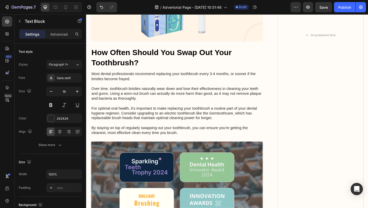
scroll to position [1837, 0]
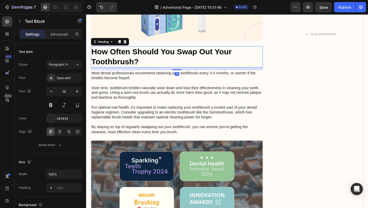
click at [144, 60] on h2 "How Often Should You Swap Out Your Toothbrush?" at bounding box center [184, 60] width 187 height 23
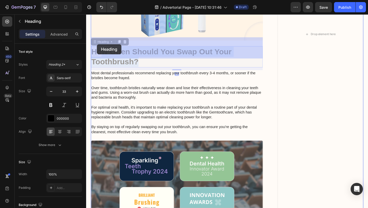
drag, startPoint x: 144, startPoint y: 56, endPoint x: 104, endPoint y: 48, distance: 40.6
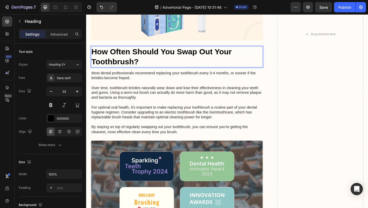
click at [110, 50] on p "How Often Should You Swap Out Your Toothbrush?" at bounding box center [185, 60] width 186 height 22
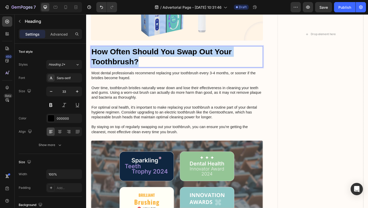
click at [110, 50] on p "How Often Should You Swap Out Your Toothbrush?" at bounding box center [185, 60] width 186 height 22
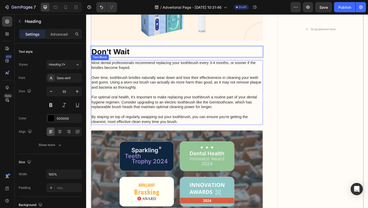
click at [178, 115] on p "Most dental professionals recommend replacing your toothbrush every 3-4 months,…" at bounding box center [185, 98] width 186 height 69
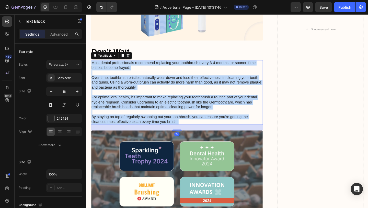
drag, startPoint x: 189, startPoint y: 120, endPoint x: 184, endPoint y: 114, distance: 7.3
click at [184, 114] on p "Most dental professionals recommend replacing your toothbrush every 3-4 months,…" at bounding box center [185, 98] width 186 height 69
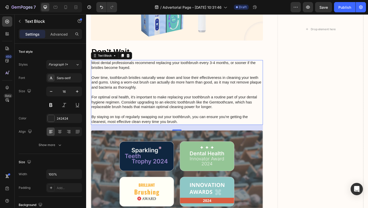
click at [184, 114] on p "Most dental professionals recommend replacing your toothbrush every 3-4 months,…" at bounding box center [185, 98] width 186 height 69
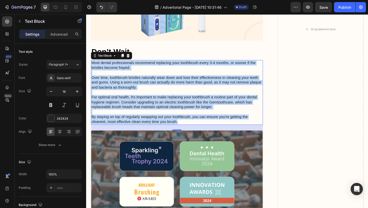
drag, startPoint x: 185, startPoint y: 121, endPoint x: 92, endPoint y: 57, distance: 112.8
click at [92, 64] on p "Most dental professionals recommend replacing your toothbrush every 3-4 months,…" at bounding box center [185, 98] width 186 height 69
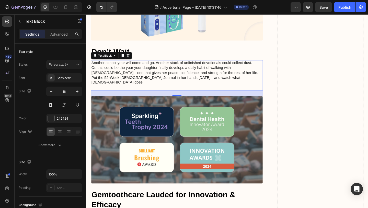
click at [269, 64] on p "Another school year will come and go. Another stack of unfinished devotionals c…" at bounding box center [185, 80] width 186 height 32
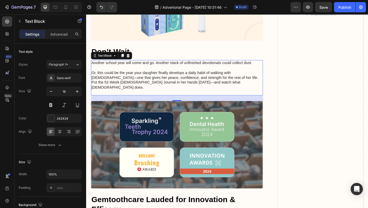
click at [240, 72] on p "⁠⁠⁠⁠⁠⁠⁠ Or, this could be the year your daughter finally develops a daily habit…" at bounding box center [185, 86] width 186 height 32
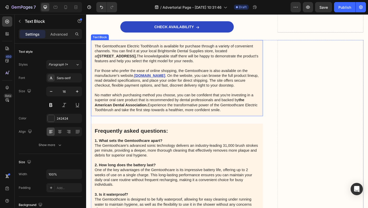
scroll to position [2249, 0]
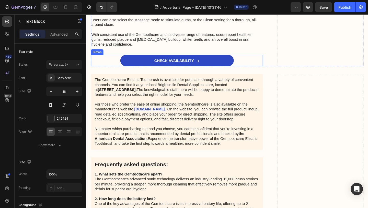
click at [263, 71] on div "CHECK AVAILABILITY Button" at bounding box center [184, 64] width 187 height 12
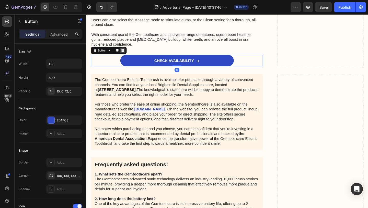
click at [127, 55] on icon at bounding box center [126, 53] width 4 height 4
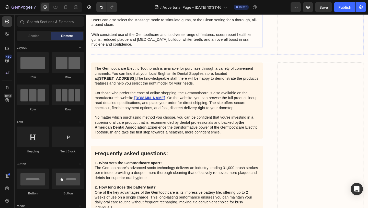
click at [238, 50] on p "Beyond its advanced brush head and Bluetooth connectivity, the Gemtoothcare off…" at bounding box center [185, 12] width 186 height 74
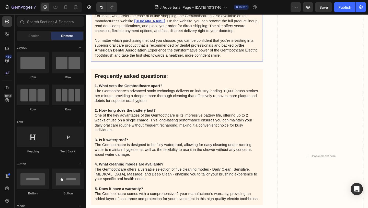
click at [198, 61] on p "The Gemtoothcare Electric Toothbrush is available for purchase through a variet…" at bounding box center [184, 24] width 179 height 74
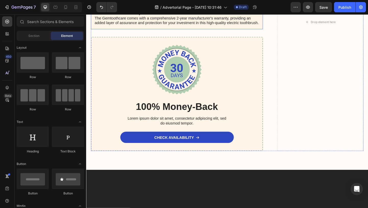
scroll to position [2287, 0]
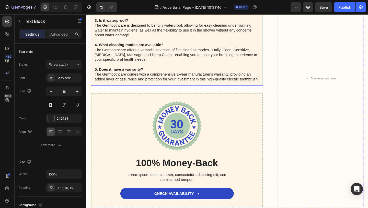
click at [151, 87] on p "1. What sets the Gemtoothcare apart? The Gemtoothcare's advanced sonic technolo…" at bounding box center [184, 24] width 179 height 128
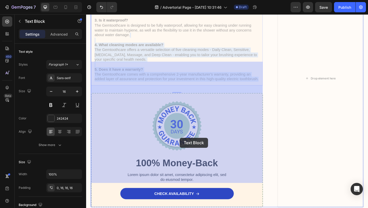
drag, startPoint x: 274, startPoint y: 191, endPoint x: 188, endPoint y: 151, distance: 94.4
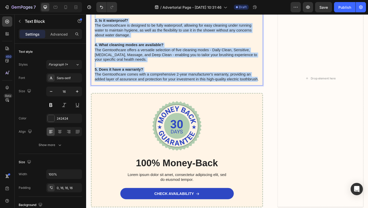
drag, startPoint x: 273, startPoint y: 190, endPoint x: 99, endPoint y: 66, distance: 213.2
click at [99, 66] on p "1. What sets the Gemtoothcare apart? The Gemtoothcare's advanced sonic technolo…" at bounding box center [184, 24] width 179 height 128
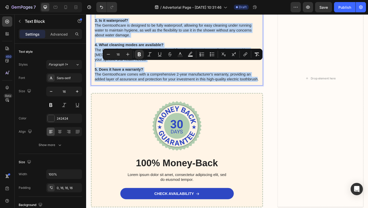
click at [216, 87] on p "1. What sets the Gemtoothcare apart? The Gemtoothcare's advanced sonic technolo…" at bounding box center [184, 24] width 179 height 128
click at [272, 87] on p "1. What sets the Gemtoothcare apart? The Gemtoothcare's advanced sonic technolo…" at bounding box center [184, 24] width 179 height 128
click at [264, 87] on p "1. What sets the Gemtoothcare apart? The Gemtoothcare's advanced sonic technolo…" at bounding box center [184, 24] width 179 height 128
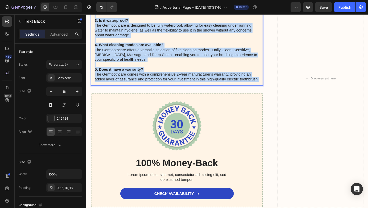
drag, startPoint x: 275, startPoint y: 191, endPoint x: 93, endPoint y: 69, distance: 218.8
click at [93, 69] on div "1. What sets the Gemtoothcare apart? The Gemtoothcare's advanced sonic technolo…" at bounding box center [184, 26] width 187 height 132
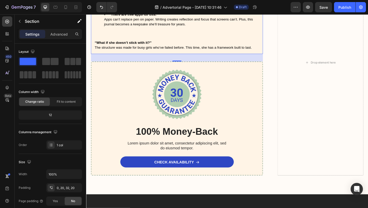
click at [124, 38] on li "“There are free apps for this.” Apps can’t replace pen on paper. Writing create…" at bounding box center [190, 25] width 169 height 27
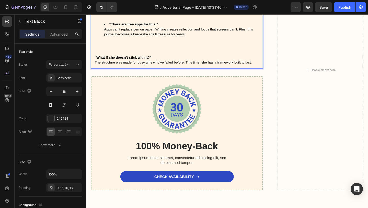
click at [103, 54] on ul "“We’ve bought devotionals before and they sit unused.” The 52-Week Journal is d…" at bounding box center [184, 9] width 179 height 91
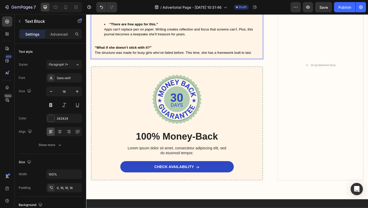
click at [195, 44] on li "“There are free apps for this.” Apps can’t replace pen on paper. Writing create…" at bounding box center [190, 33] width 169 height 21
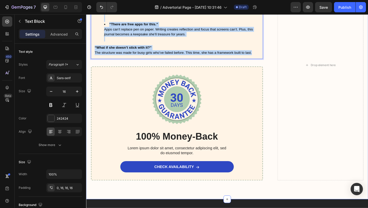
drag, startPoint x: 266, startPoint y: 164, endPoint x: 91, endPoint y: 73, distance: 198.2
click at [91, 73] on div "Frequently asked questions: Text Block “We’ve bought devotionals before and the…" at bounding box center [239, 79] width 307 height 271
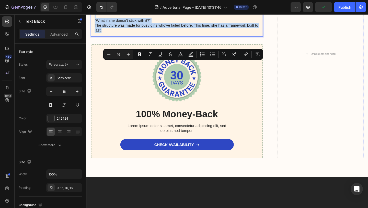
drag, startPoint x: 115, startPoint y: 138, endPoint x: 94, endPoint y: 59, distance: 81.5
click at [94, 59] on div "Frequently asked questions: Text Block “We’ve bought devotionals before and the…" at bounding box center [184, 57] width 187 height 226
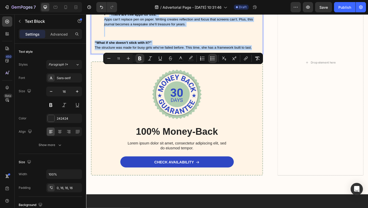
drag, startPoint x: 273, startPoint y: 159, endPoint x: 96, endPoint y: 71, distance: 198.1
click at [96, 57] on div "“We’ve bought devotionals before and they sit unused.” The 52-Week Journal is d…" at bounding box center [184, 8] width 187 height 97
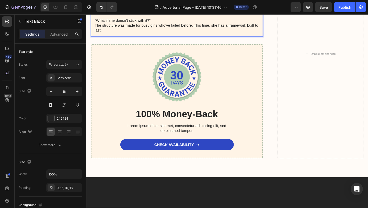
click at [135, 34] on p "“What if she doesn’t stick with it?” The structure was made for busy girls who’…" at bounding box center [184, 23] width 179 height 21
click at [280, 89] on div "Frequently asked questions: Text Block “We’ve bought devotionals before and the…" at bounding box center [239, 57] width 297 height 226
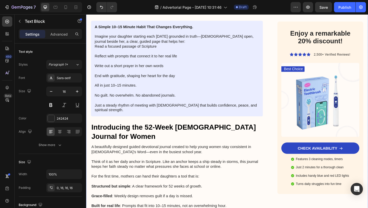
scroll to position [648, 0]
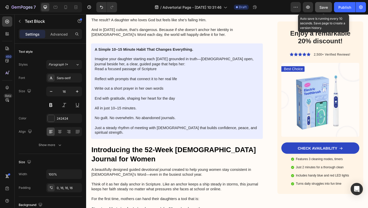
click at [318, 8] on button "Save" at bounding box center [323, 7] width 17 height 10
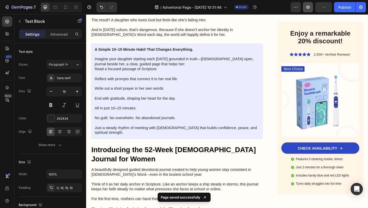
click at [312, 8] on button "button" at bounding box center [308, 7] width 10 height 10
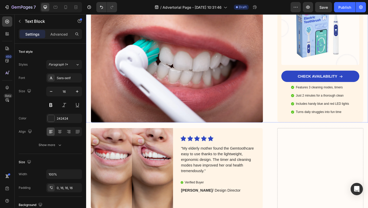
scroll to position [1371, 0]
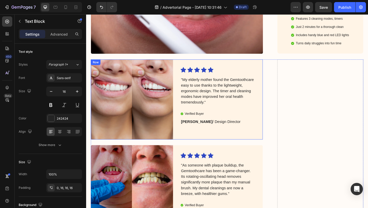
click at [236, 95] on div "Icon Icon Icon Icon Icon Icon List "My elderly mother found the Gemtoothcare ea…" at bounding box center [234, 106] width 90 height 87
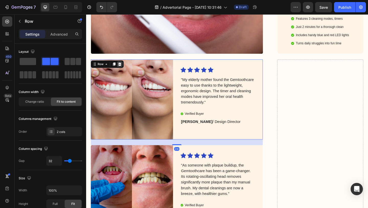
click at [124, 66] on icon at bounding box center [123, 68] width 4 height 4
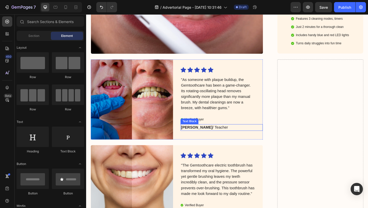
click at [257, 134] on p "Michael T. / Teacher" at bounding box center [229, 137] width 80 height 6
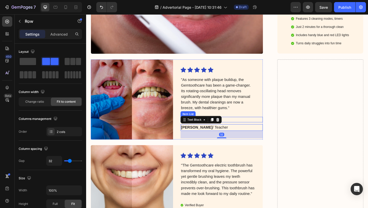
click at [253, 79] on div "Icon Icon Icon Icon Icon Icon List "As someone with plaque buildup, the Gemtoot…" at bounding box center [234, 106] width 90 height 87
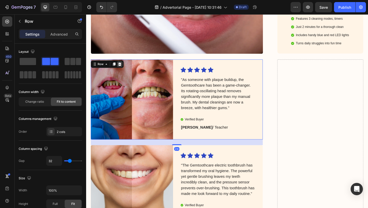
click at [121, 66] on icon at bounding box center [123, 68] width 4 height 4
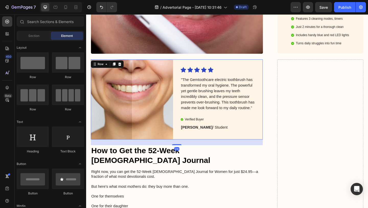
click at [238, 98] on div "Icon Icon Icon Icon Icon Icon List "The Gemtoothcare electric toothbrush has tr…" at bounding box center [234, 106] width 90 height 87
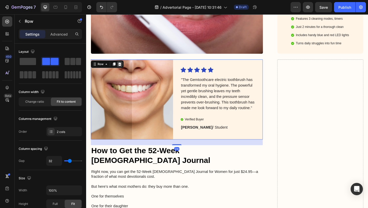
click at [124, 66] on icon at bounding box center [122, 68] width 3 height 4
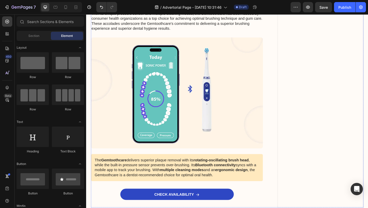
scroll to position [1865, 0]
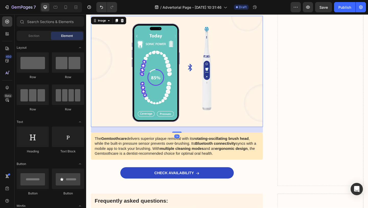
click at [211, 116] on img at bounding box center [184, 76] width 187 height 121
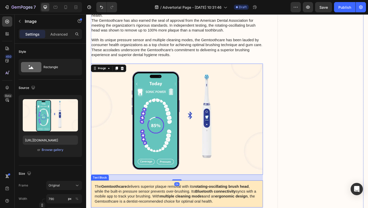
scroll to position [1755, 0]
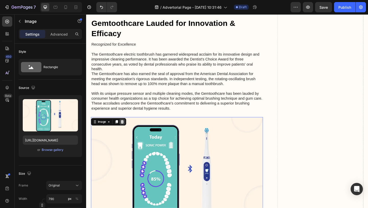
click at [124, 129] on icon at bounding box center [125, 131] width 4 height 4
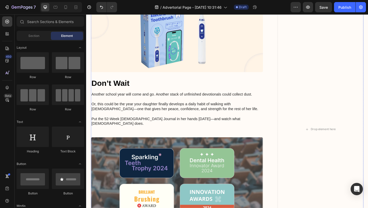
scroll to position [1539, 0]
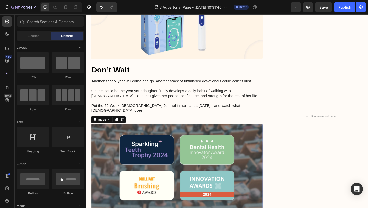
click at [109, 139] on img at bounding box center [184, 180] width 187 height 95
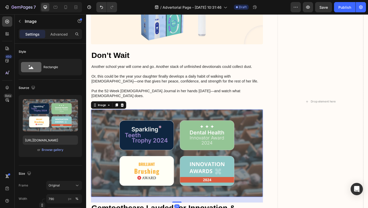
scroll to position [1554, 0]
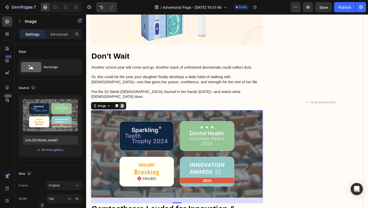
click at [125, 112] on icon at bounding box center [125, 114] width 3 height 4
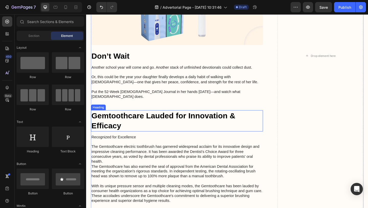
click at [141, 118] on h2 "Gemtoothcare Lauded for Innovation & Efficacy" at bounding box center [184, 129] width 187 height 23
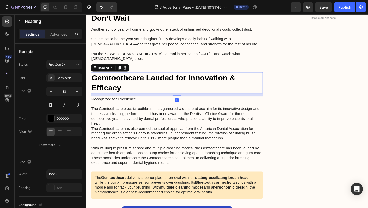
scroll to position [1584, 0]
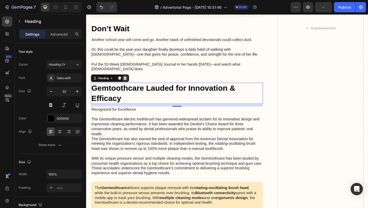
click at [129, 81] on div at bounding box center [128, 84] width 6 height 6
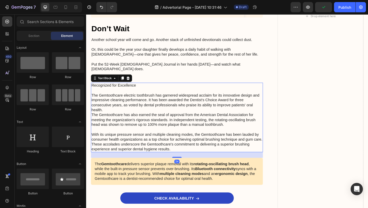
click at [148, 89] on p "Recognized for Excellence The Gemtoothcare electric toothbrush has garnered wid…" at bounding box center [185, 126] width 186 height 74
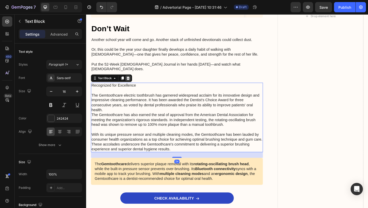
click at [132, 82] on icon at bounding box center [131, 84] width 3 height 4
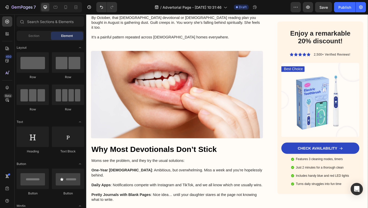
scroll to position [121, 0]
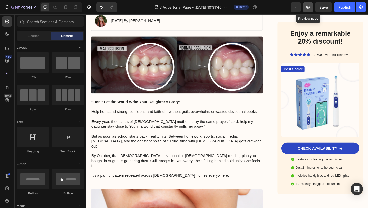
click at [308, 12] on button "button" at bounding box center [308, 7] width 10 height 10
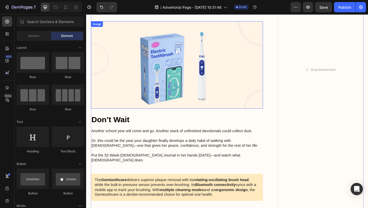
scroll to position [1484, 0]
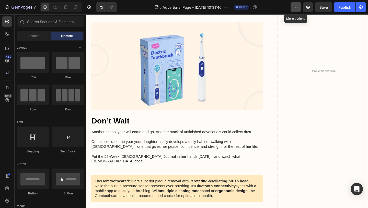
click at [292, 9] on button "button" at bounding box center [296, 7] width 10 height 10
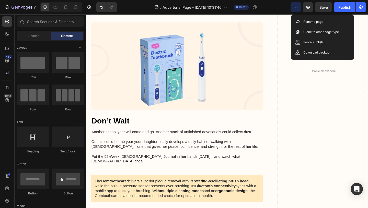
click at [297, 10] on button "button" at bounding box center [296, 7] width 10 height 10
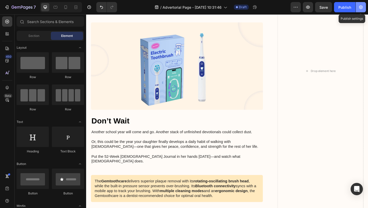
click at [360, 6] on icon "button" at bounding box center [361, 7] width 5 height 5
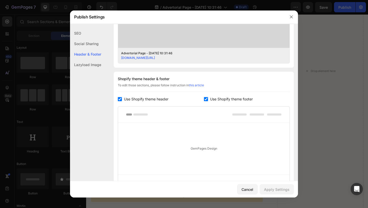
scroll to position [249, 0]
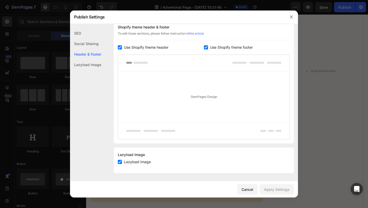
click at [299, 104] on div at bounding box center [184, 104] width 368 height 208
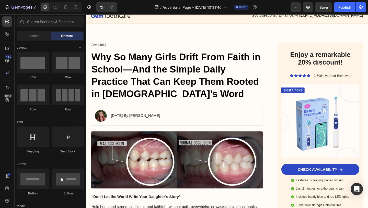
scroll to position [0, 0]
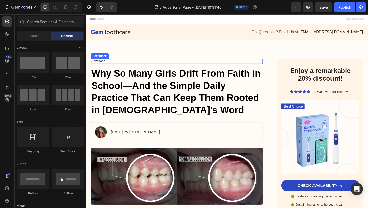
click at [129, 67] on p "Advertorial" at bounding box center [185, 65] width 186 height 4
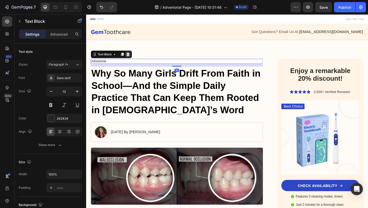
click at [131, 60] on icon at bounding box center [132, 58] width 4 height 4
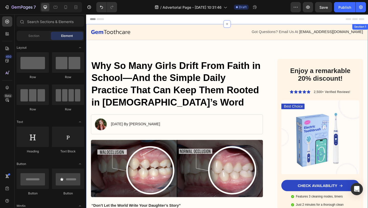
click at [125, 32] on img at bounding box center [112, 33] width 43 height 5
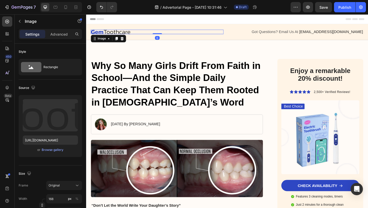
click at [124, 32] on img at bounding box center [112, 33] width 43 height 5
click at [118, 32] on img at bounding box center [112, 33] width 43 height 5
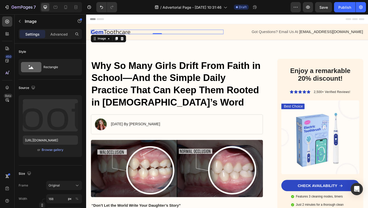
click at [118, 32] on img at bounding box center [112, 33] width 43 height 5
click at [108, 40] on div "Image" at bounding box center [103, 40] width 11 height 5
click at [108, 41] on div "Image" at bounding box center [103, 40] width 11 height 5
click at [16, 22] on button "button" at bounding box center [20, 21] width 8 height 8
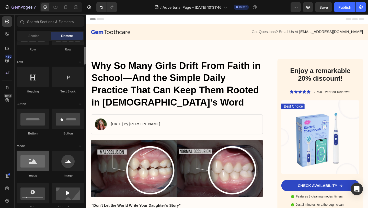
scroll to position [56, 0]
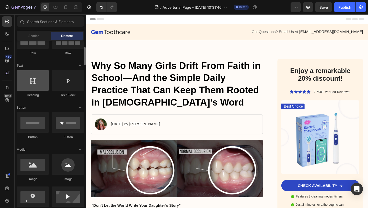
click at [38, 84] on div at bounding box center [33, 80] width 32 height 20
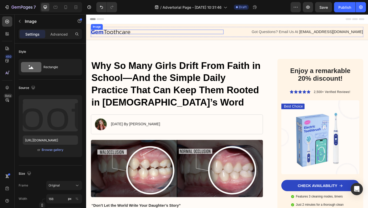
click at [109, 34] on img at bounding box center [112, 33] width 43 height 5
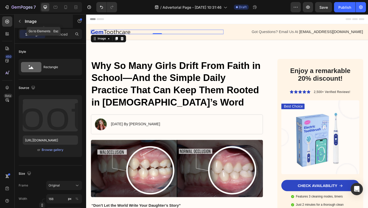
click at [19, 23] on icon "button" at bounding box center [20, 21] width 4 height 4
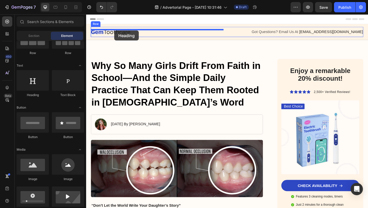
drag, startPoint x: 128, startPoint y: 100, endPoint x: 118, endPoint y: 32, distance: 68.5
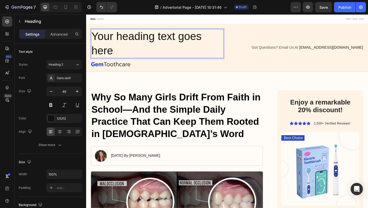
click at [120, 53] on h2 "Your heading text goes here" at bounding box center [163, 46] width 144 height 32
click at [120, 53] on p "Your heading text goes here" at bounding box center [163, 46] width 143 height 31
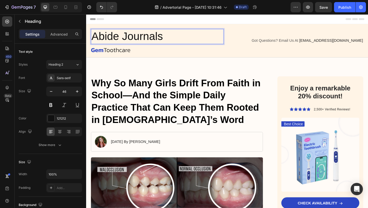
click at [111, 42] on p "Abide Journals" at bounding box center [163, 38] width 143 height 15
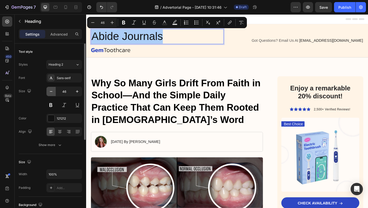
click at [52, 94] on icon "button" at bounding box center [51, 91] width 5 height 5
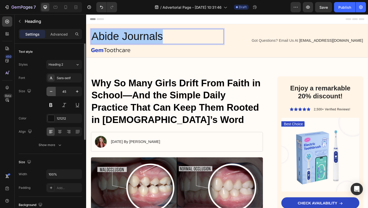
click at [52, 94] on icon "button" at bounding box center [51, 91] width 5 height 5
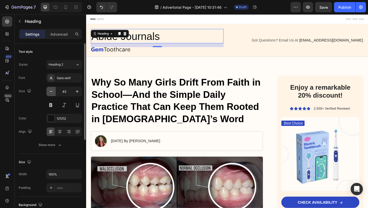
click at [52, 94] on icon "button" at bounding box center [51, 91] width 5 height 5
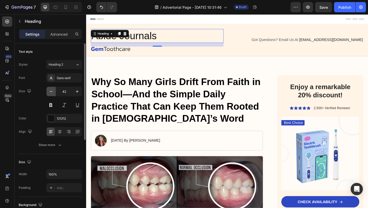
click at [52, 94] on icon "button" at bounding box center [51, 91] width 5 height 5
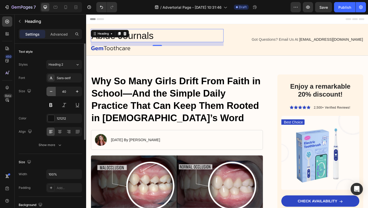
click at [52, 94] on icon "button" at bounding box center [51, 91] width 5 height 5
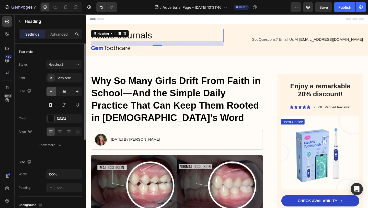
click at [52, 94] on icon "button" at bounding box center [51, 91] width 5 height 5
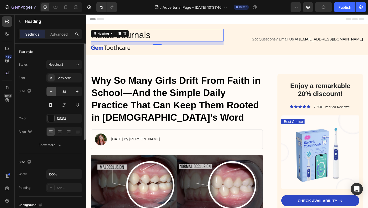
click at [52, 94] on icon "button" at bounding box center [51, 91] width 5 height 5
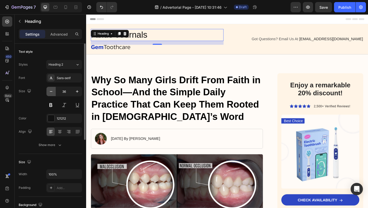
click at [52, 94] on icon "button" at bounding box center [51, 91] width 5 height 5
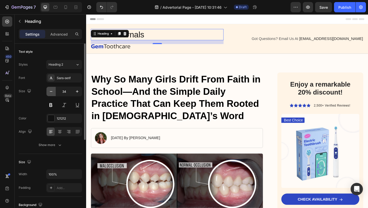
click at [52, 94] on icon "button" at bounding box center [51, 91] width 5 height 5
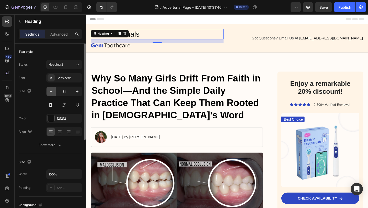
click at [52, 93] on icon "button" at bounding box center [51, 91] width 5 height 5
type input "30"
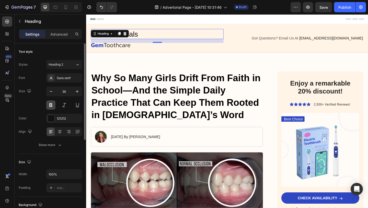
click at [53, 104] on button at bounding box center [50, 104] width 9 height 9
click at [151, 33] on p "Abide Journals" at bounding box center [163, 36] width 143 height 10
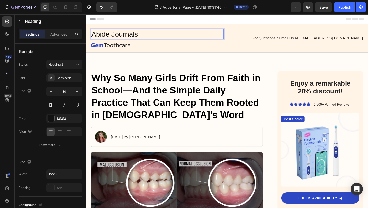
click at [100, 37] on p "Abide Journals" at bounding box center [163, 36] width 143 height 10
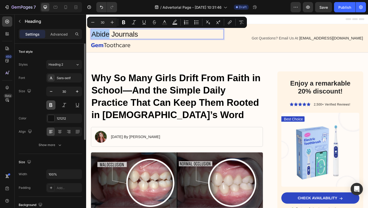
click at [54, 105] on button at bounding box center [50, 104] width 9 height 9
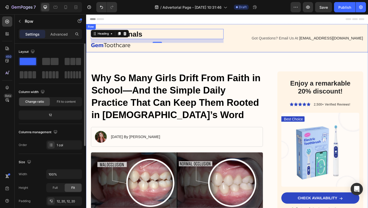
click at [135, 54] on div "Abide Journals Heading 16 Image Got Questions? Email Us At support@gemstore.com…" at bounding box center [239, 40] width 307 height 31
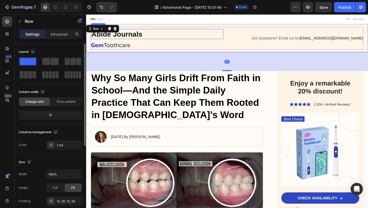
click at [122, 41] on h2 "Abide Journals" at bounding box center [163, 35] width 144 height 11
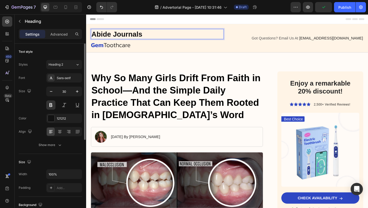
click at [118, 35] on p "Abide Journals" at bounding box center [163, 36] width 143 height 10
click at [117, 35] on p "Abide Journals" at bounding box center [163, 36] width 143 height 10
click at [120, 36] on p "Abide Journals" at bounding box center [163, 36] width 143 height 10
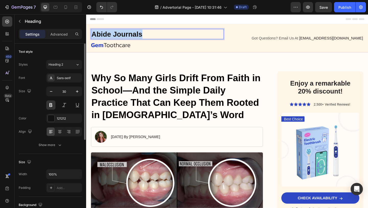
click at [120, 36] on p "Abide Journals" at bounding box center [163, 36] width 143 height 10
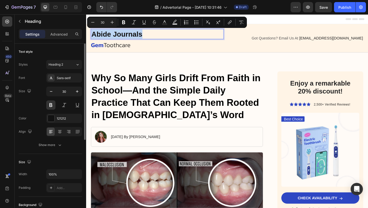
click at [120, 36] on p "Abide Journals" at bounding box center [163, 36] width 143 height 10
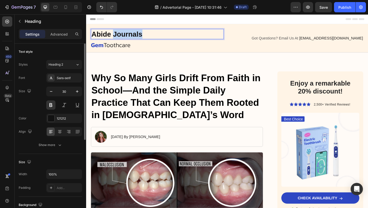
click at [120, 36] on p "Abide Journals" at bounding box center [163, 36] width 143 height 10
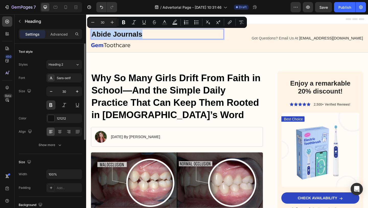
click at [120, 36] on p "Abide Journals" at bounding box center [163, 36] width 143 height 10
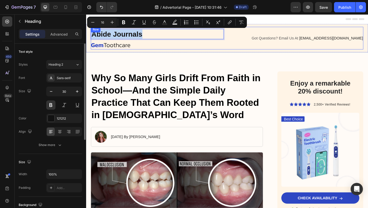
click at [144, 52] on div "Abide Journals Heading 16 Image Got Questions? Email Us At support@gemstore.com…" at bounding box center [239, 40] width 297 height 25
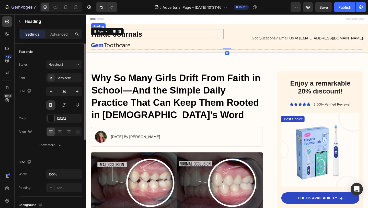
click at [133, 37] on p "Abide Journals" at bounding box center [163, 36] width 143 height 10
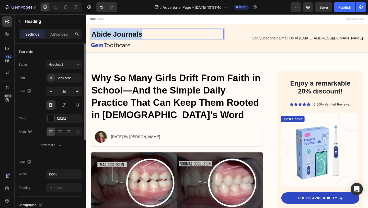
click at [133, 37] on p "Abide Journals" at bounding box center [163, 36] width 143 height 10
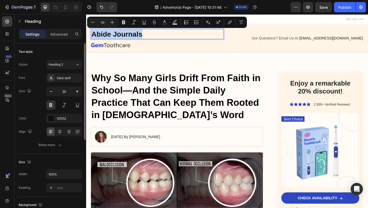
click at [131, 37] on p "Abide Journals" at bounding box center [163, 36] width 143 height 10
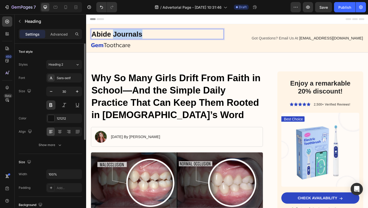
click at [131, 36] on p "Abide Journals" at bounding box center [163, 36] width 143 height 10
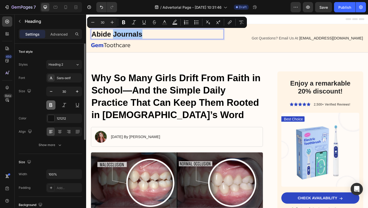
click at [49, 107] on button at bounding box center [50, 104] width 9 height 9
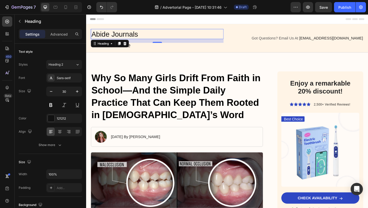
click at [107, 37] on p "Abide Journals" at bounding box center [163, 36] width 143 height 10
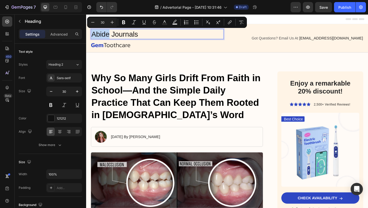
drag, startPoint x: 112, startPoint y: 36, endPoint x: 93, endPoint y: 37, distance: 19.0
click at [93, 37] on p "Abide Journals" at bounding box center [163, 36] width 143 height 10
click at [53, 105] on button at bounding box center [50, 104] width 9 height 9
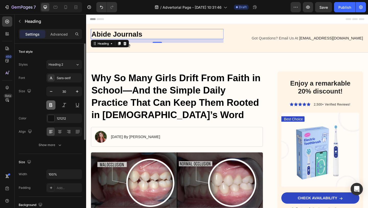
click at [53, 105] on button at bounding box center [50, 104] width 9 height 9
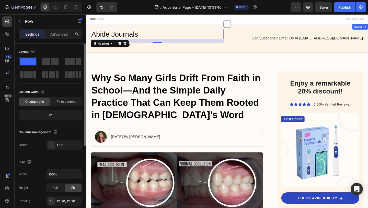
click at [136, 55] on div "Abide Journals Heading 16 Image Got Questions? Email Us At support@gemstore.com…" at bounding box center [239, 40] width 307 height 31
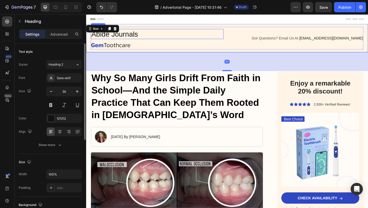
click at [133, 37] on p "Abide Journals" at bounding box center [163, 36] width 143 height 10
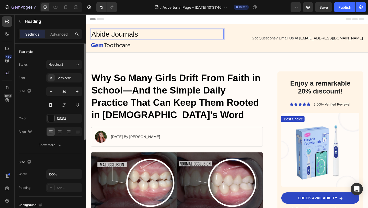
click at [130, 36] on p "Abide Journals" at bounding box center [163, 36] width 143 height 10
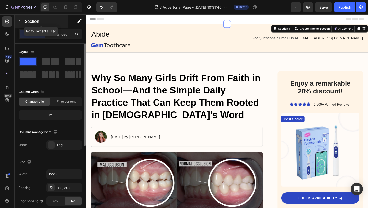
click at [19, 23] on icon "button" at bounding box center [20, 21] width 4 height 4
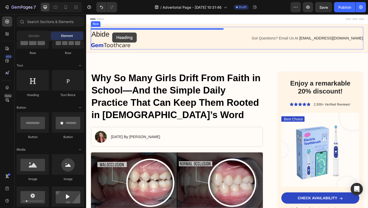
drag, startPoint x: 124, startPoint y: 99, endPoint x: 115, endPoint y: 34, distance: 65.3
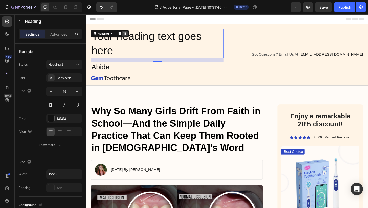
click at [128, 34] on icon at bounding box center [128, 35] width 3 height 4
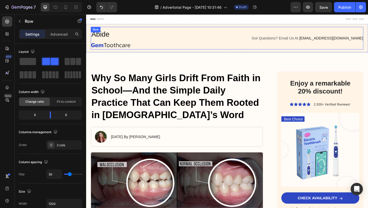
click at [116, 50] on div "Abide Heading Image Got Questions? Email Us At support@gemstore.com Text Block …" at bounding box center [239, 40] width 297 height 25
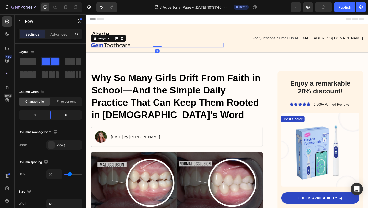
click at [116, 49] on img at bounding box center [112, 47] width 43 height 5
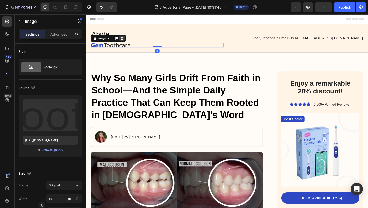
click at [126, 40] on icon at bounding box center [125, 40] width 4 height 4
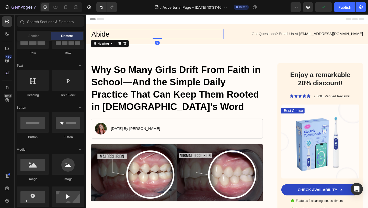
click at [106, 34] on p "Abide" at bounding box center [163, 36] width 143 height 10
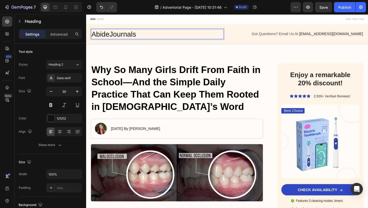
click at [100, 34] on p "AbideJournals" at bounding box center [163, 36] width 143 height 10
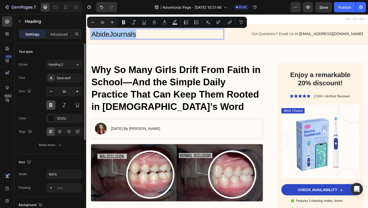
click at [52, 108] on button at bounding box center [50, 104] width 9 height 9
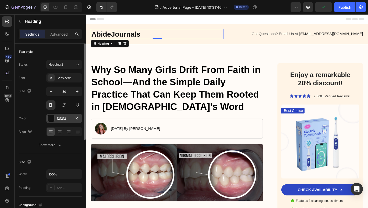
click at [53, 116] on div at bounding box center [51, 118] width 7 height 7
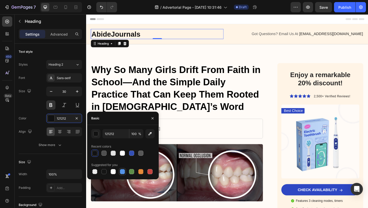
click at [121, 173] on div at bounding box center [122, 171] width 5 height 5
click at [115, 172] on div at bounding box center [113, 171] width 5 height 5
click at [104, 172] on div at bounding box center [104, 171] width 5 height 5
click at [96, 172] on div at bounding box center [94, 171] width 5 height 5
type input "000000"
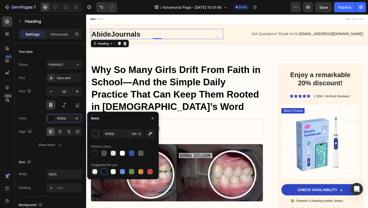
type input "0"
click at [103, 172] on div at bounding box center [104, 171] width 5 height 5
type input "151515"
type input "100"
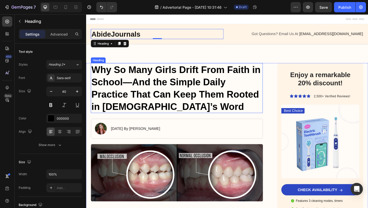
click at [158, 81] on h1 "Why So Many Girls Drift From Faith in School—And the Simple Daily Practice That…" at bounding box center [184, 94] width 187 height 54
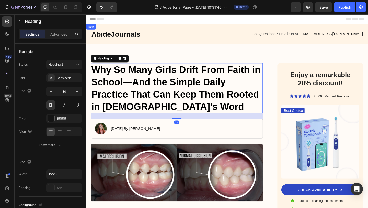
click at [139, 39] on p "AbideJournals" at bounding box center [163, 36] width 143 height 10
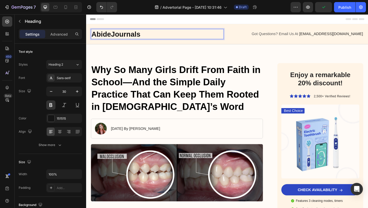
click at [114, 35] on p "AbideJournals" at bounding box center [163, 36] width 143 height 10
click at [312, 33] on span "Got Questions? Email Us At" at bounding box center [291, 35] width 51 height 4
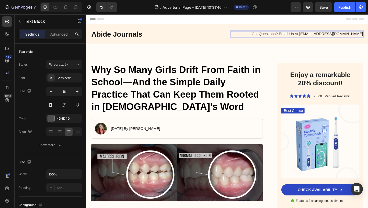
click at [368, 34] on span "[EMAIL_ADDRESS][DOMAIN_NAME]" at bounding box center [352, 35] width 69 height 4
click at [363, 37] on span "[EMAIL_ADDRESS][DOMAIN_NAME]" at bounding box center [352, 35] width 69 height 4
drag, startPoint x: 362, startPoint y: 37, endPoint x: 378, endPoint y: 36, distance: 15.7
click at [368, 36] on span "[EMAIL_ADDRESS][DOMAIN_NAME]" at bounding box center [352, 35] width 69 height 4
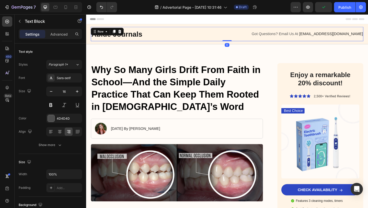
click at [351, 43] on div "Abide Journals Heading Got Questions? Email Us At [EMAIL_ADDRESS][DOMAIN_NAME] …" at bounding box center [239, 36] width 297 height 16
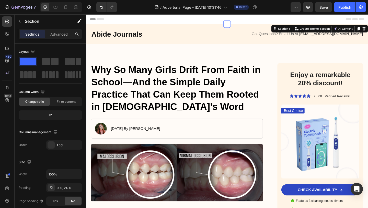
click at [333, 82] on h2 "Enjoy a remarkable 20% discount!" at bounding box center [341, 84] width 80 height 18
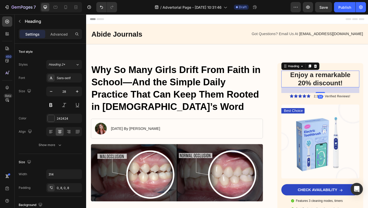
click at [354, 80] on h2 "Enjoy a remarkable 20% discount!" at bounding box center [341, 84] width 80 height 18
click at [324, 91] on p "Enjoy a remarkable 20% discount!" at bounding box center [341, 84] width 76 height 17
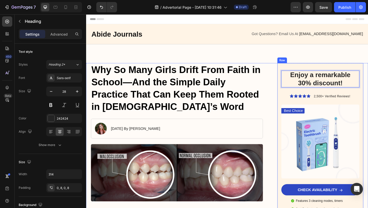
click at [341, 103] on span "2,500+ Verified Reviews!" at bounding box center [354, 103] width 40 height 4
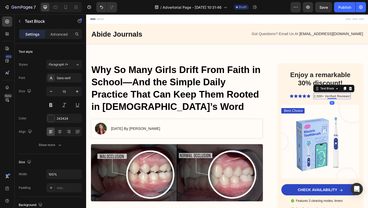
click at [338, 103] on span "2,500+ Verified Reviews!" at bounding box center [354, 103] width 40 height 4
click at [342, 103] on span "2,500+ Verified Reviews!" at bounding box center [354, 103] width 40 height 4
drag, startPoint x: 342, startPoint y: 103, endPoint x: 334, endPoint y: 104, distance: 8.4
click at [334, 104] on div "2,500+ Verified Reviews!" at bounding box center [353, 103] width 41 height 6
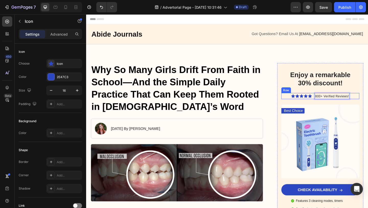
click at [331, 104] on div "Icon" at bounding box center [330, 103] width 4 height 4
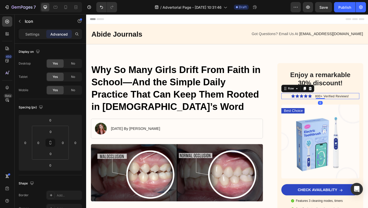
click at [332, 103] on div "Icon Icon Icon Icon Icon Icon List 800+ Verified Reviews! Text Block Row 0" at bounding box center [341, 103] width 85 height 7
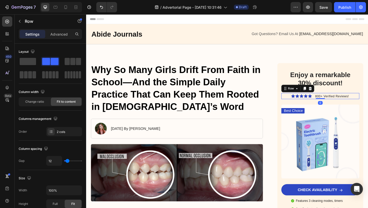
click at [368, 103] on div "Icon Icon Icon Icon Icon Icon List 800+ Verified Reviews! Text Block Row 0" at bounding box center [341, 103] width 85 height 7
click at [329, 95] on icon at bounding box center [330, 95] width 3 height 4
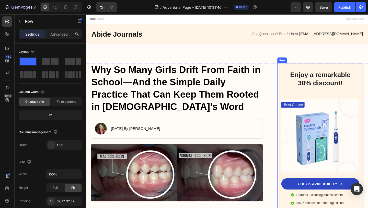
click at [328, 98] on div "Enjoy a remarkable 30% discount! Heading Best Choice Text Block Image CHECK AVA…" at bounding box center [341, 157] width 85 height 165
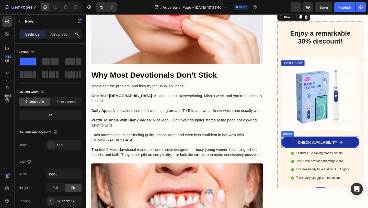
scroll to position [128, 0]
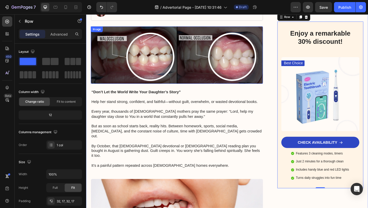
click at [151, 71] on img at bounding box center [184, 58] width 187 height 62
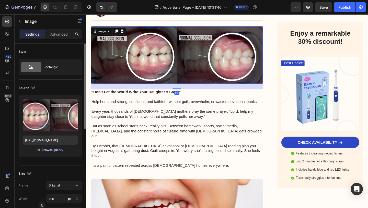
click at [45, 152] on div "Browse gallery" at bounding box center [53, 149] width 22 height 5
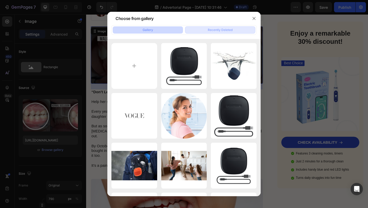
click at [201, 31] on button "Recently Deleted" at bounding box center [220, 29] width 70 height 7
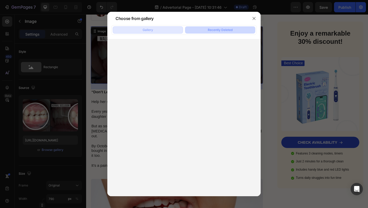
click at [176, 31] on button "Gallery" at bounding box center [148, 29] width 70 height 7
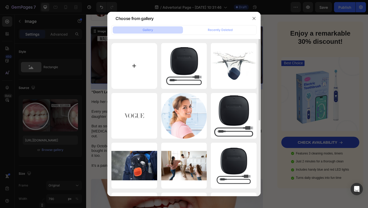
click at [142, 59] on input "file" at bounding box center [134, 66] width 46 height 46
type input "C:\fakepath\Screenshot [DATE] 9.52.32 AM.png"
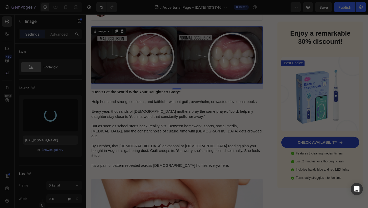
type input "[URL][DOMAIN_NAME]"
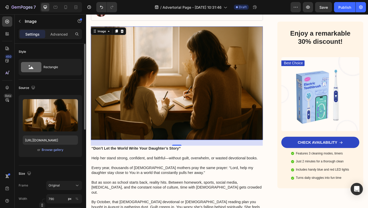
scroll to position [24, 0]
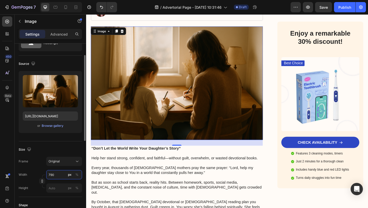
click at [54, 172] on input "790" at bounding box center [64, 174] width 36 height 9
type input "1200"
click at [52, 186] on input "px %" at bounding box center [64, 187] width 36 height 9
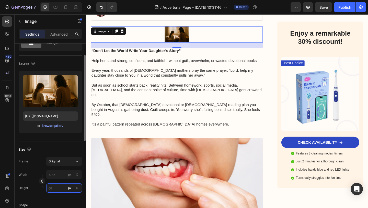
type input "680"
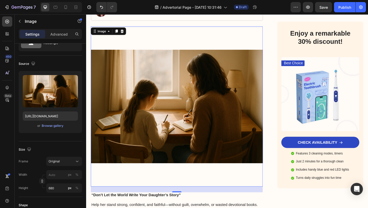
click at [122, 207] on strong "“Don’t Let the World Write Your Daughter’s Story”" at bounding box center [140, 210] width 97 height 4
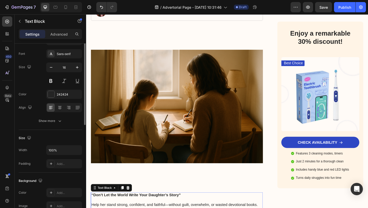
scroll to position [0, 0]
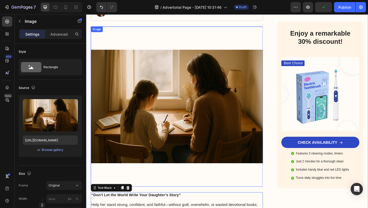
click at [166, 181] on img at bounding box center [184, 114] width 187 height 174
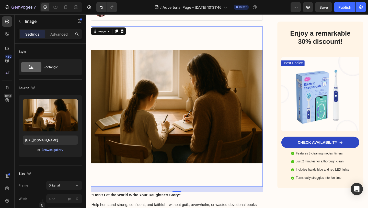
click at [167, 161] on img at bounding box center [184, 114] width 187 height 174
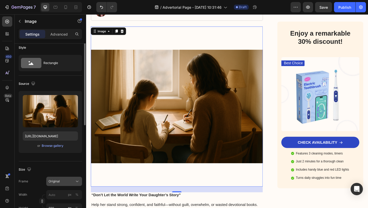
scroll to position [43, 0]
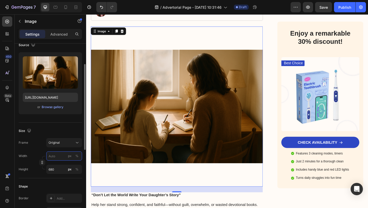
click at [55, 157] on input "px %" at bounding box center [64, 155] width 36 height 9
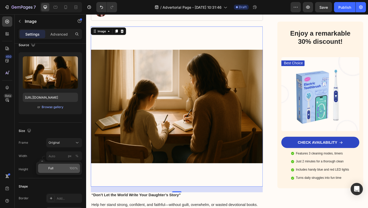
click at [55, 168] on p "Full 100%" at bounding box center [63, 168] width 30 height 5
type input "100"
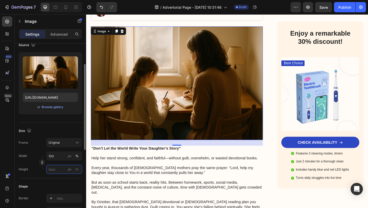
click at [55, 168] on input "px %" at bounding box center [64, 168] width 36 height 9
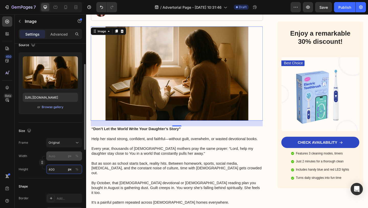
type input "400"
click at [58, 159] on input "px %" at bounding box center [64, 155] width 36 height 9
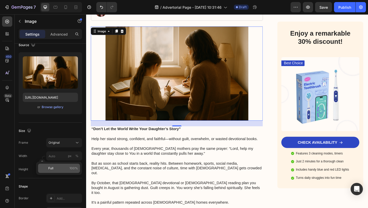
click at [57, 166] on p "Full 100%" at bounding box center [63, 168] width 30 height 5
type input "100"
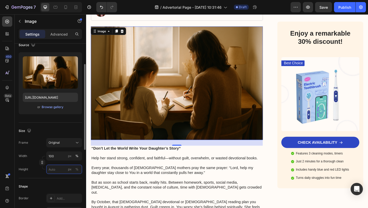
click at [55, 171] on input "px %" at bounding box center [64, 168] width 36 height 9
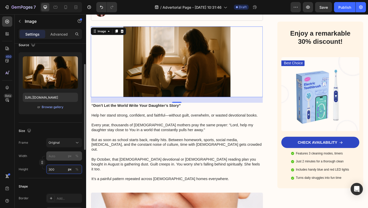
type input "300"
click at [59, 155] on input "px %" at bounding box center [64, 155] width 36 height 9
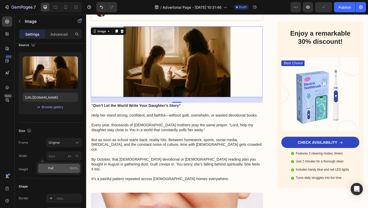
click at [51, 166] on span "Full" at bounding box center [50, 168] width 5 height 5
type input "100"
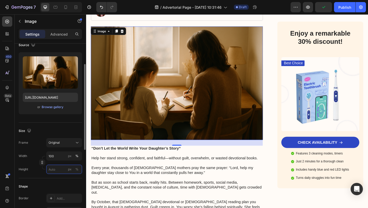
click at [55, 172] on input "px %" at bounding box center [64, 168] width 36 height 9
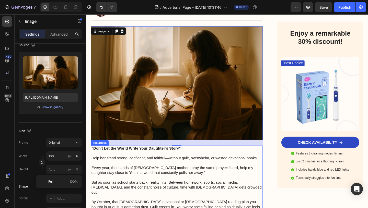
click at [171, 185] on p "Every year, thousands of [DEMOGRAPHIC_DATA] mothers pray the same prayer: “Lord…" at bounding box center [185, 181] width 186 height 16
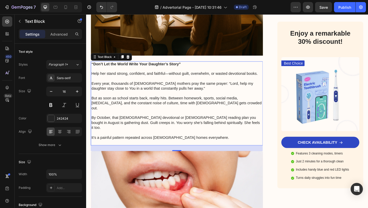
scroll to position [288, 0]
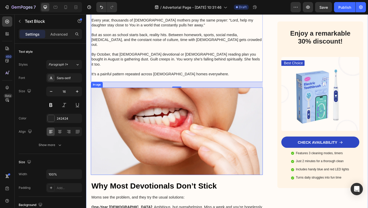
click at [164, 138] on img at bounding box center [184, 141] width 187 height 95
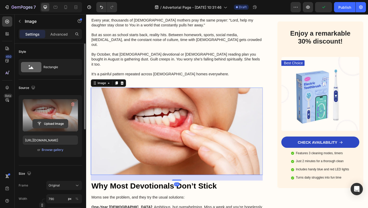
click at [44, 122] on input "file" at bounding box center [50, 123] width 35 height 9
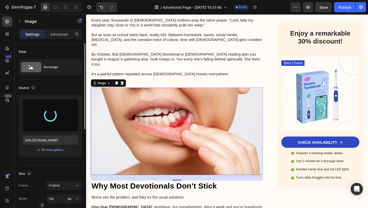
type input "[URL][DOMAIN_NAME]"
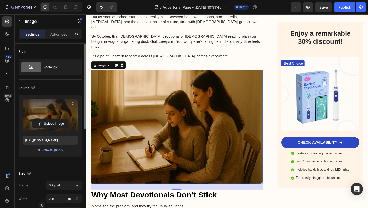
scroll to position [348, 0]
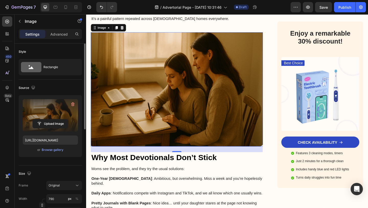
click at [199, 122] on img at bounding box center [184, 96] width 187 height 124
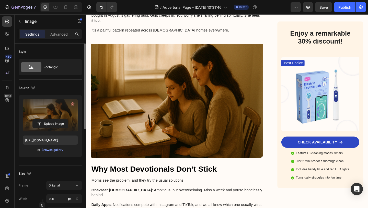
scroll to position [0, 0]
